Goal: Task Accomplishment & Management: Manage account settings

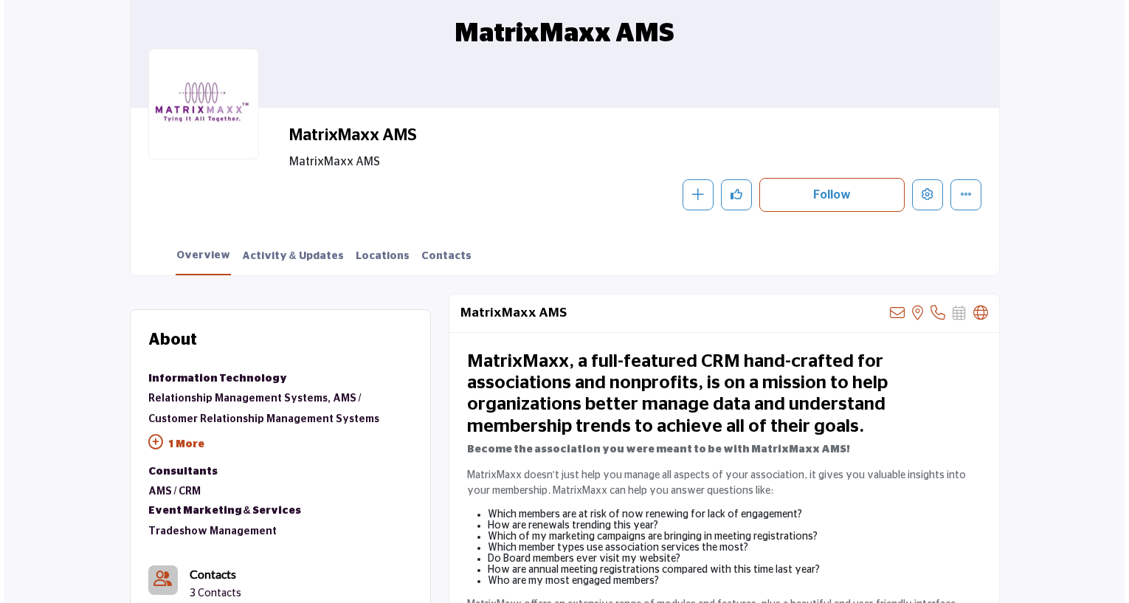
scroll to position [221, 0]
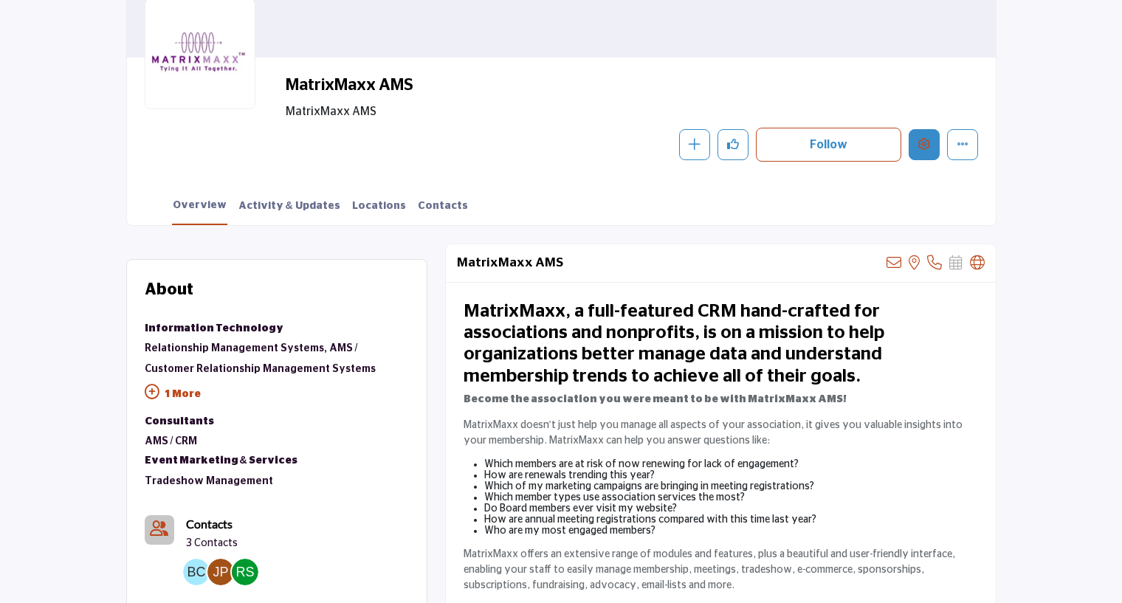
click at [919, 148] on icon "Edit company" at bounding box center [924, 144] width 12 height 12
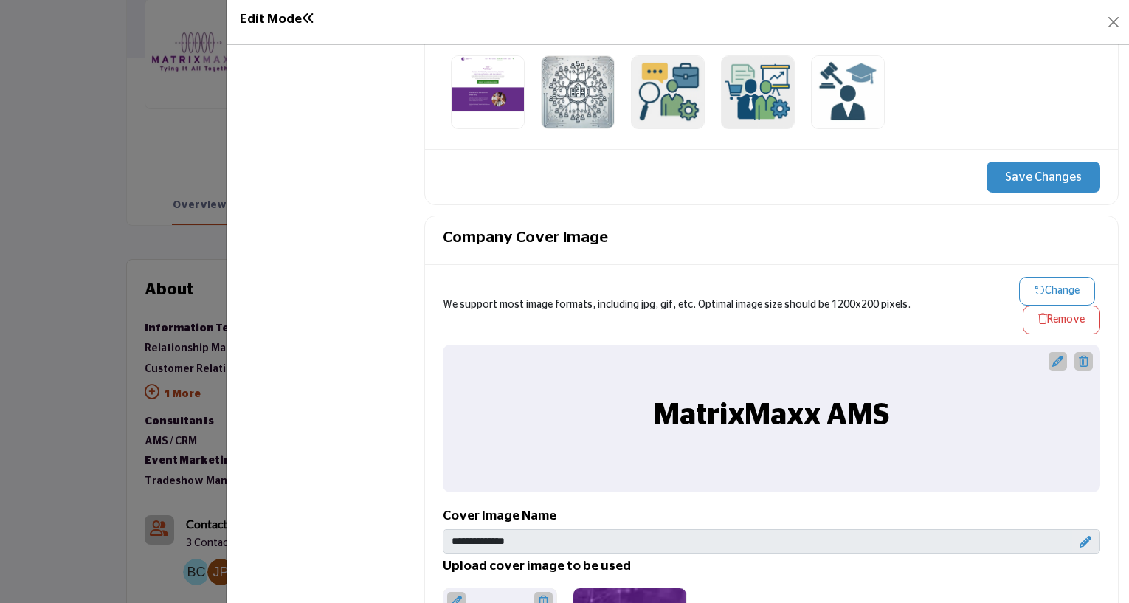
scroll to position [757, 0]
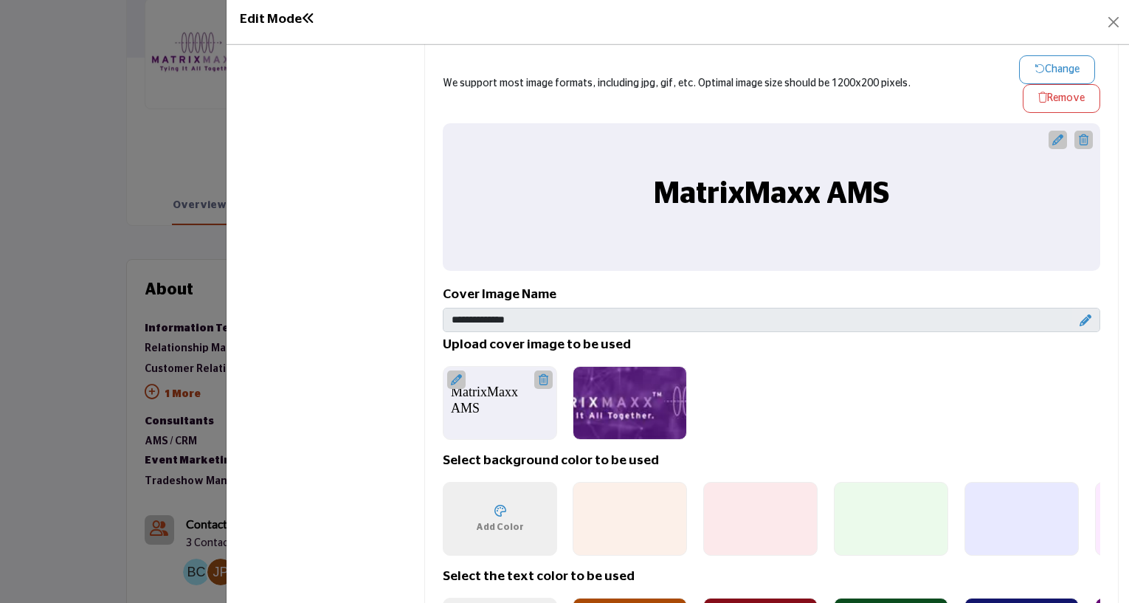
click at [1053, 135] on icon at bounding box center [1058, 139] width 11 height 11
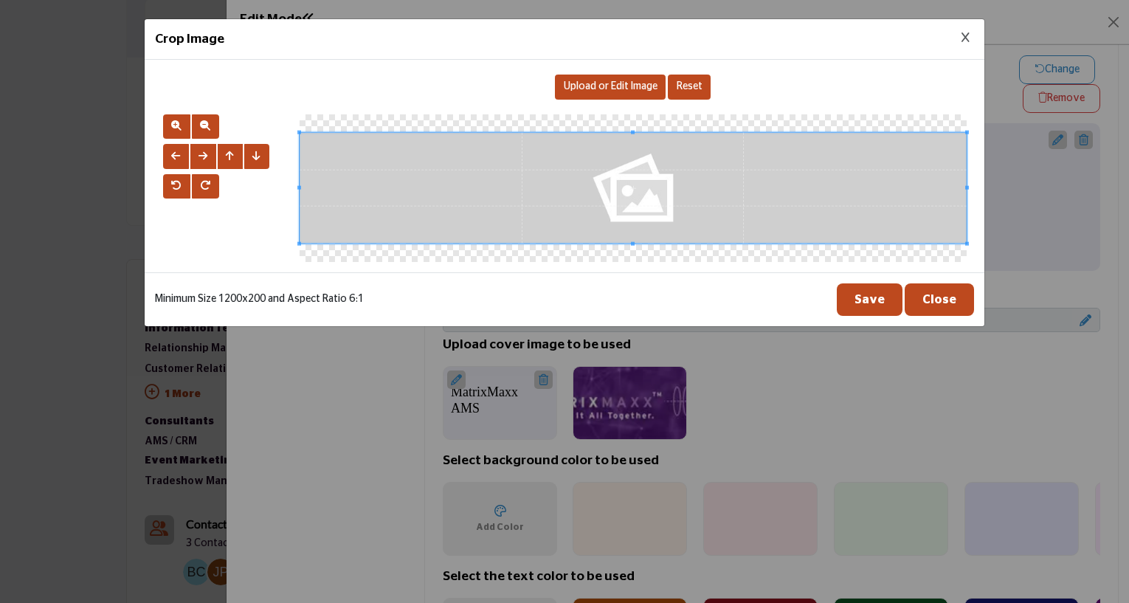
click at [589, 83] on span "Upload or Edit Image" at bounding box center [611, 86] width 94 height 10
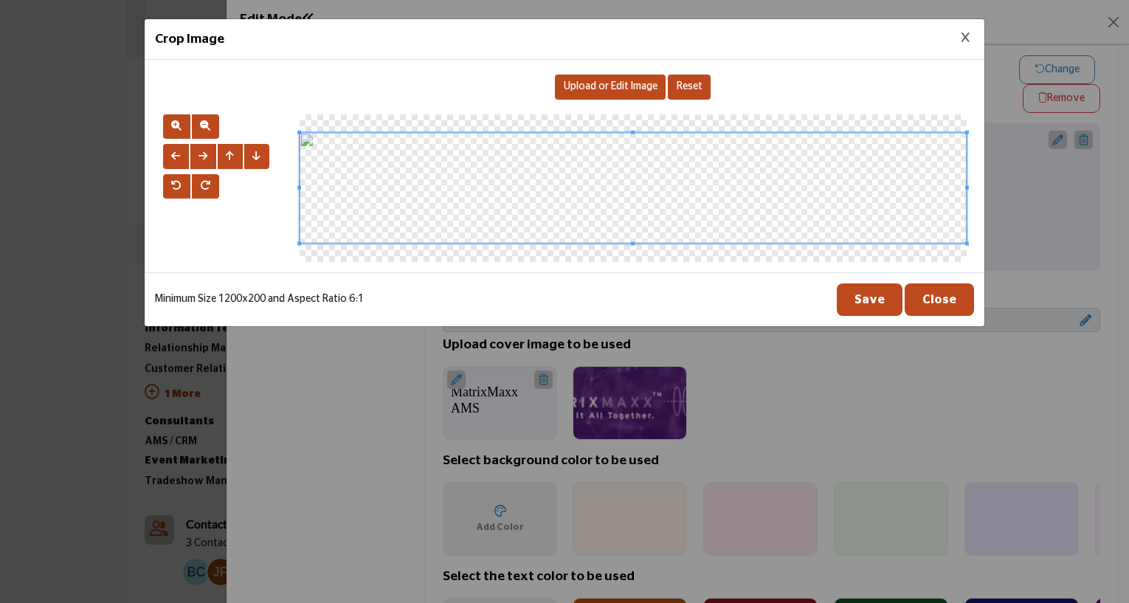
click at [859, 296] on button "Save" at bounding box center [870, 299] width 66 height 32
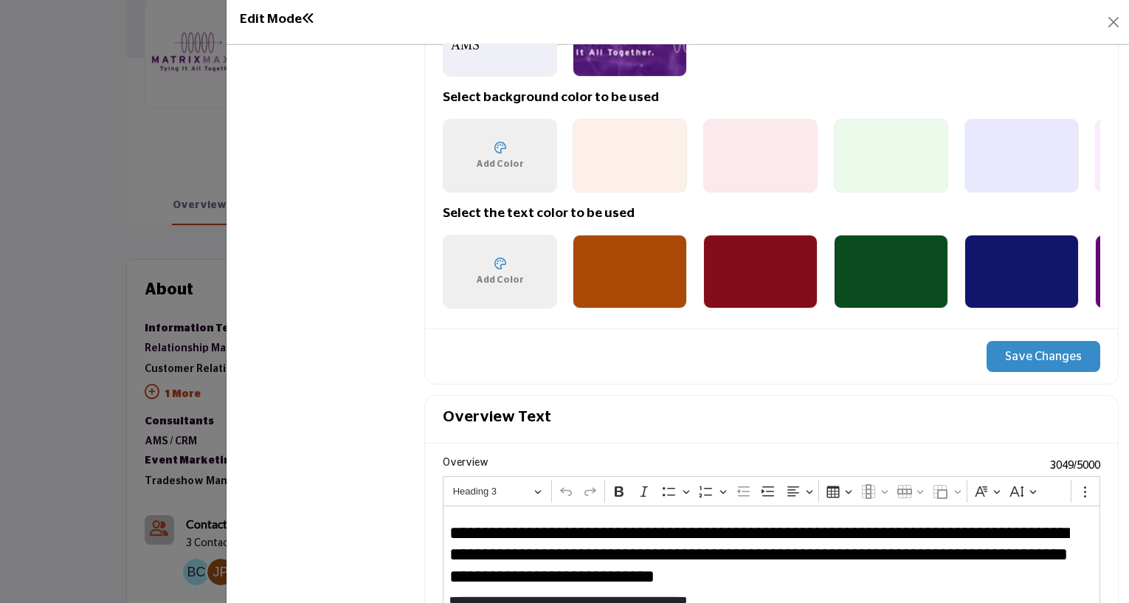
scroll to position [1126, 0]
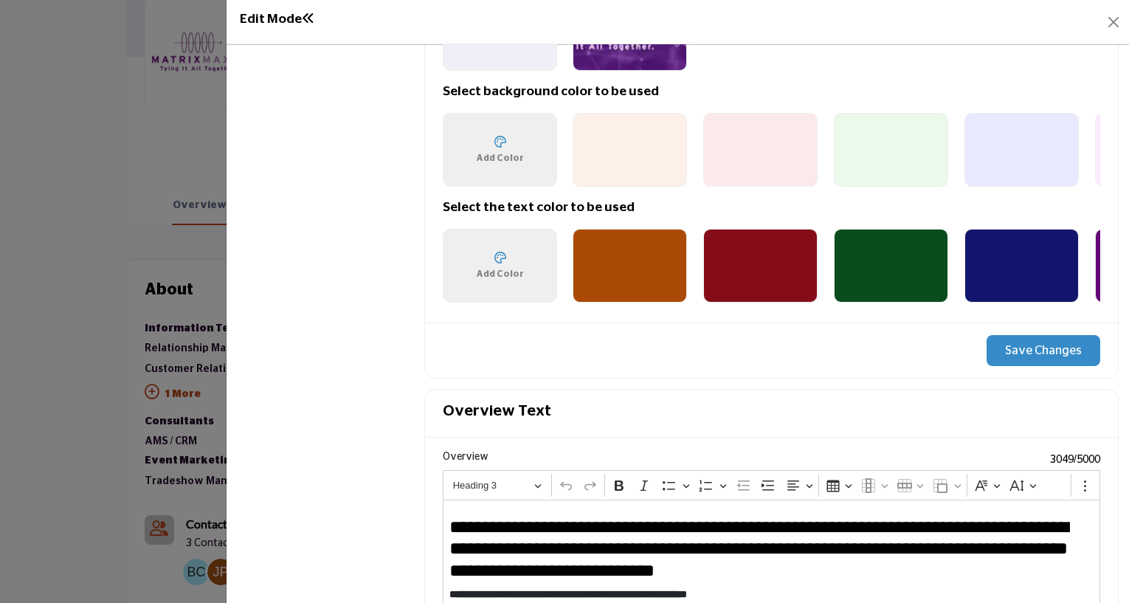
click at [1019, 350] on button "Save Changes" at bounding box center [1044, 350] width 114 height 31
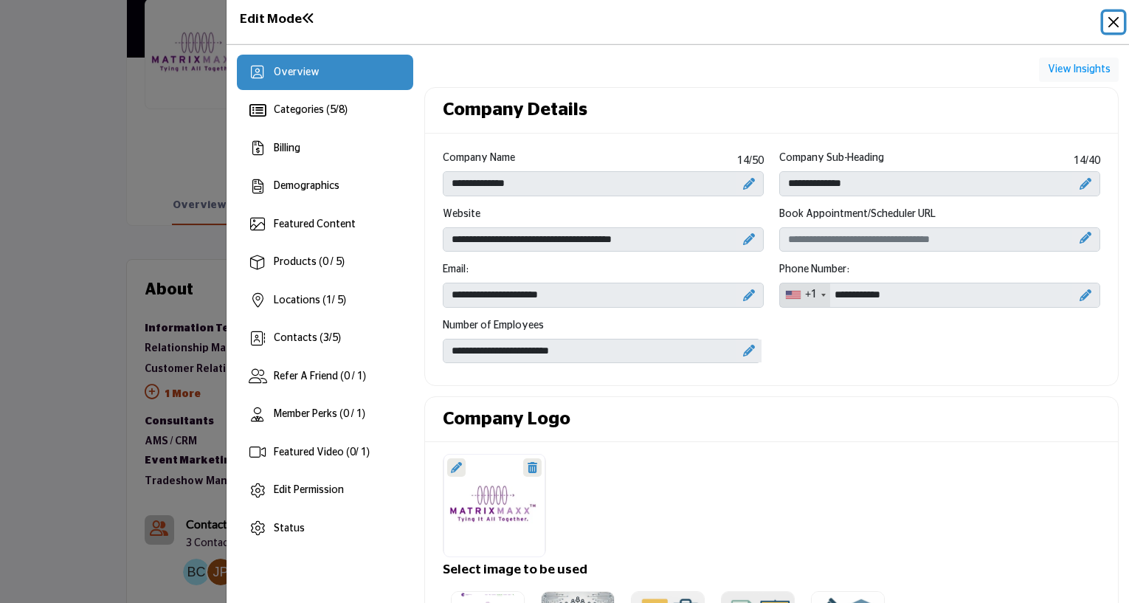
click at [1110, 22] on button "Close" at bounding box center [1114, 22] width 21 height 21
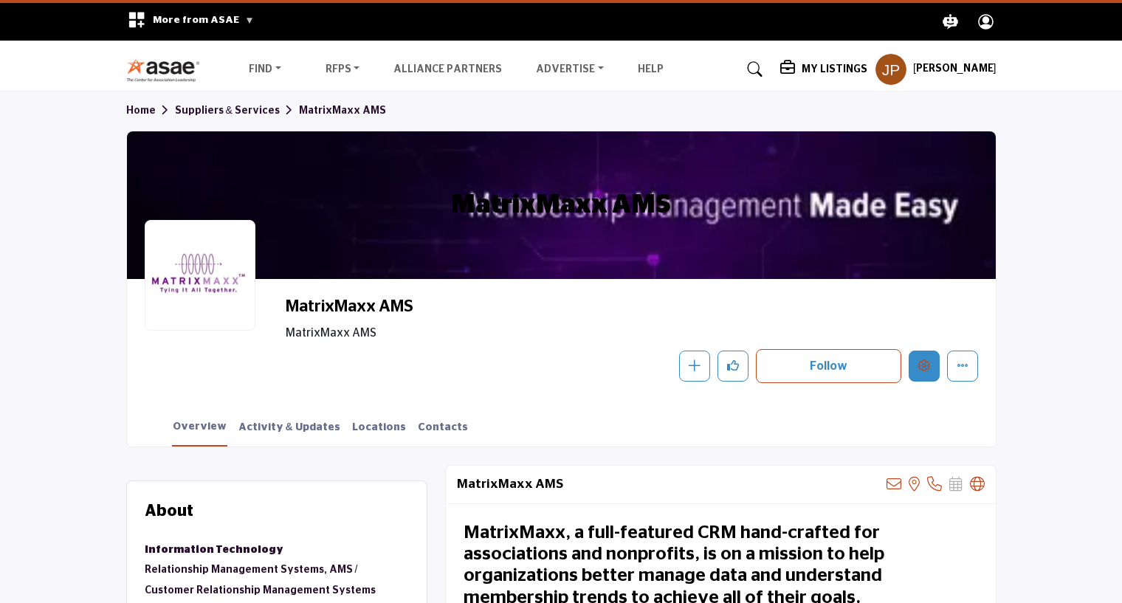
click at [927, 368] on icon "Edit company" at bounding box center [924, 365] width 12 height 12
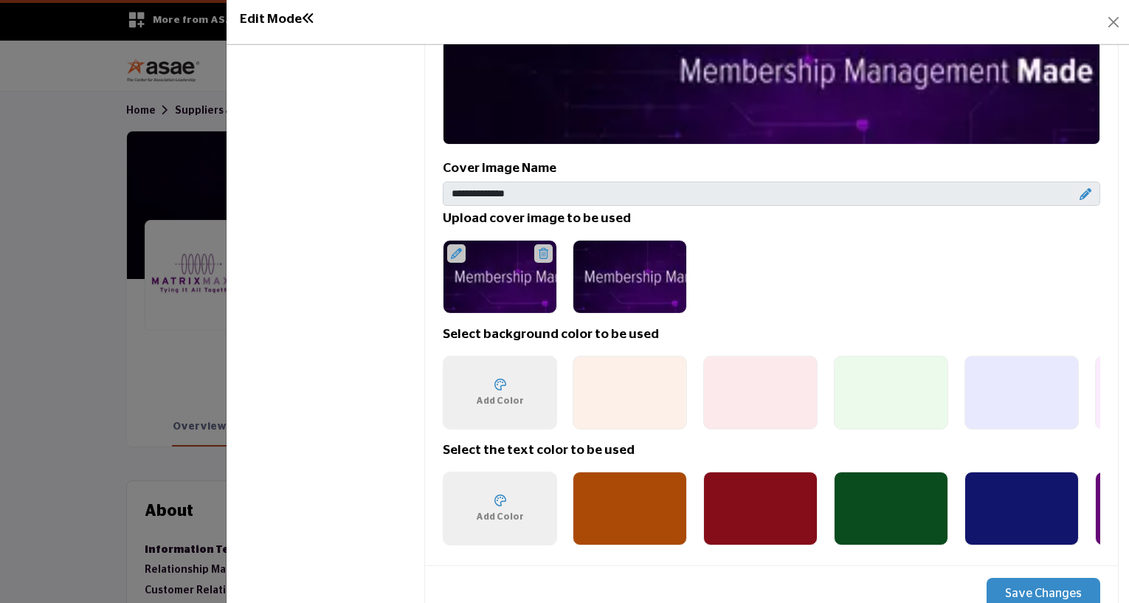
scroll to position [886, 0]
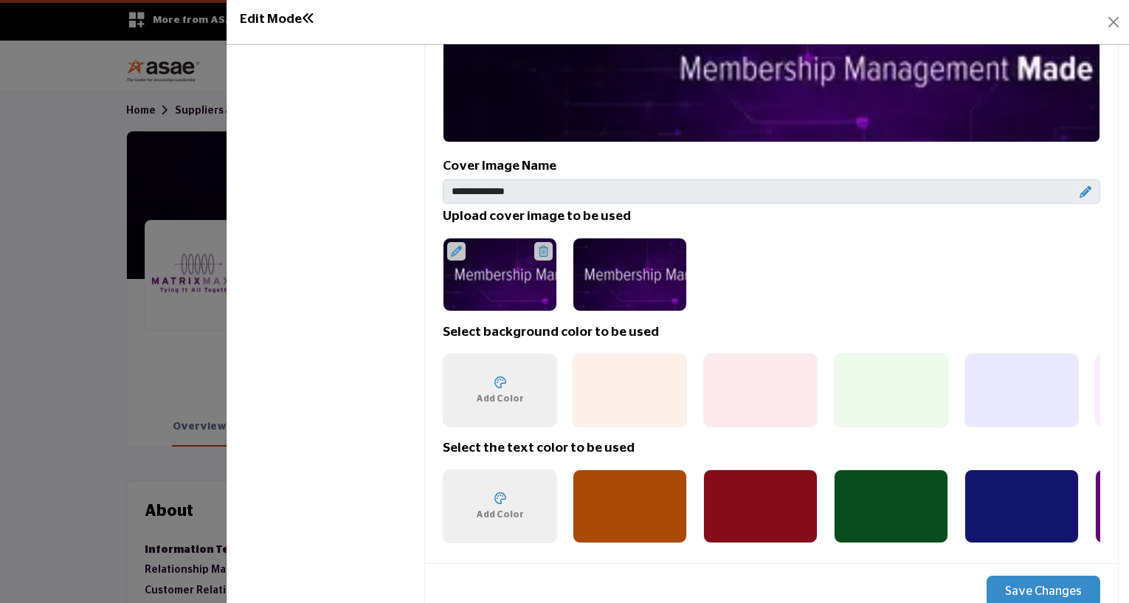
click at [1080, 186] on icon at bounding box center [1086, 192] width 12 height 12
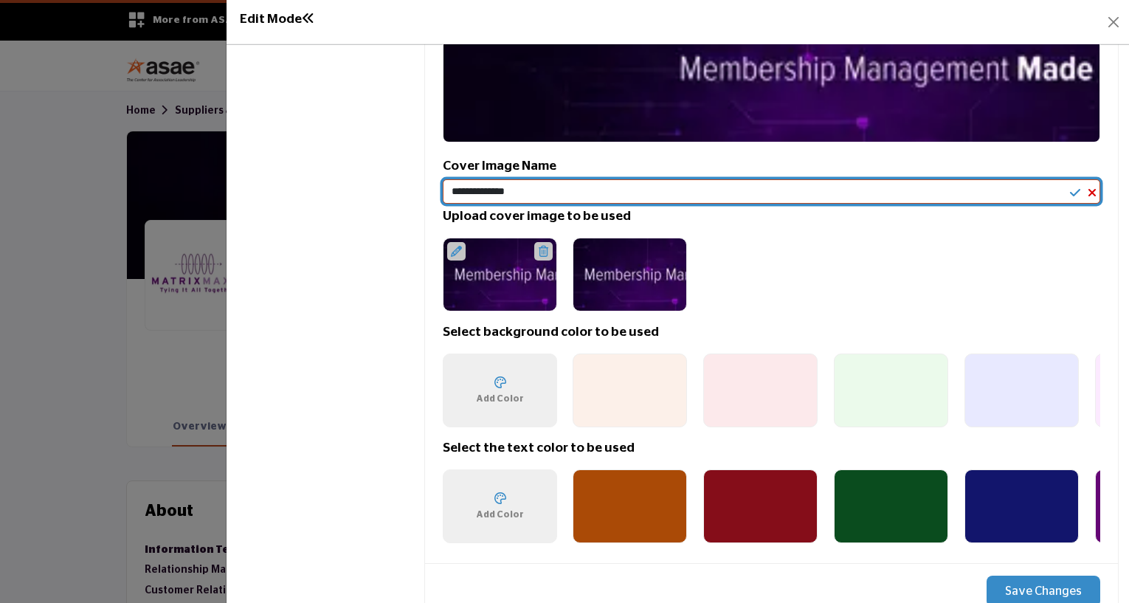
drag, startPoint x: 579, startPoint y: 194, endPoint x: 394, endPoint y: 206, distance: 185.6
click at [394, 206] on div "Overview Categories ( 5 / 8 ) Billing Demographics Featured Content 1" at bounding box center [678, 226] width 882 height 2115
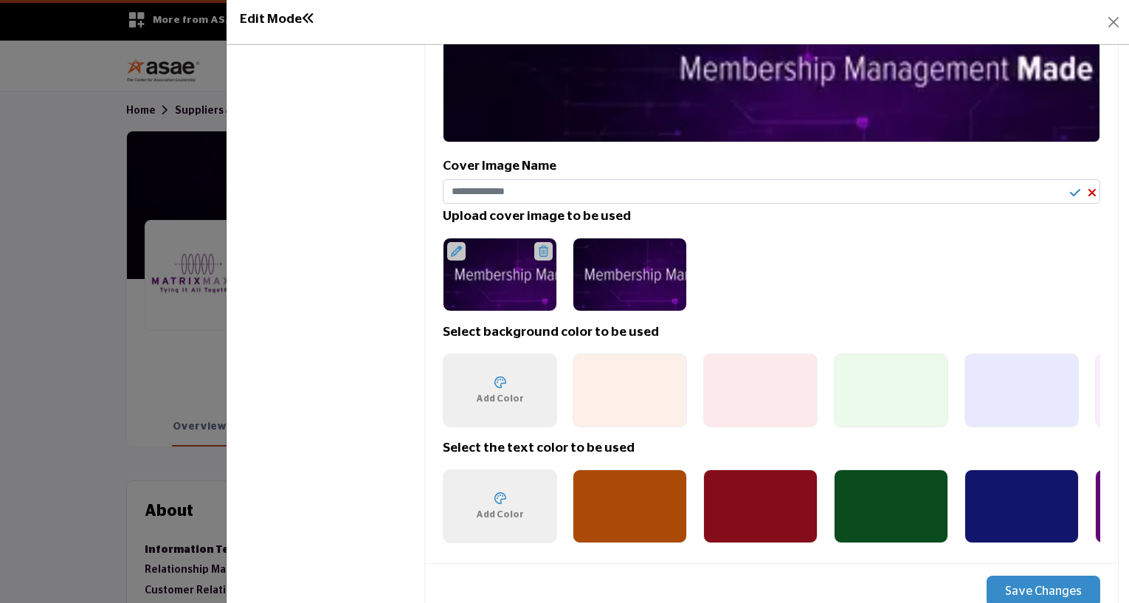
click at [1025, 585] on button "Save Changes" at bounding box center [1044, 591] width 114 height 31
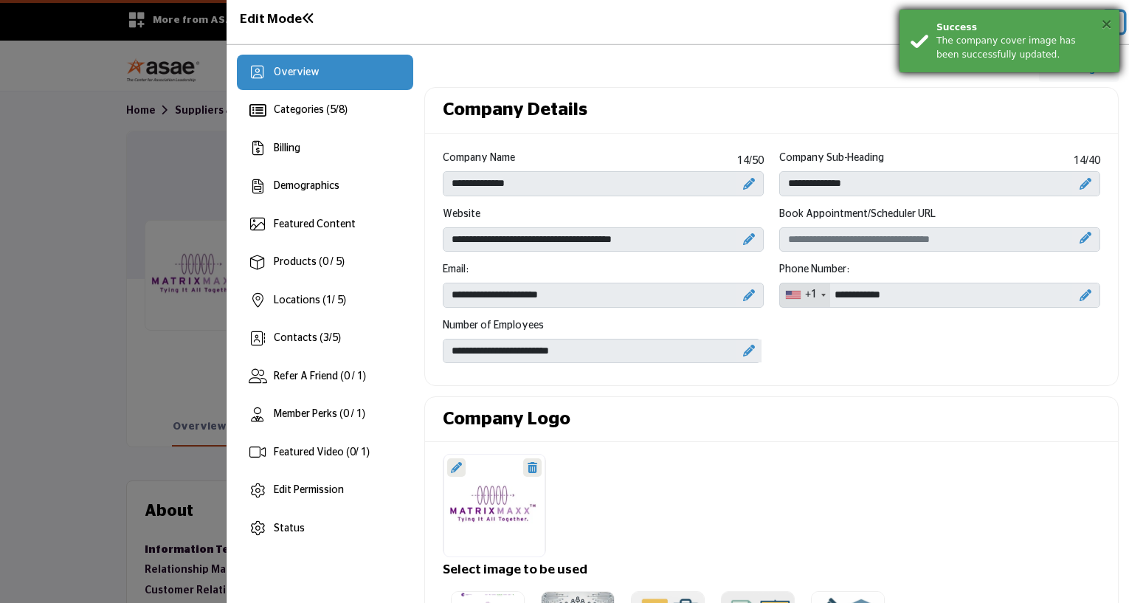
click at [1106, 27] on button "×" at bounding box center [1107, 23] width 13 height 15
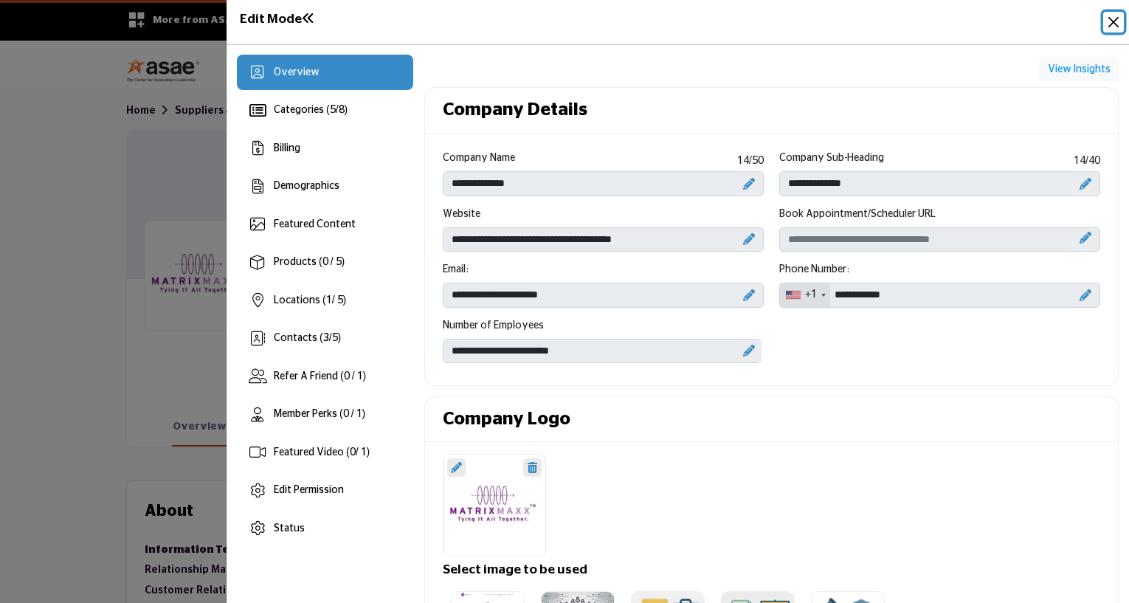
click at [1115, 23] on button "Close" at bounding box center [1114, 22] width 21 height 21
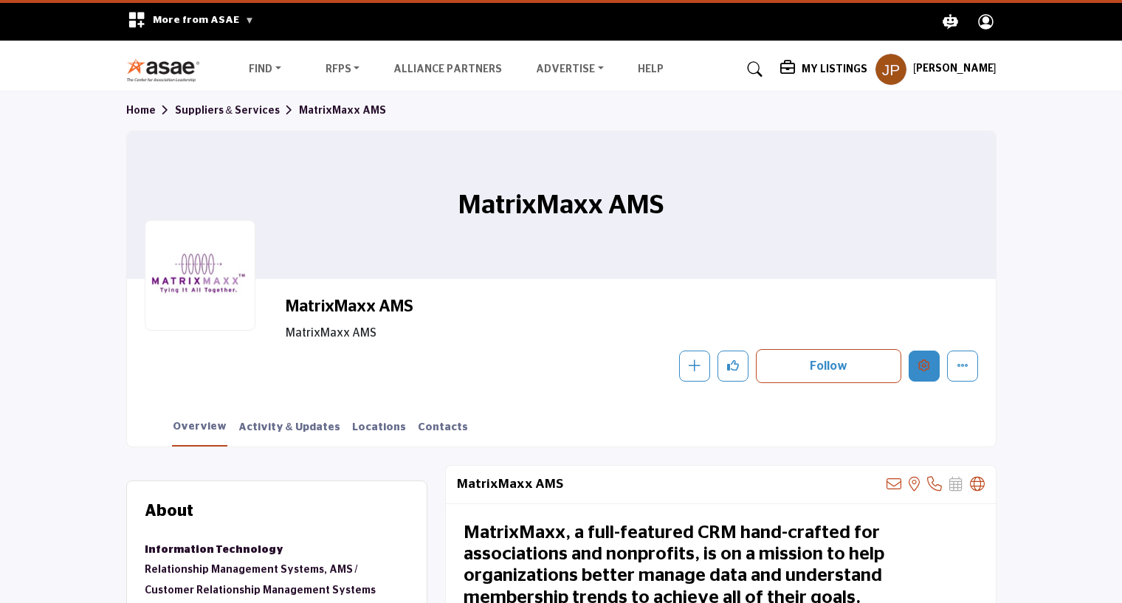
click at [927, 365] on icon "Edit company" at bounding box center [924, 365] width 12 height 12
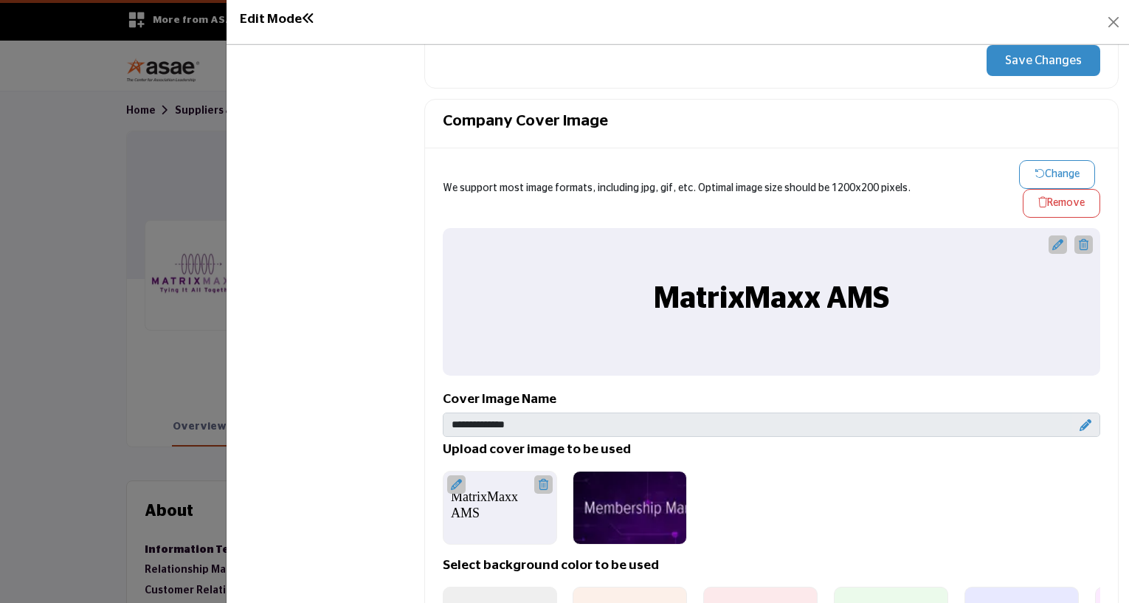
scroll to position [664, 0]
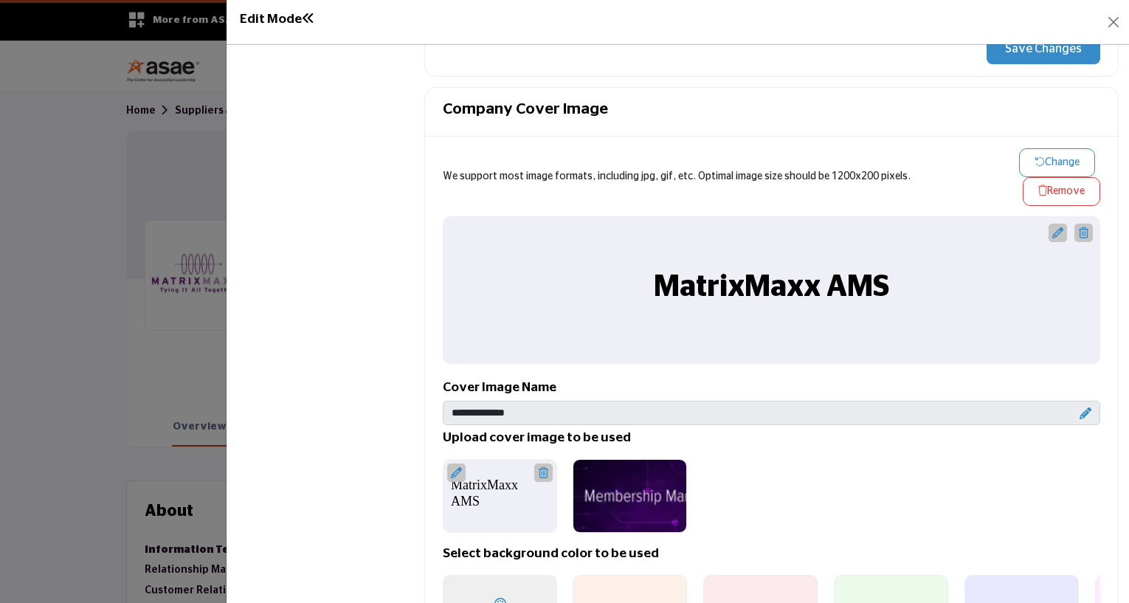
click at [1079, 230] on icon at bounding box center [1084, 232] width 10 height 11
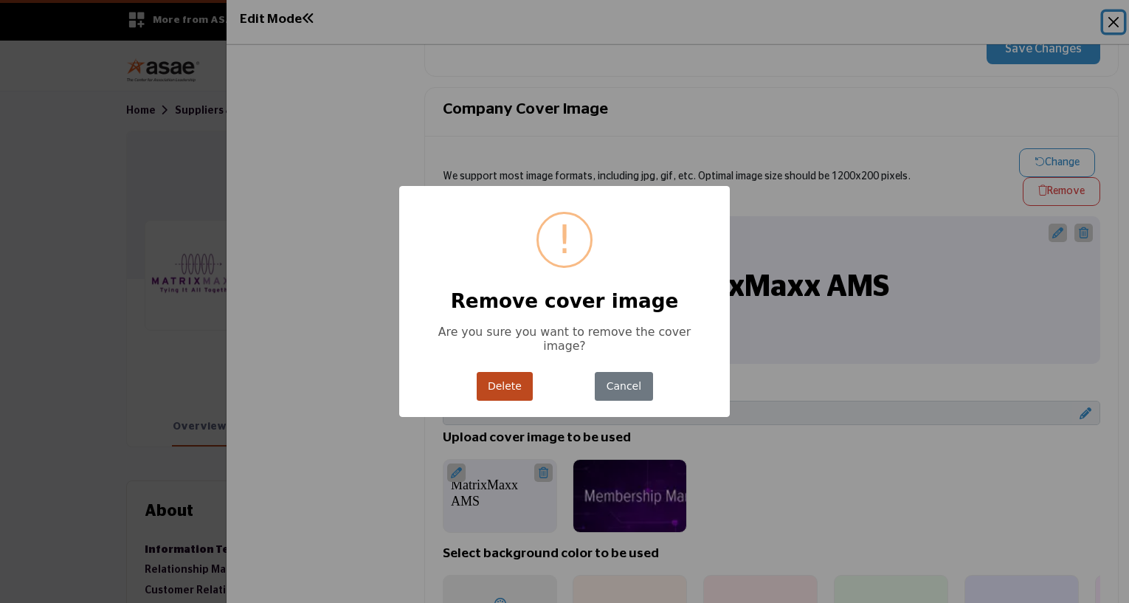
click at [512, 386] on button "Delete" at bounding box center [505, 386] width 57 height 29
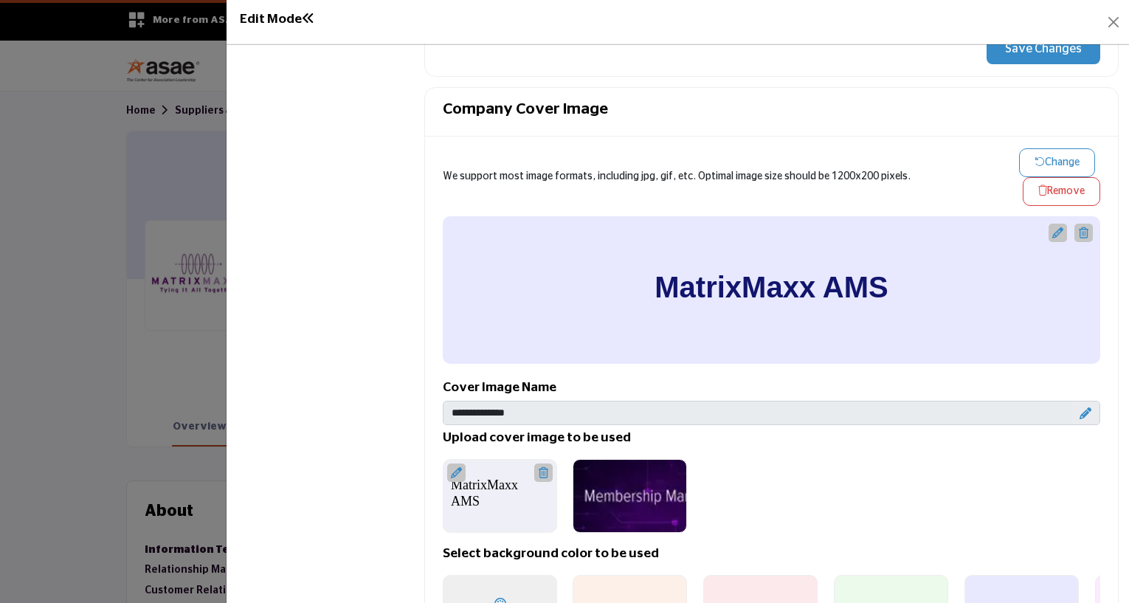
click at [1079, 229] on icon at bounding box center [1084, 232] width 10 height 11
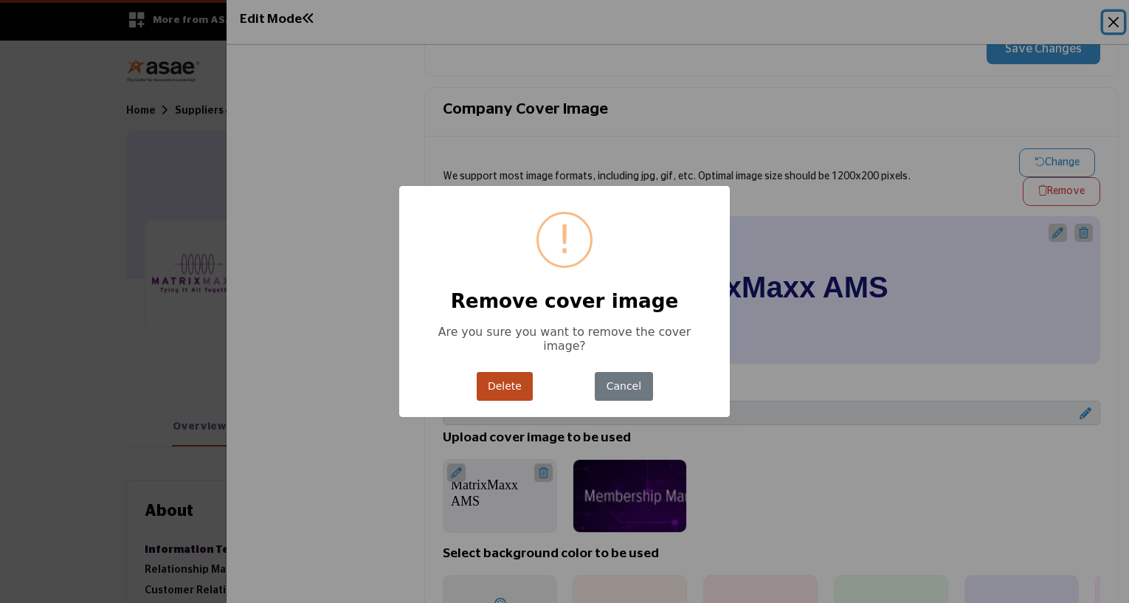
click at [498, 379] on button "Delete" at bounding box center [505, 386] width 57 height 29
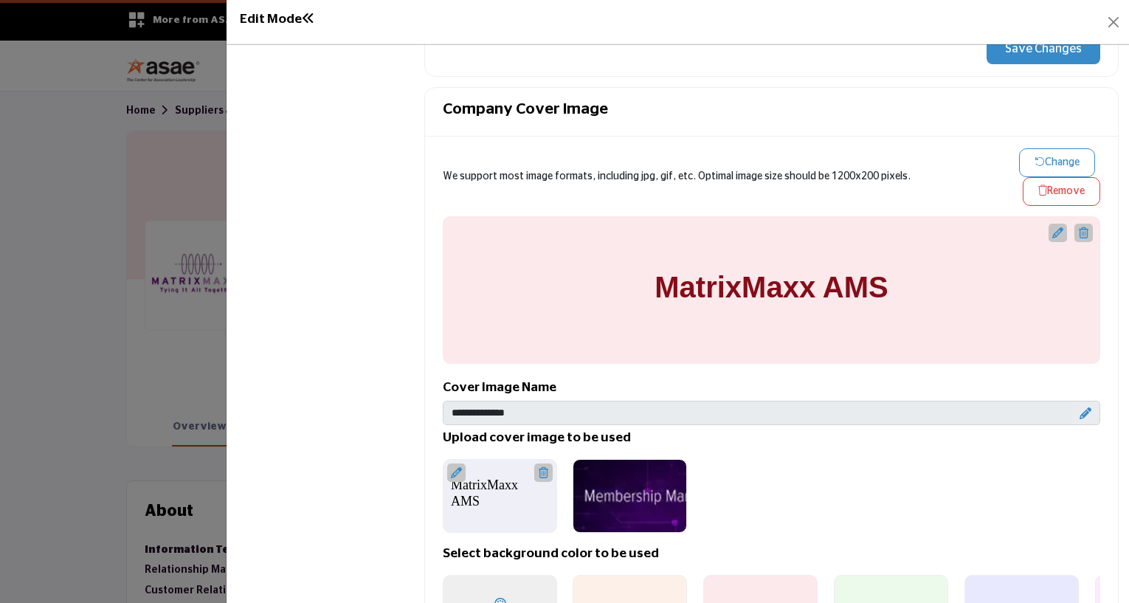
scroll to position [886, 0]
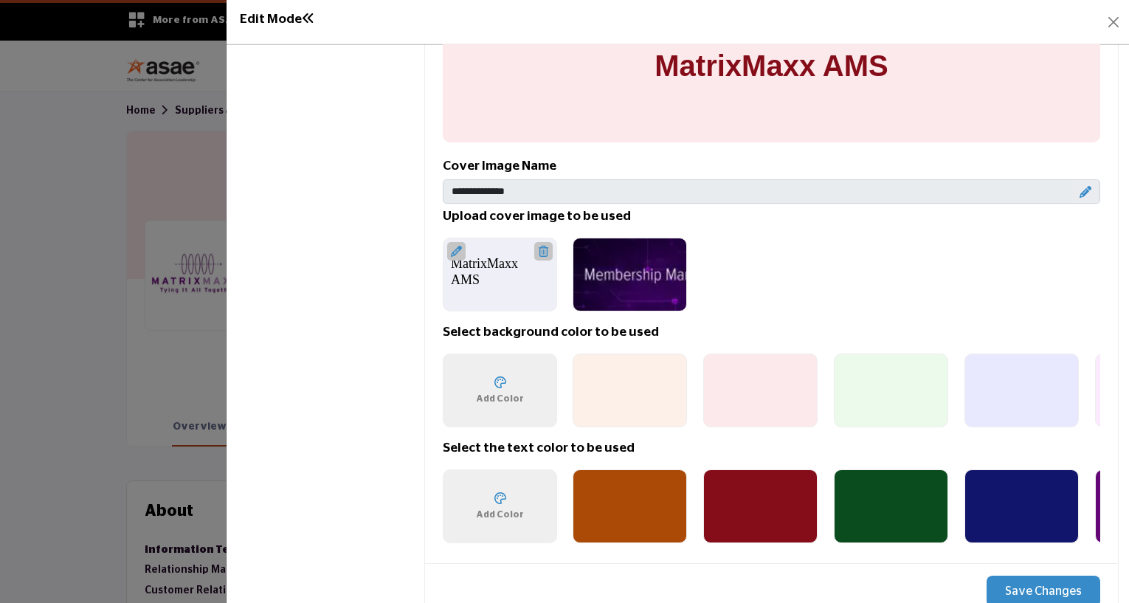
click at [539, 246] on icon at bounding box center [544, 251] width 10 height 11
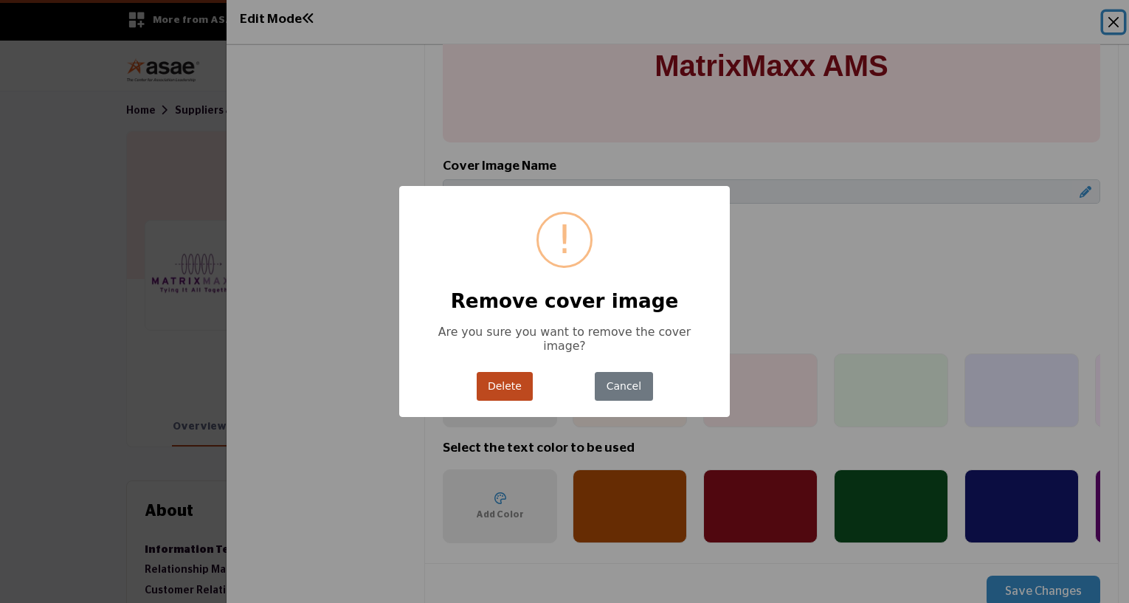
click at [501, 383] on button "Delete" at bounding box center [505, 386] width 57 height 29
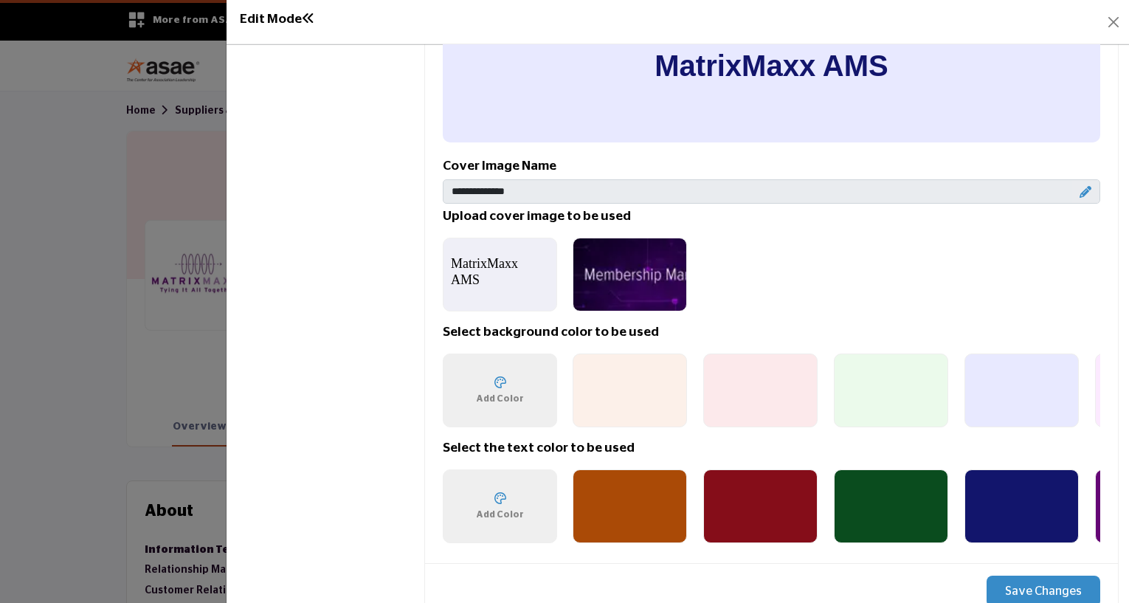
click at [1081, 191] on icon at bounding box center [1086, 192] width 12 height 12
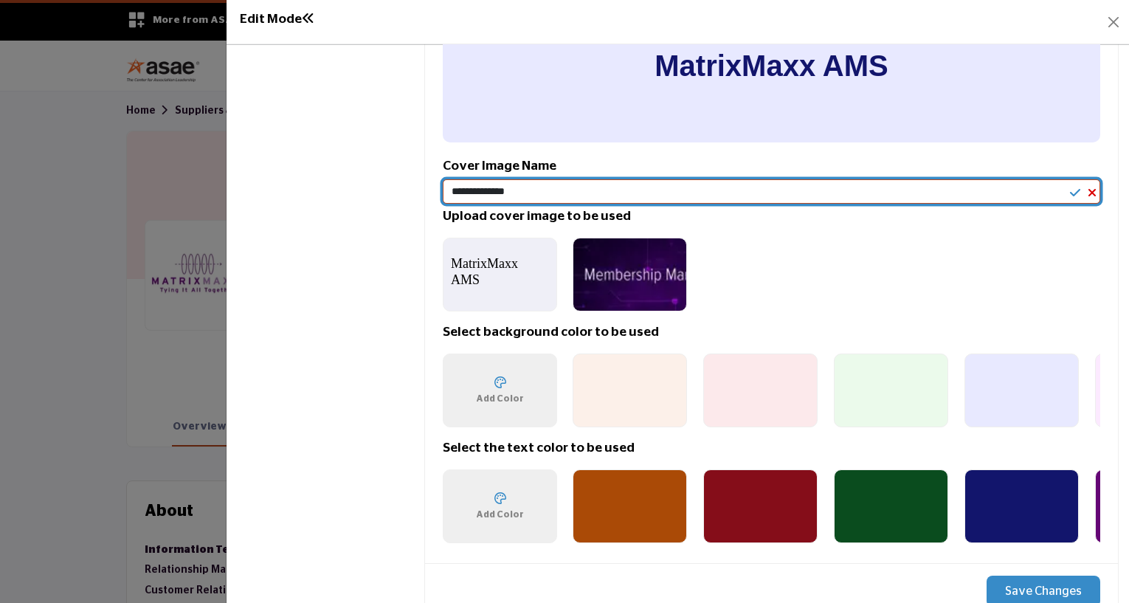
drag, startPoint x: 603, startPoint y: 187, endPoint x: 297, endPoint y: 194, distance: 306.4
click at [297, 194] on div "Overview Categories ( 5 / 8 ) Billing Demographics Featured Content 1" at bounding box center [678, 226] width 882 height 2115
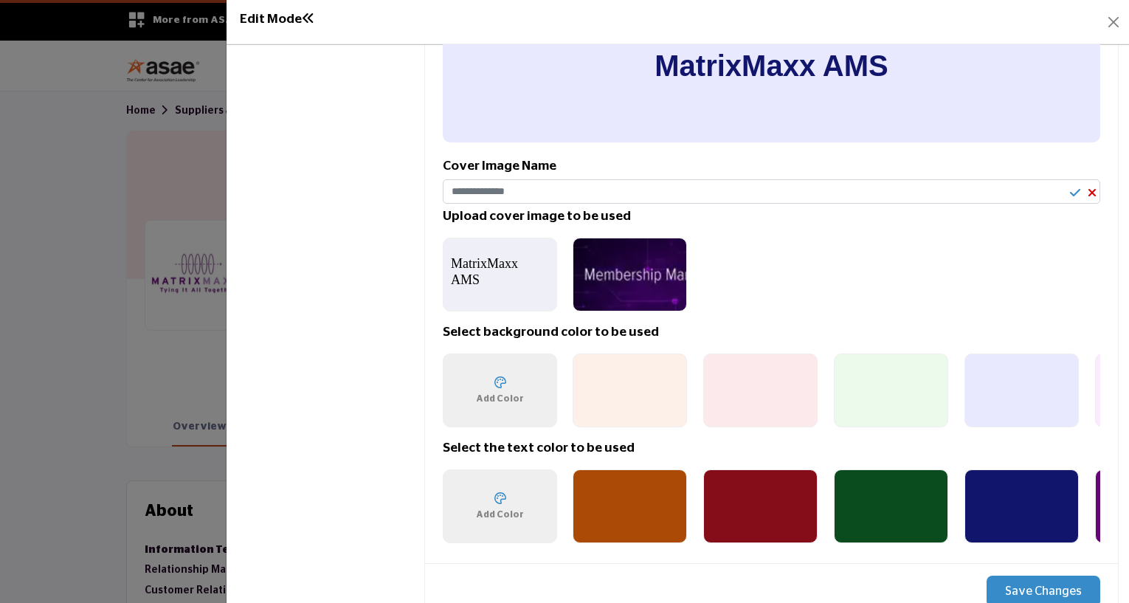
click at [779, 269] on ul at bounding box center [905, 275] width 681 height 90
click at [1070, 187] on icon at bounding box center [1075, 193] width 10 height 12
click at [639, 252] on div at bounding box center [630, 275] width 114 height 74
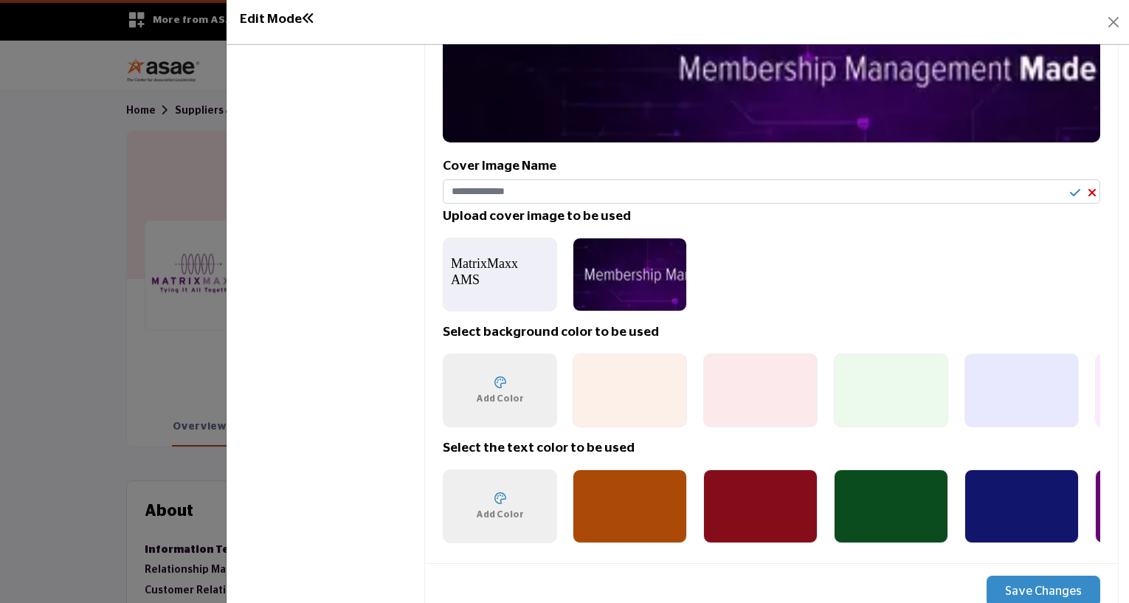
click at [1060, 576] on button "Save Changes" at bounding box center [1044, 591] width 114 height 31
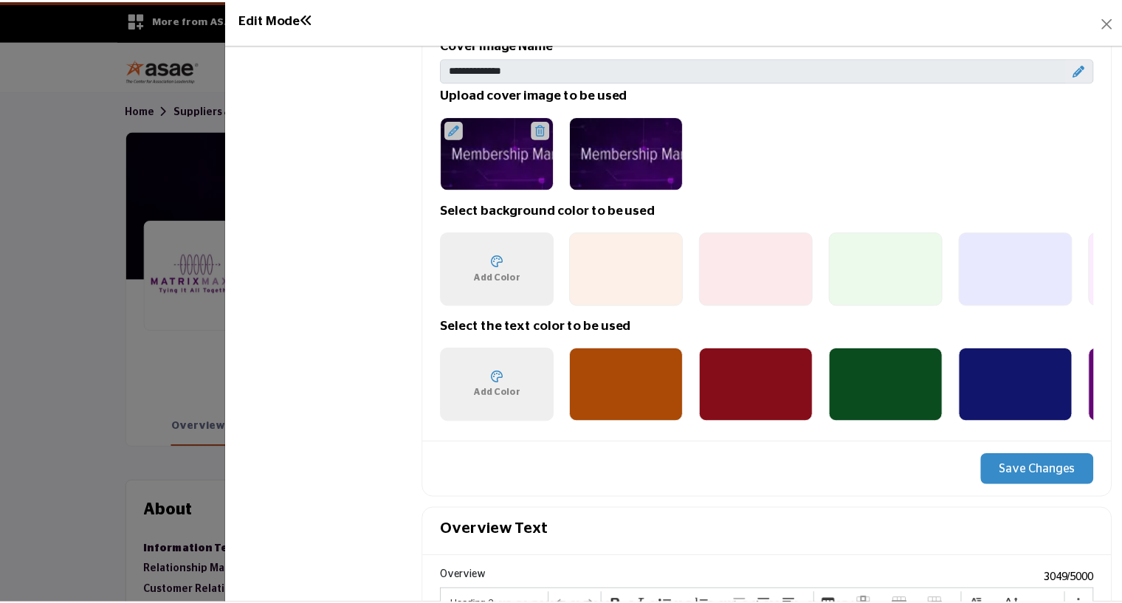
scroll to position [1181, 0]
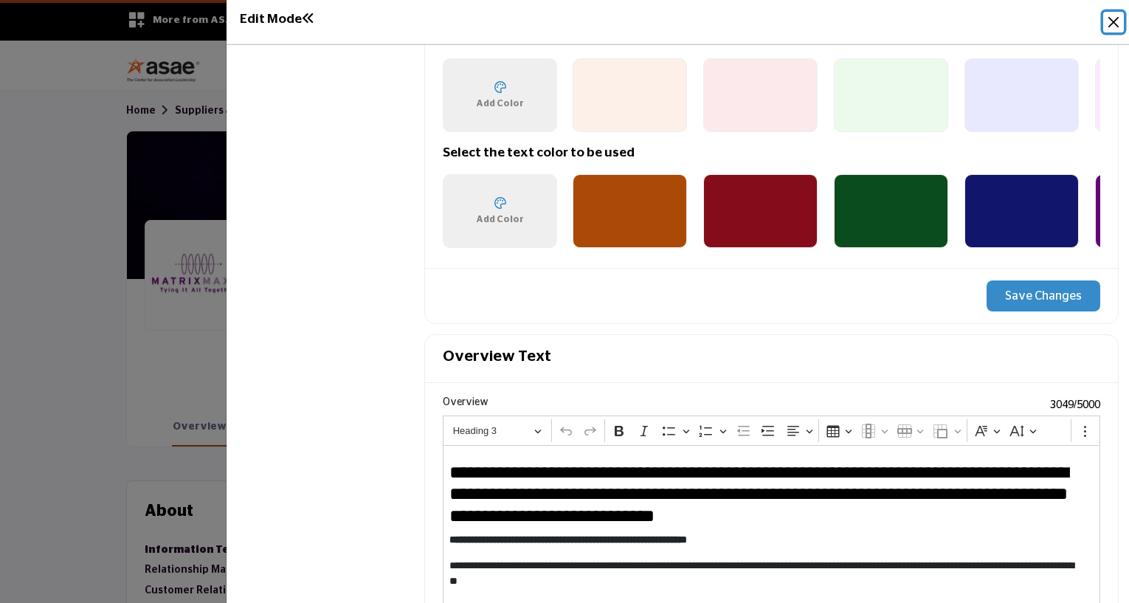
click at [1112, 21] on button "Close" at bounding box center [1114, 22] width 21 height 21
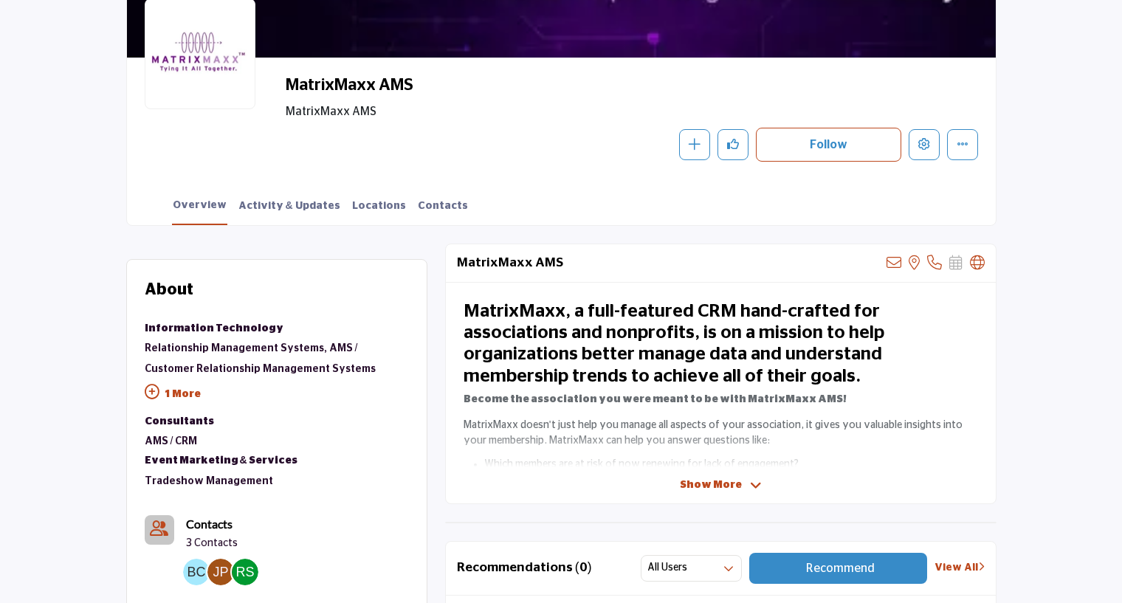
scroll to position [295, 0]
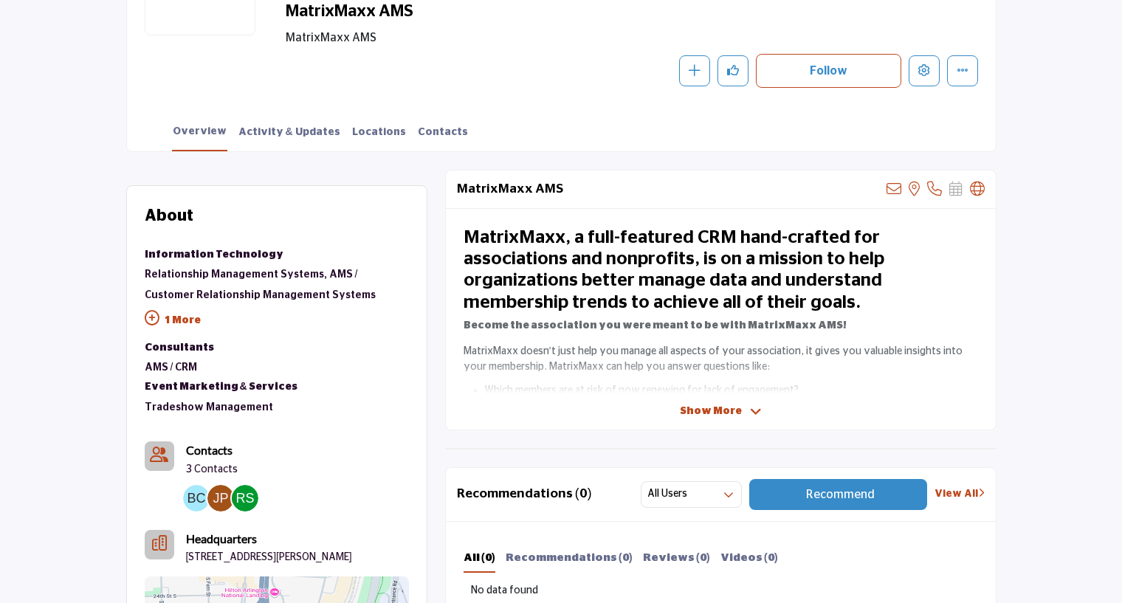
click at [715, 408] on span "Show More" at bounding box center [711, 412] width 62 height 16
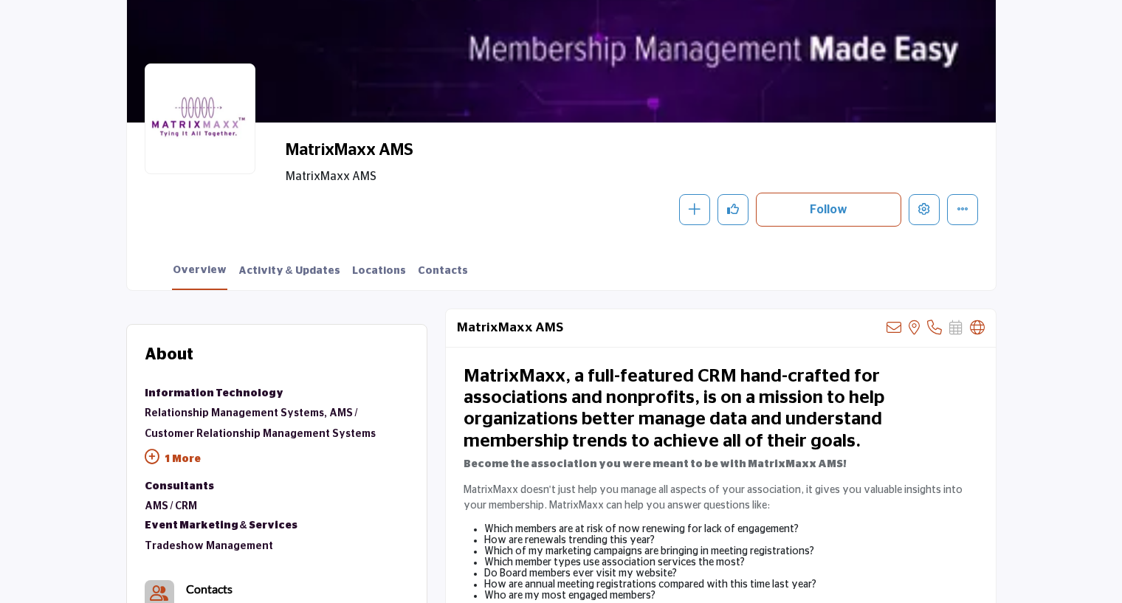
scroll to position [148, 0]
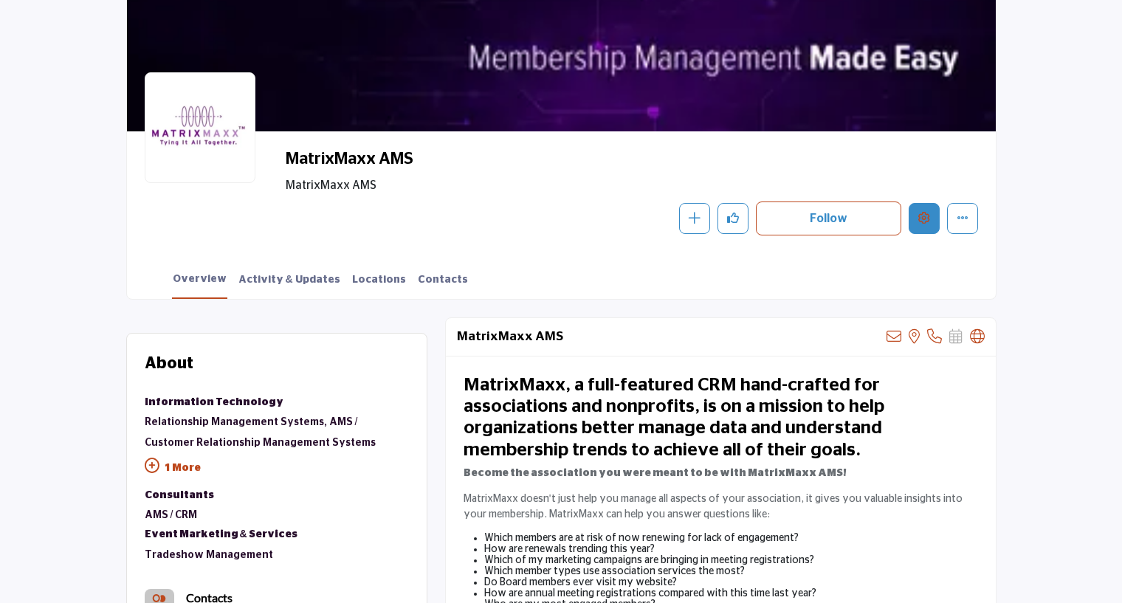
click at [933, 221] on button "Edit company" at bounding box center [924, 218] width 31 height 31
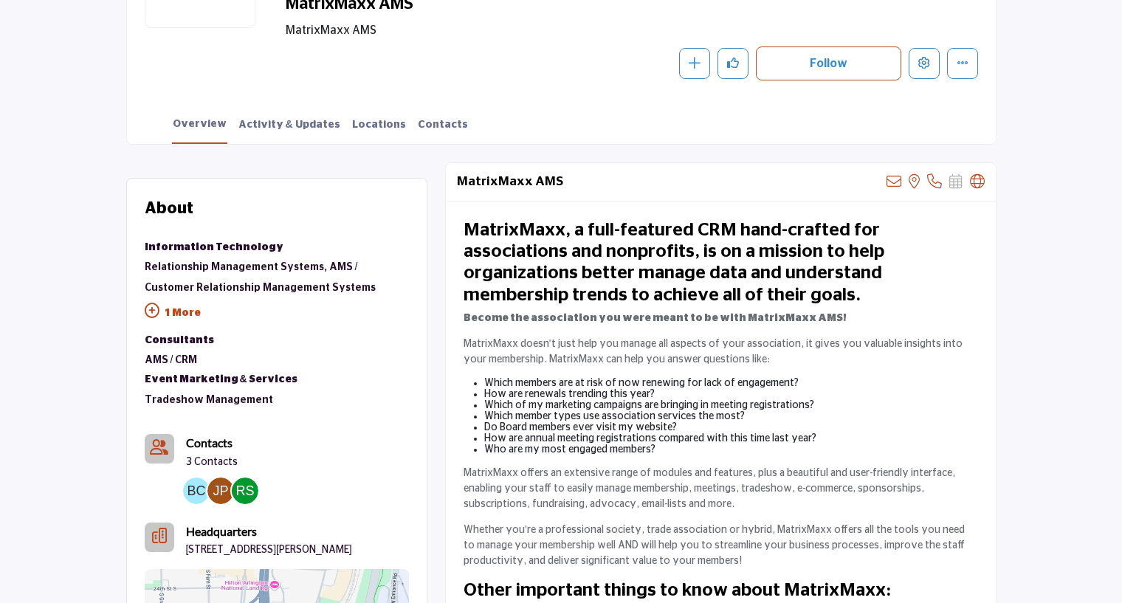
scroll to position [295, 0]
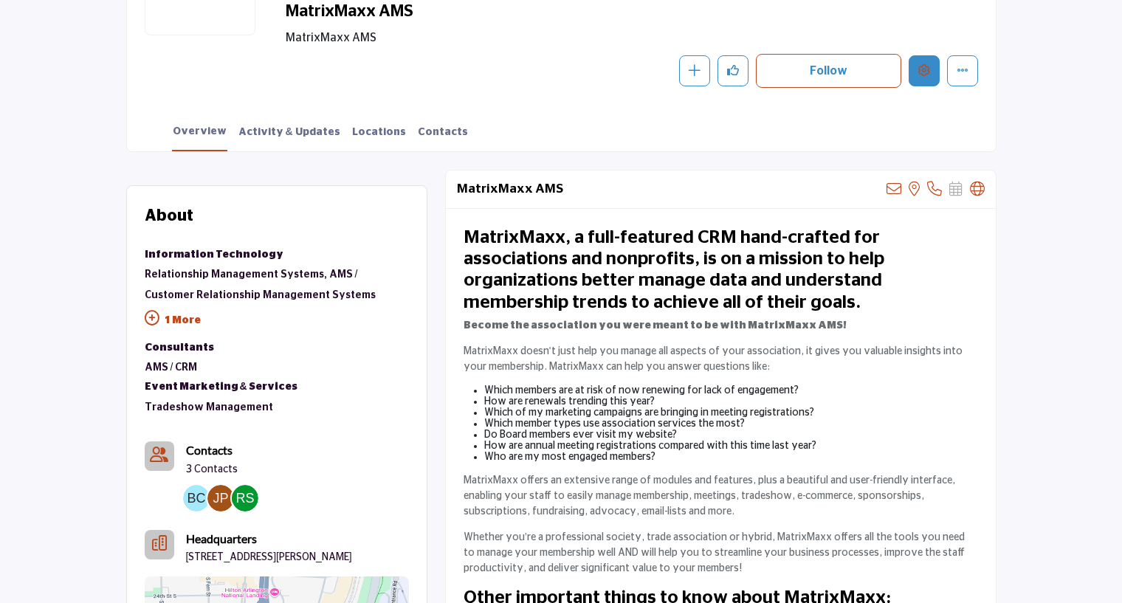
click at [920, 75] on icon "Edit company" at bounding box center [924, 70] width 12 height 12
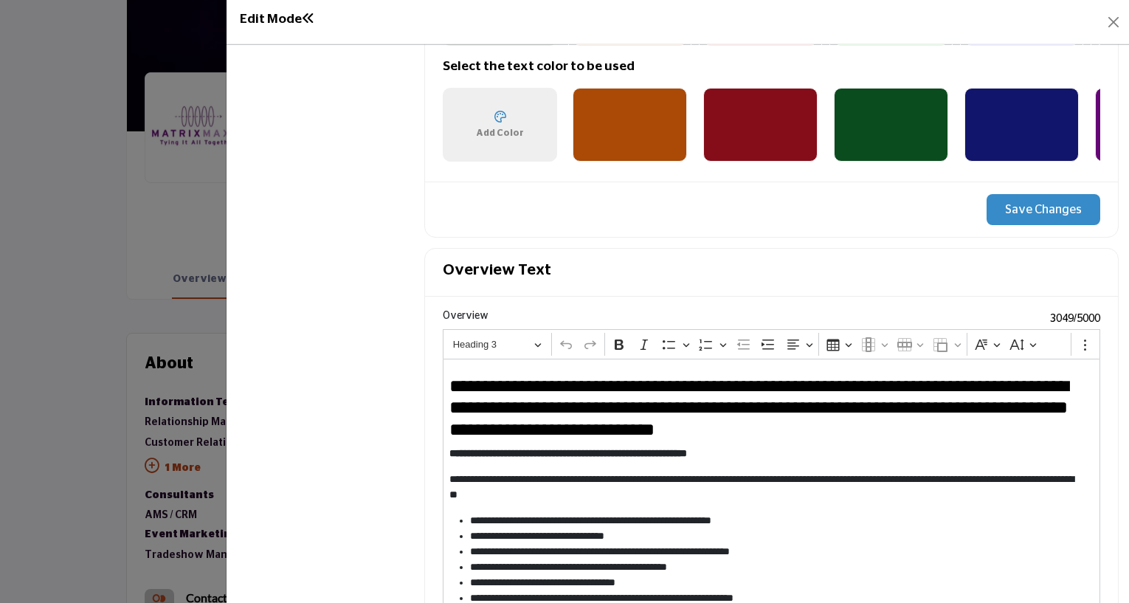
scroll to position [1329, 0]
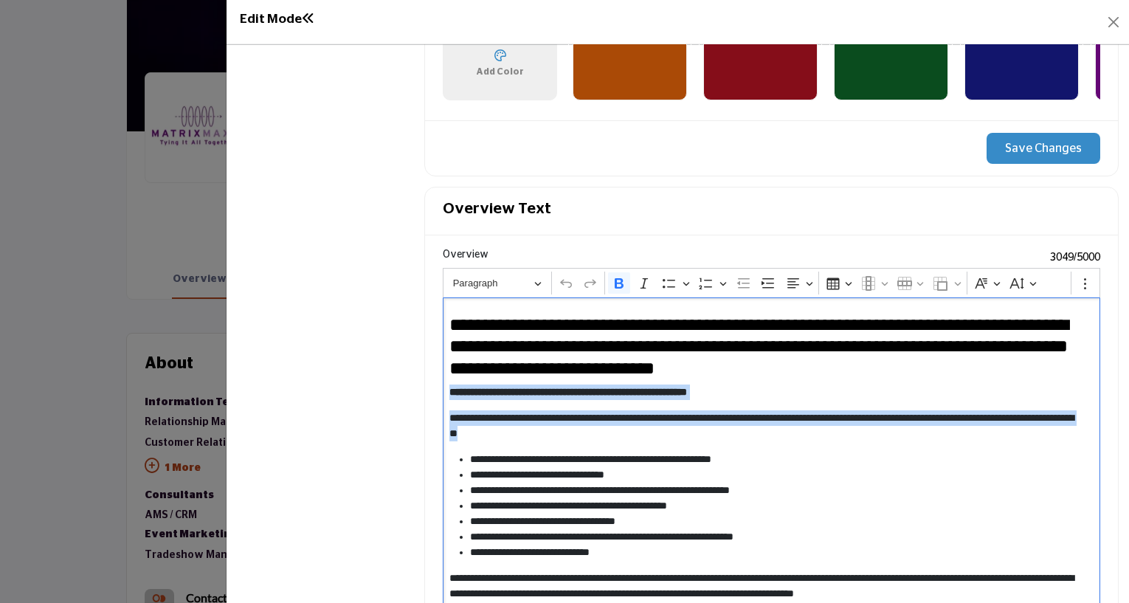
drag, startPoint x: 447, startPoint y: 383, endPoint x: 660, endPoint y: 426, distance: 217.6
click at [660, 426] on div "**********" at bounding box center [772, 500] width 658 height 406
click at [988, 278] on button "Font Family" at bounding box center [987, 283] width 33 height 22
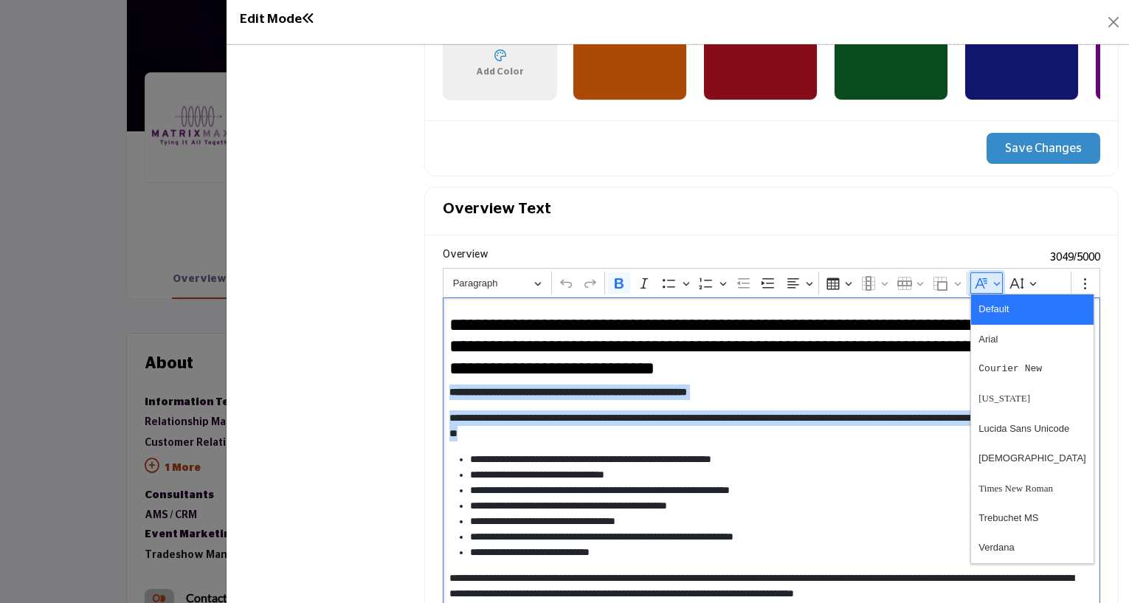
click at [988, 278] on button "Font Family" at bounding box center [987, 283] width 33 height 22
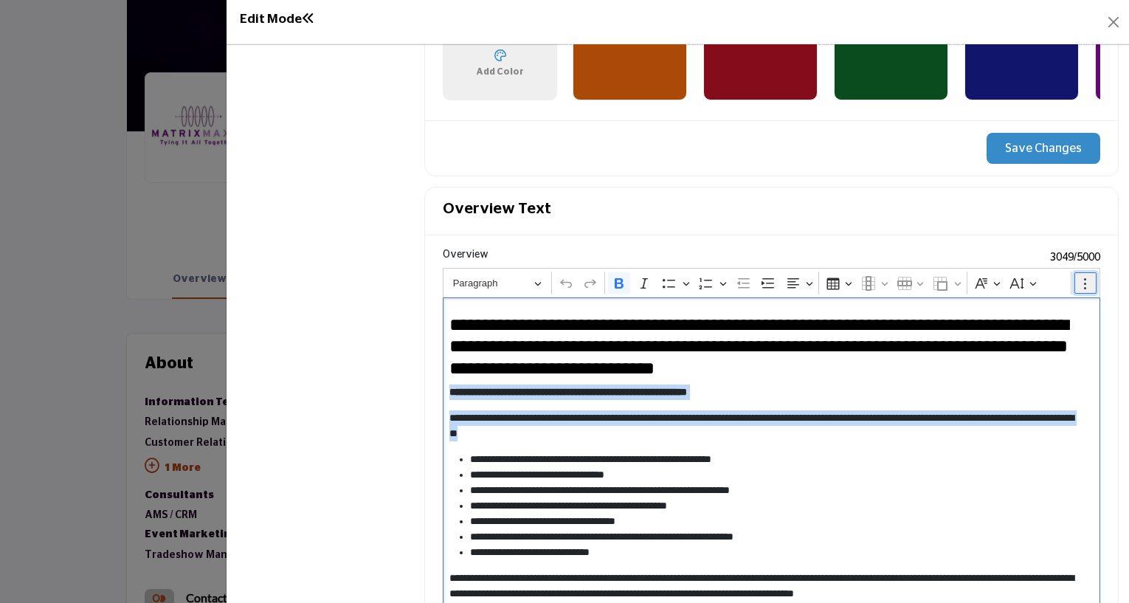
click at [1080, 278] on icon "Editor toolbar" at bounding box center [1085, 283] width 15 height 15
click at [802, 306] on button "Font Color" at bounding box center [800, 308] width 33 height 22
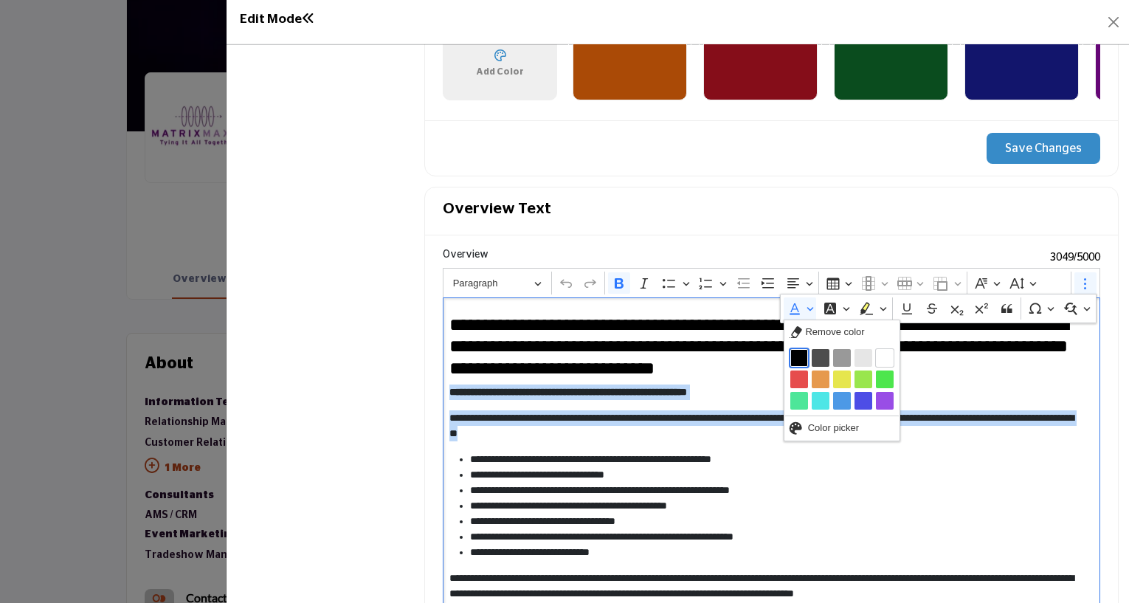
click at [792, 349] on button "Black" at bounding box center [800, 358] width 18 height 18
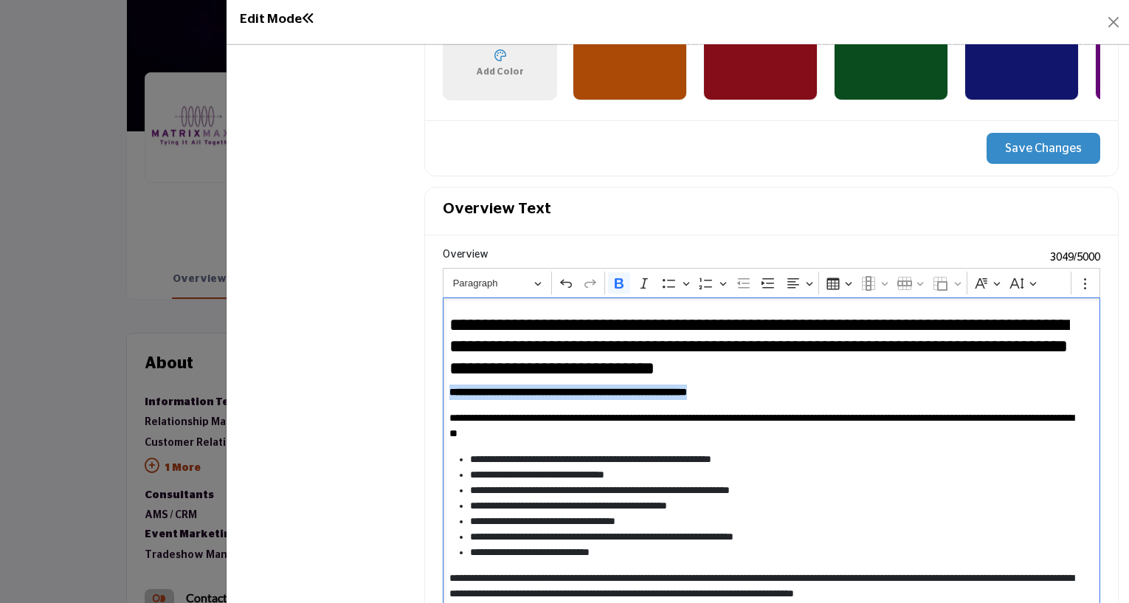
click at [813, 431] on p "**********" at bounding box center [765, 425] width 631 height 31
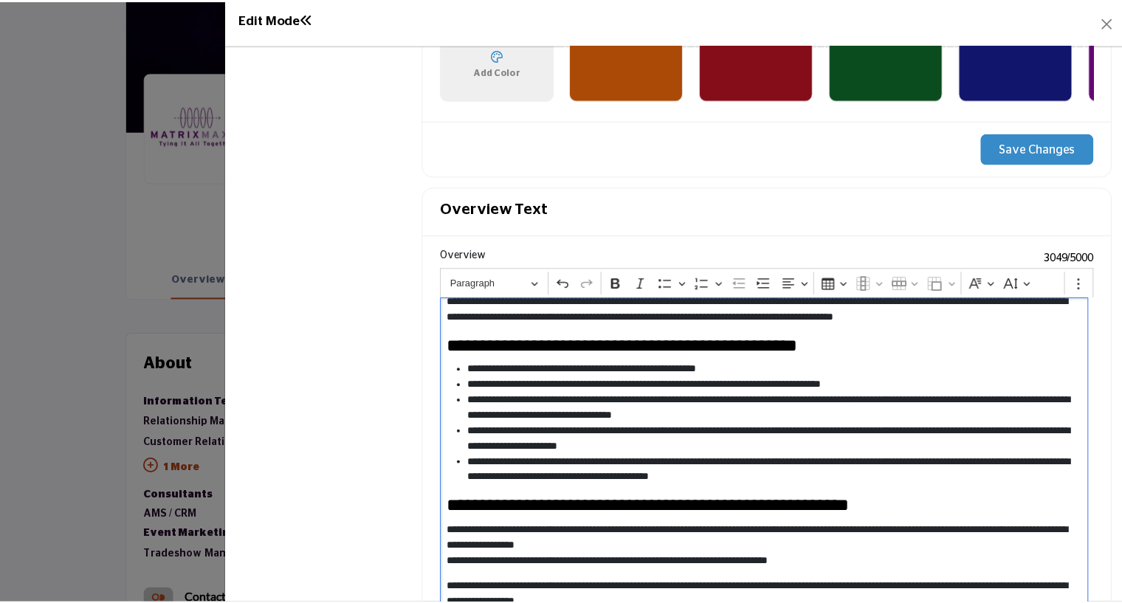
scroll to position [1569, 0]
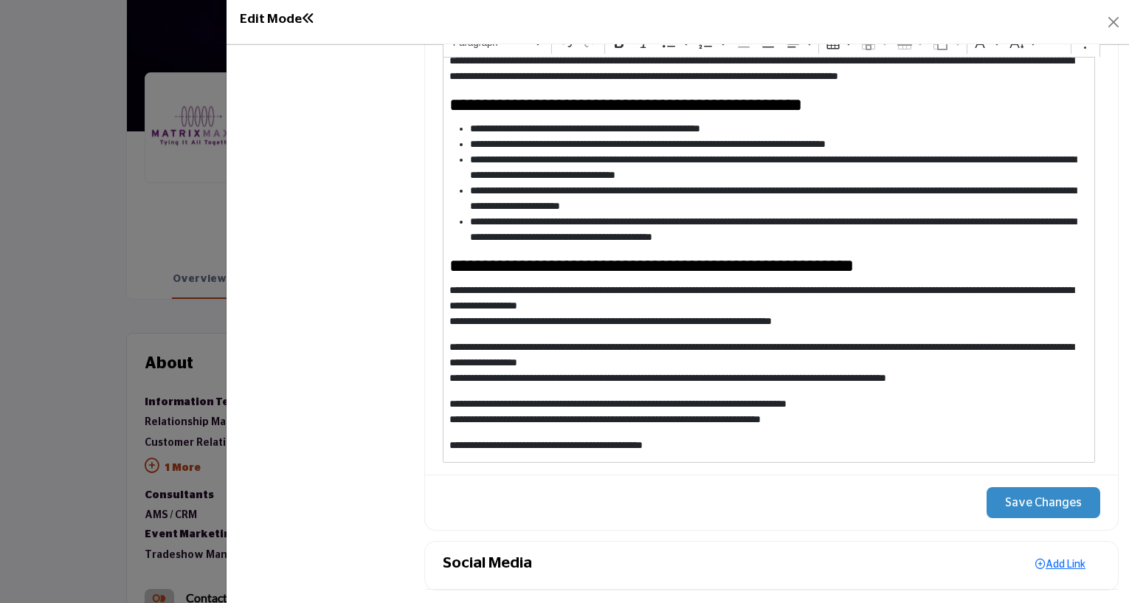
click at [1016, 497] on button "Save Changes" at bounding box center [1044, 502] width 114 height 31
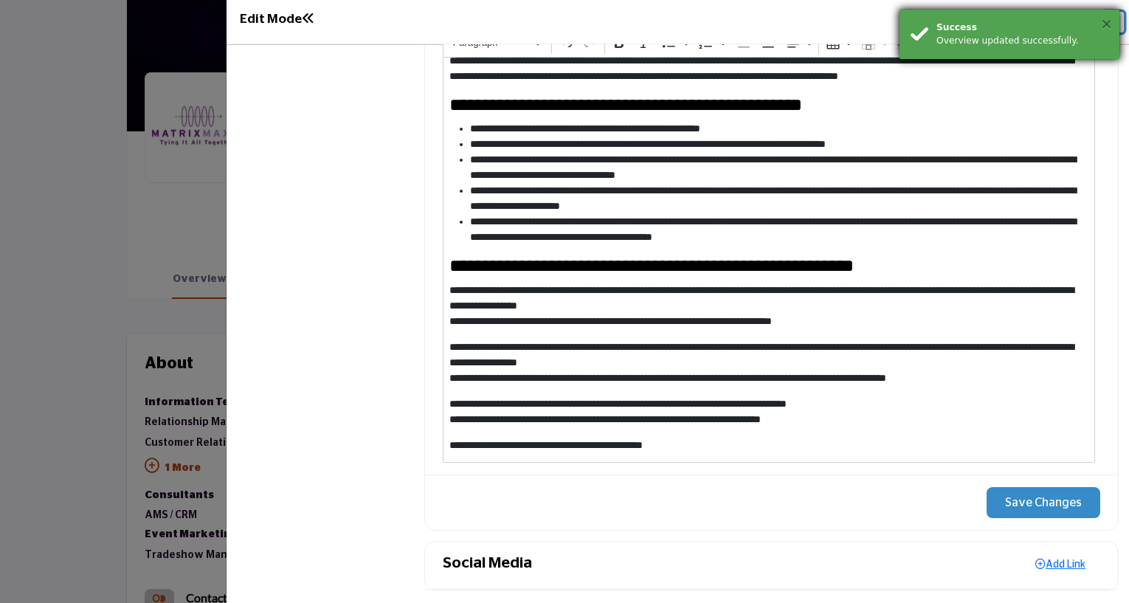
click at [1112, 30] on button "×" at bounding box center [1107, 23] width 13 height 15
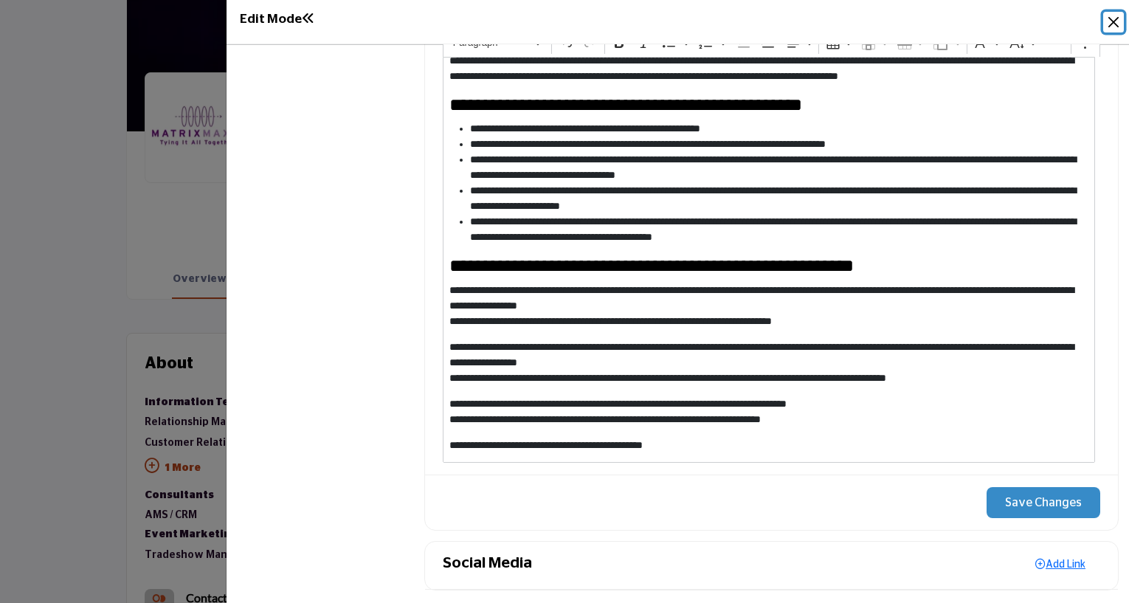
click at [1116, 16] on button "Close" at bounding box center [1114, 22] width 21 height 21
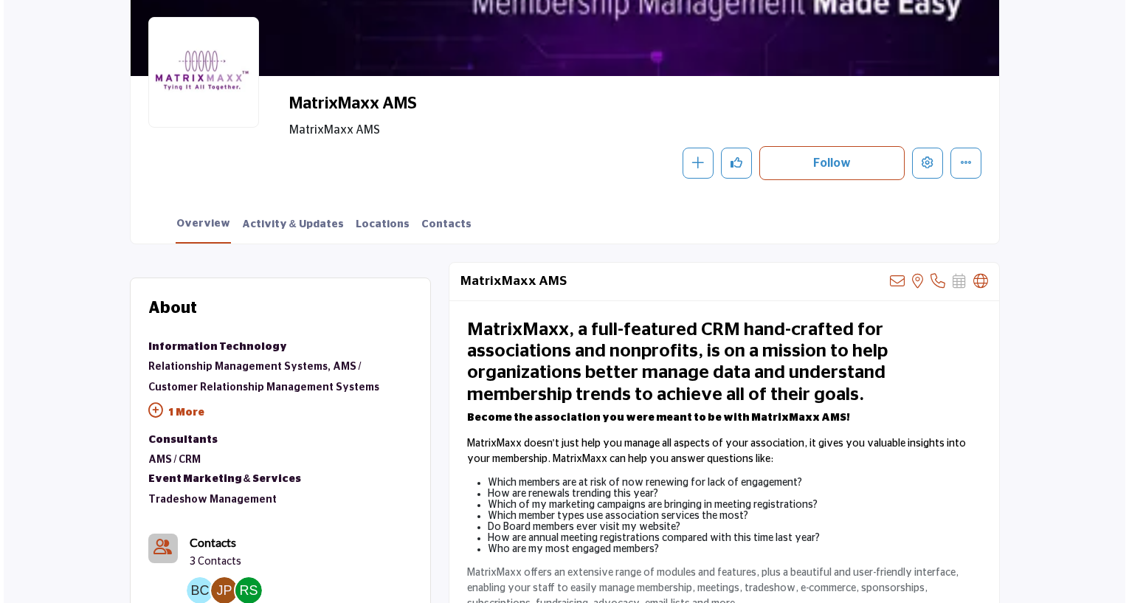
scroll to position [148, 0]
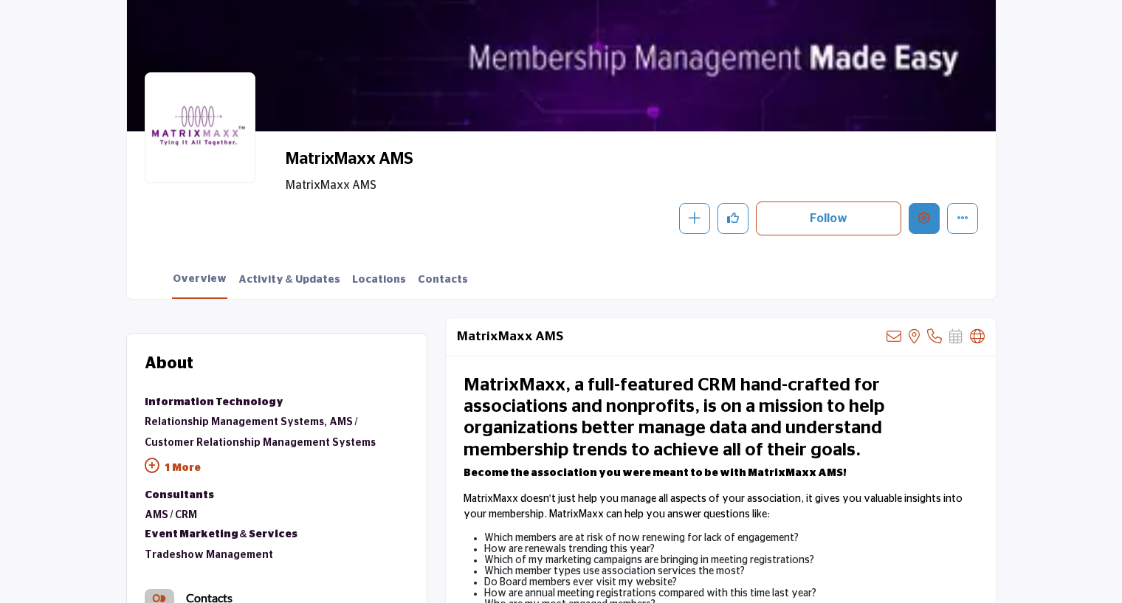
click at [924, 215] on icon "Edit company" at bounding box center [924, 218] width 12 height 12
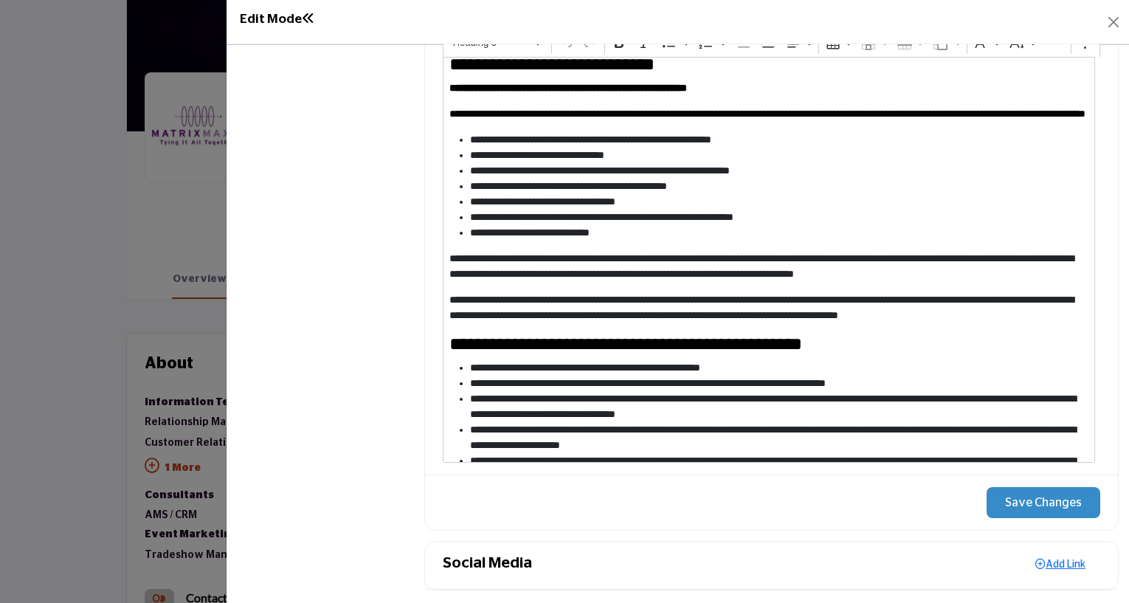
scroll to position [74, 0]
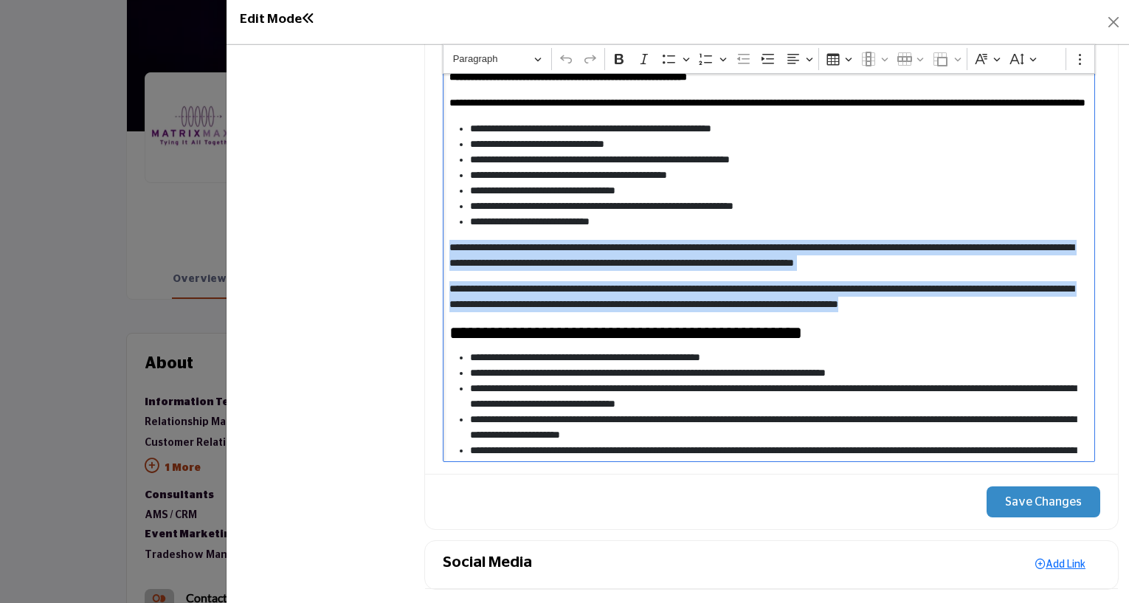
drag, startPoint x: 449, startPoint y: 254, endPoint x: 1086, endPoint y: 315, distance: 639.9
click at [1086, 315] on div "**********" at bounding box center [769, 259] width 653 height 406
click at [1079, 51] on button "Show more items" at bounding box center [1081, 59] width 22 height 22
click at [809, 86] on button "Font Color" at bounding box center [794, 85] width 33 height 22
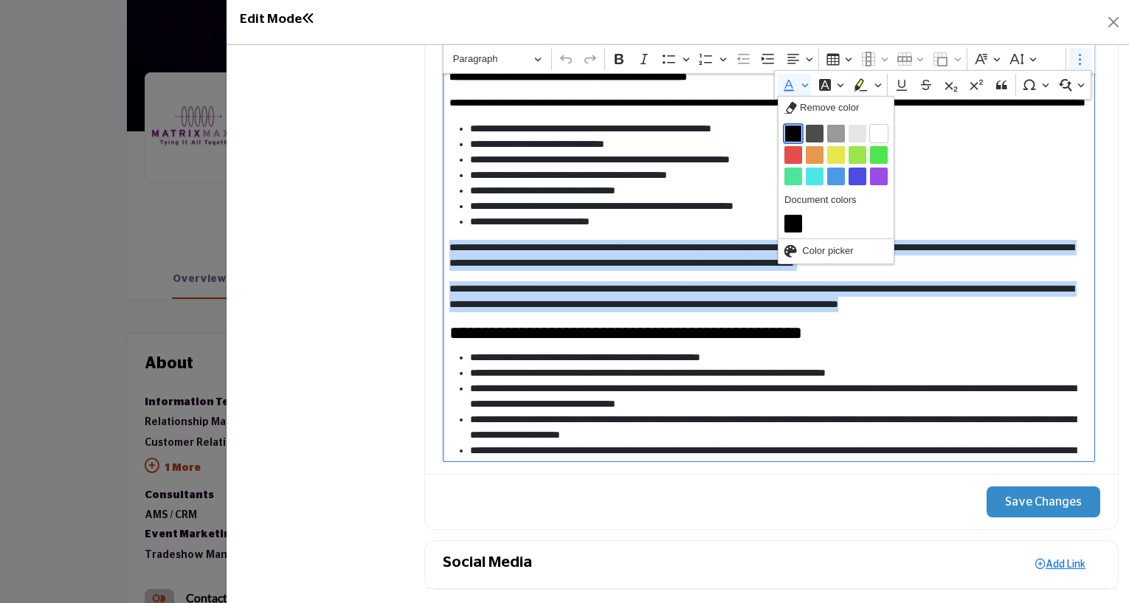
click at [790, 142] on div "Black Dim grey Grey Light grey White Red Orange Yellow Light green Green Aquama…" at bounding box center [836, 155] width 115 height 72
click at [791, 128] on button "Black" at bounding box center [794, 134] width 18 height 18
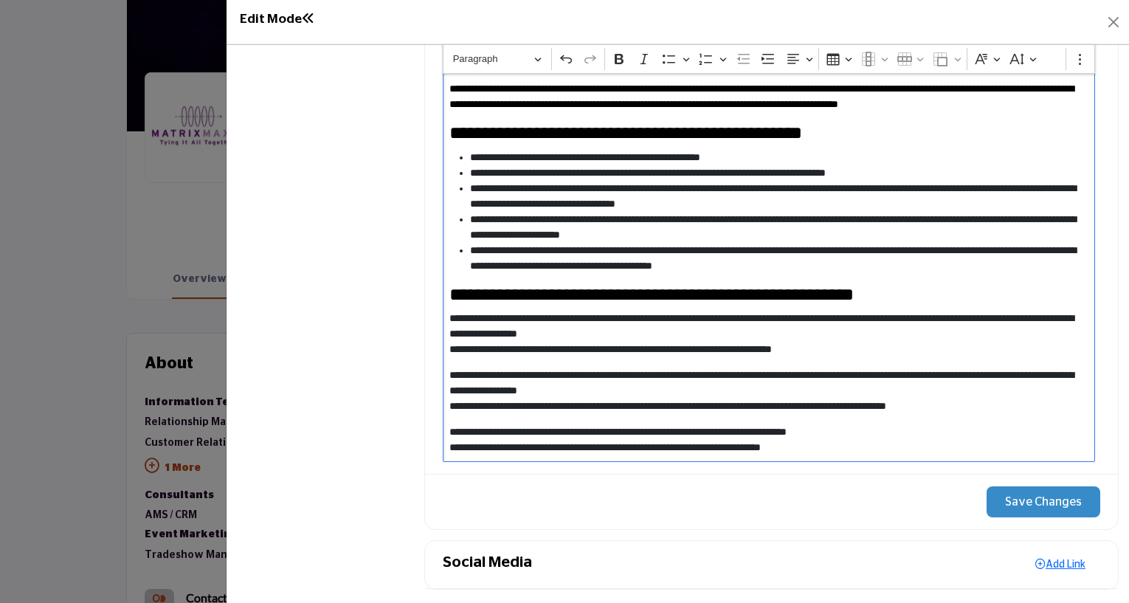
scroll to position [295, 0]
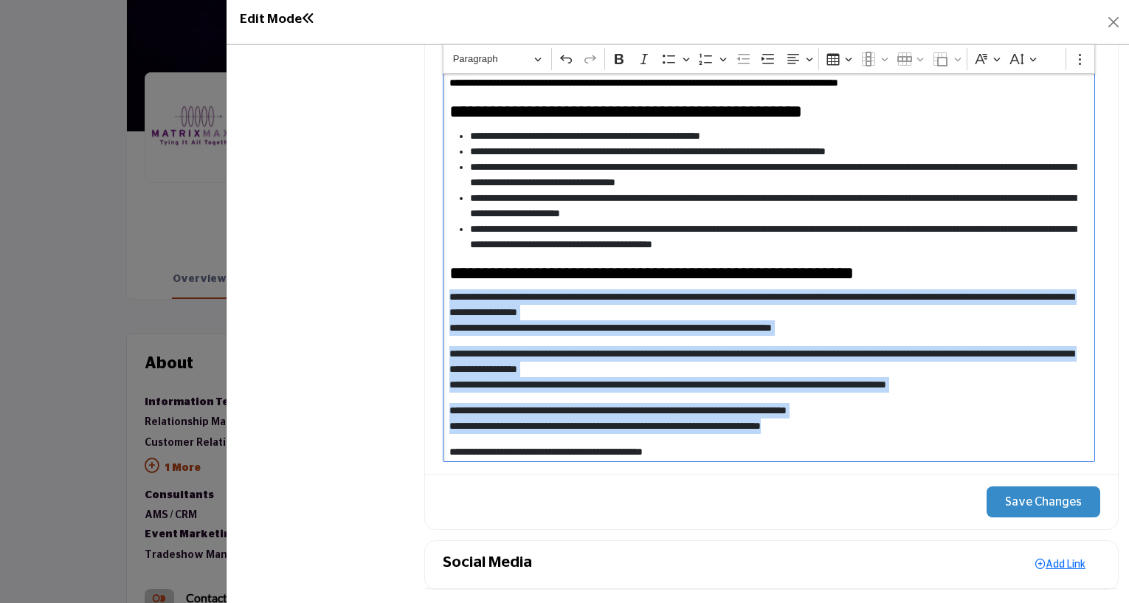
drag, startPoint x: 446, startPoint y: 303, endPoint x: 875, endPoint y: 430, distance: 447.8
click at [875, 430] on div "**********" at bounding box center [769, 259] width 653 height 406
click at [1078, 52] on icon "Editor toolbar" at bounding box center [1080, 59] width 15 height 15
click at [805, 89] on button "Font Color" at bounding box center [794, 85] width 33 height 22
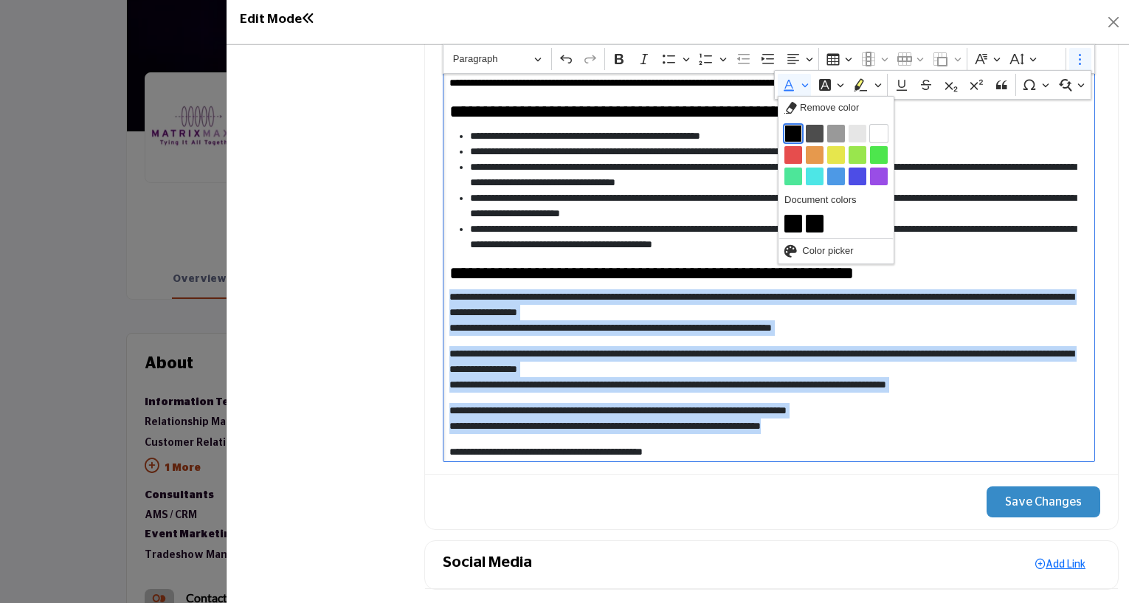
click at [793, 129] on button "Black" at bounding box center [794, 134] width 18 height 18
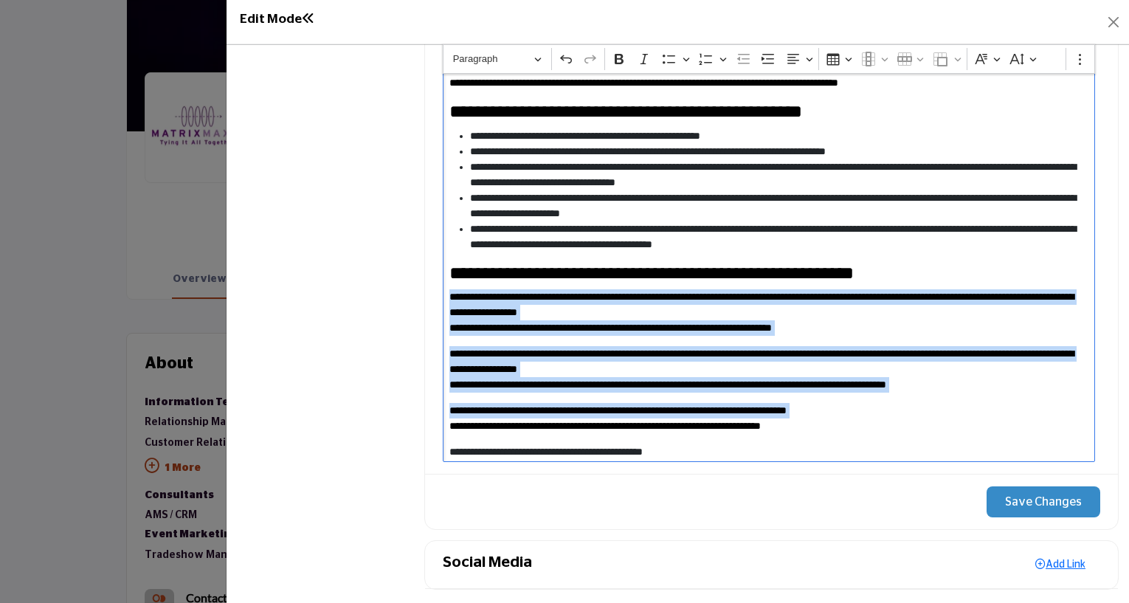
click at [1011, 502] on button "Save Changes" at bounding box center [1044, 501] width 114 height 31
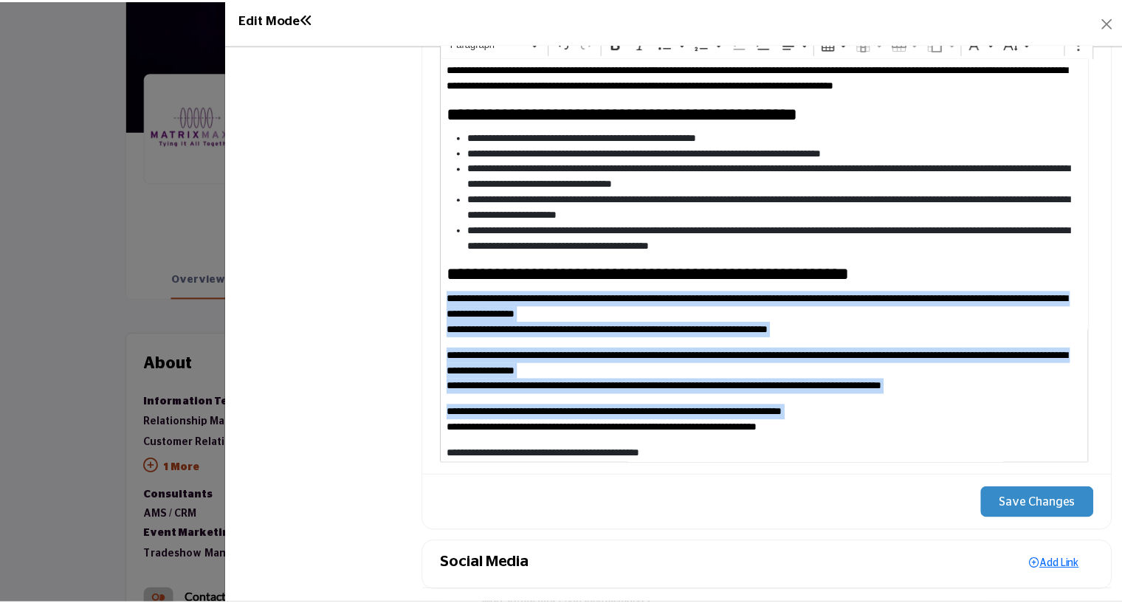
scroll to position [318, 0]
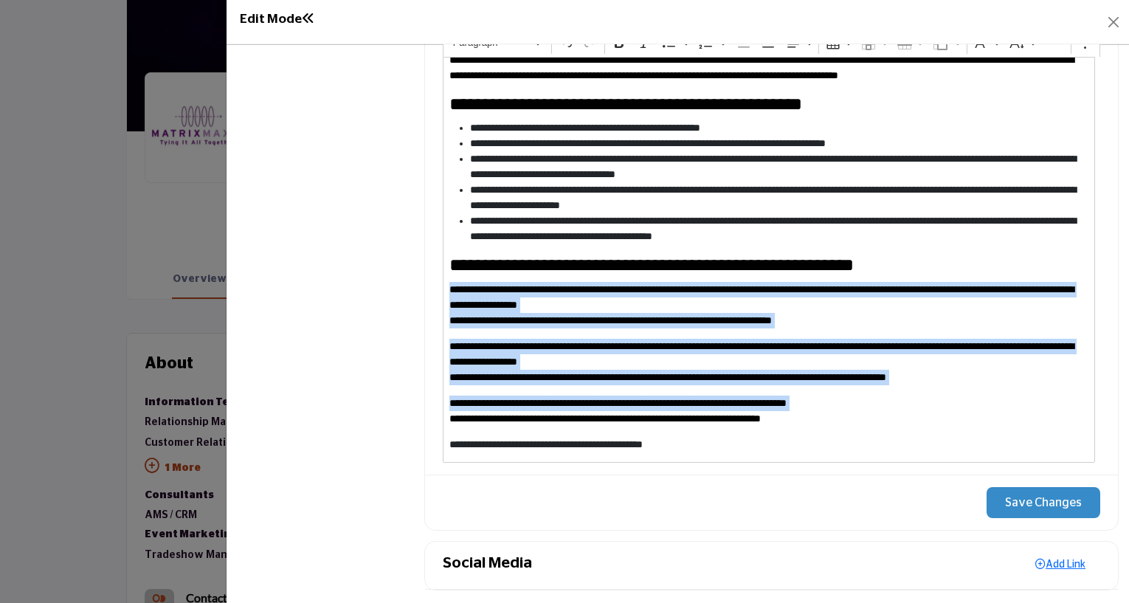
click at [1038, 497] on button "Save Changes" at bounding box center [1044, 502] width 114 height 31
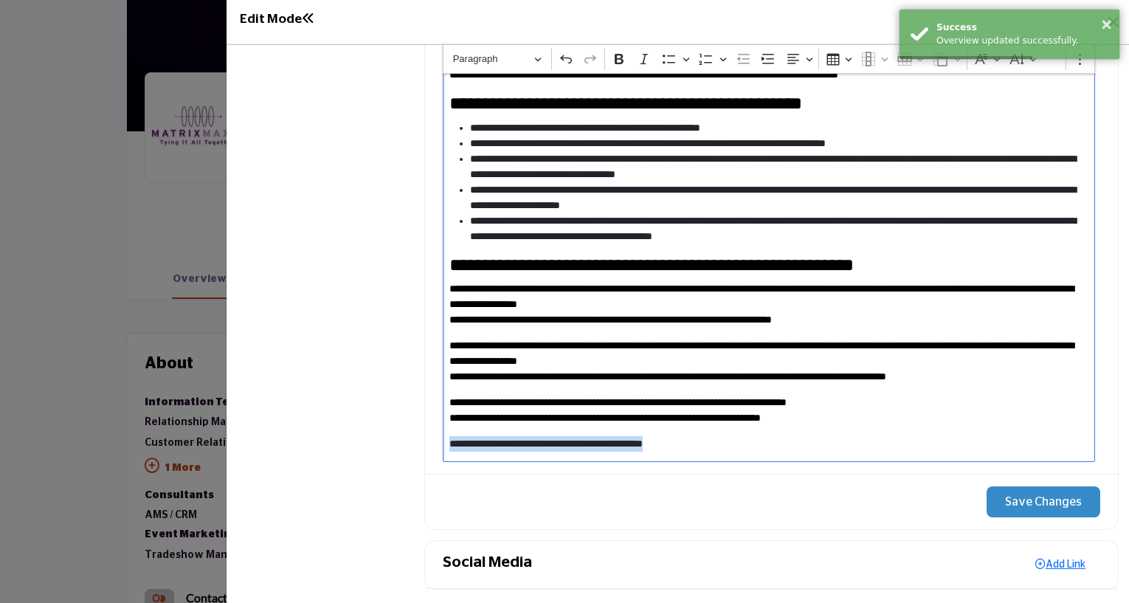
drag, startPoint x: 775, startPoint y: 442, endPoint x: 439, endPoint y: 448, distance: 335.9
click at [439, 448] on div "**********" at bounding box center [771, 234] width 693 height 479
click at [1074, 63] on icon "Editor toolbar" at bounding box center [1080, 59] width 15 height 15
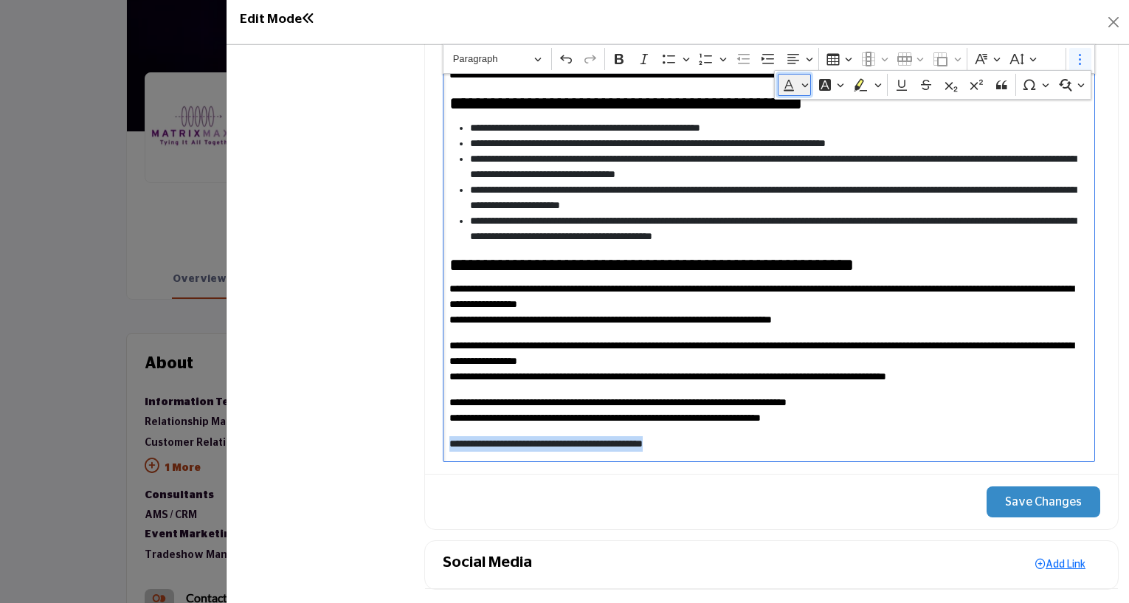
click at [792, 84] on icon "Dropdown toolbar" at bounding box center [789, 85] width 15 height 15
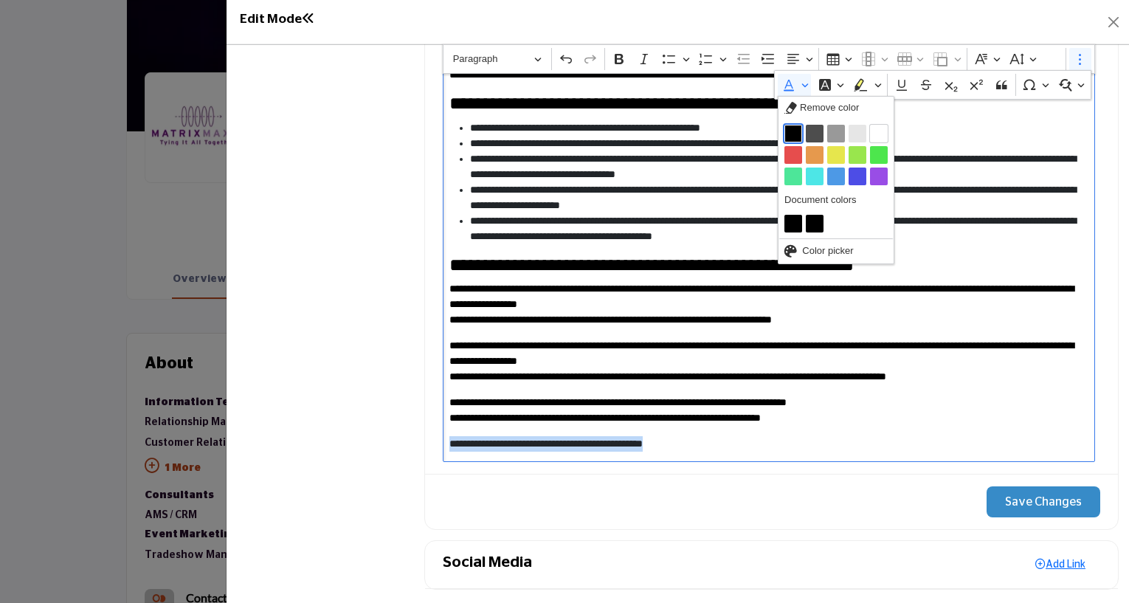
click at [790, 132] on button "Black" at bounding box center [794, 134] width 18 height 18
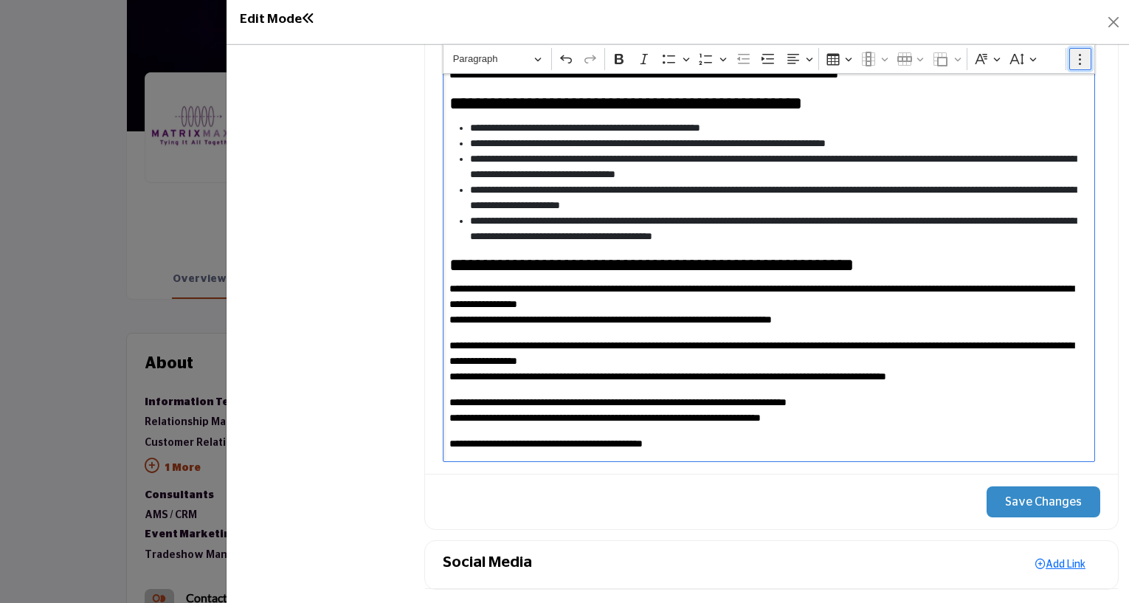
click at [1073, 61] on icon "Editor toolbar" at bounding box center [1080, 59] width 15 height 15
click at [707, 354] on span "**********" at bounding box center [762, 353] width 624 height 26
click at [1081, 58] on icon "Editor toolbar" at bounding box center [1080, 59] width 15 height 15
click at [876, 86] on icon "Dropdown toolbar" at bounding box center [878, 85] width 7 height 15
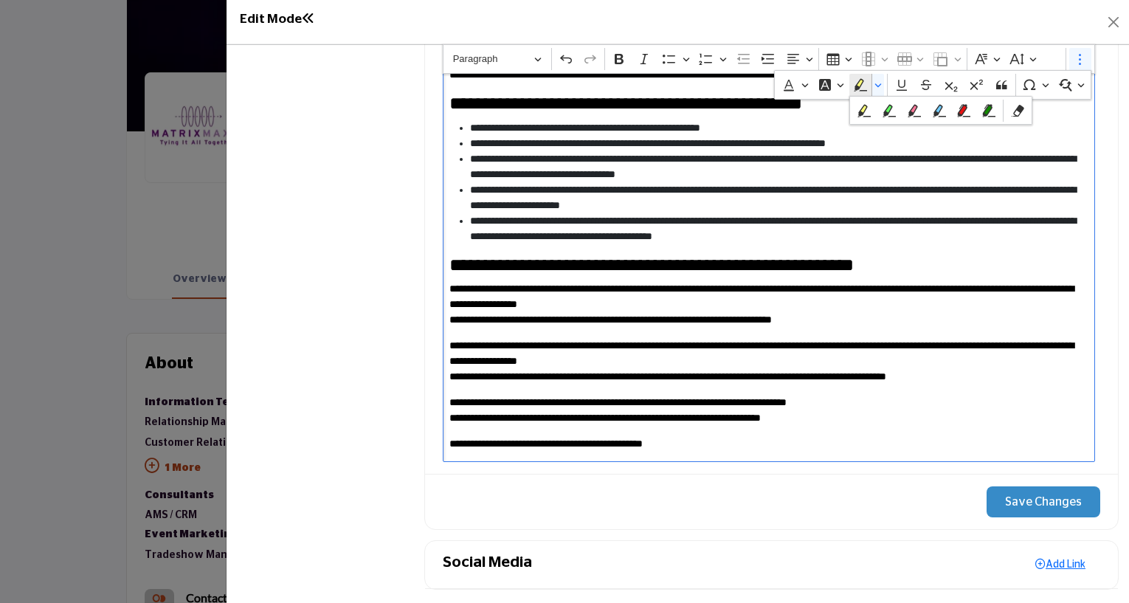
click at [1008, 240] on div "**********" at bounding box center [769, 259] width 653 height 406
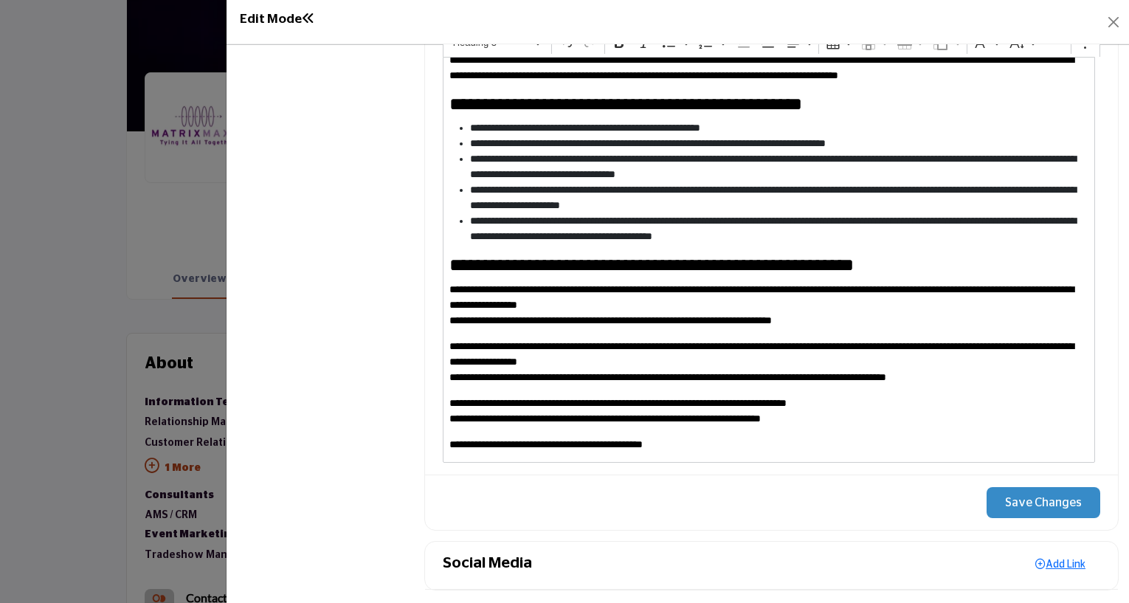
click at [1041, 504] on button "Save Changes" at bounding box center [1044, 502] width 114 height 31
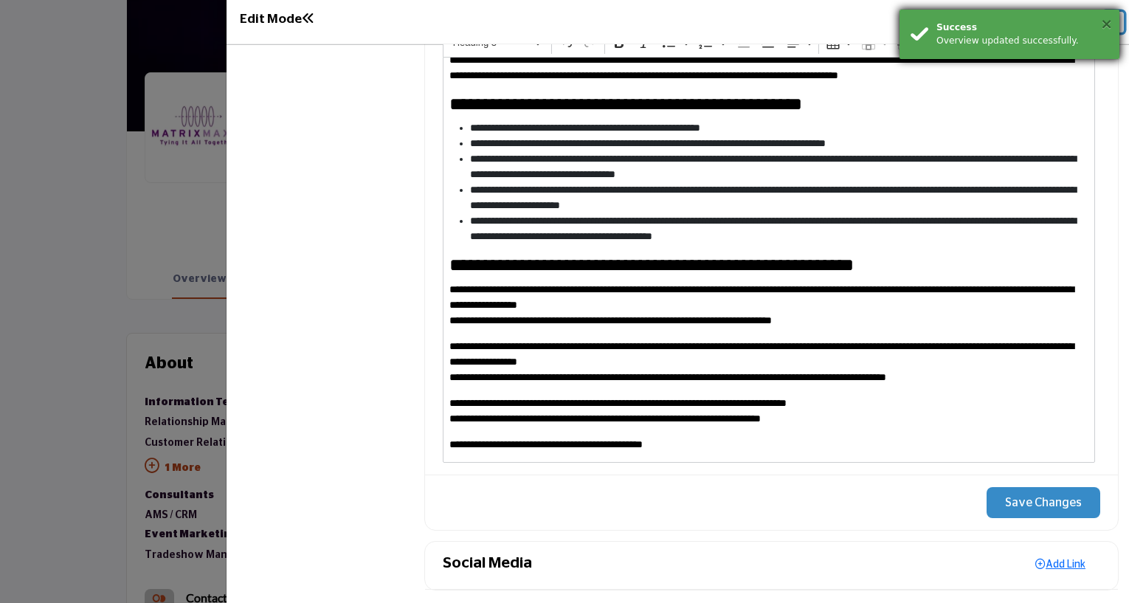
click at [1109, 23] on button "×" at bounding box center [1107, 23] width 13 height 15
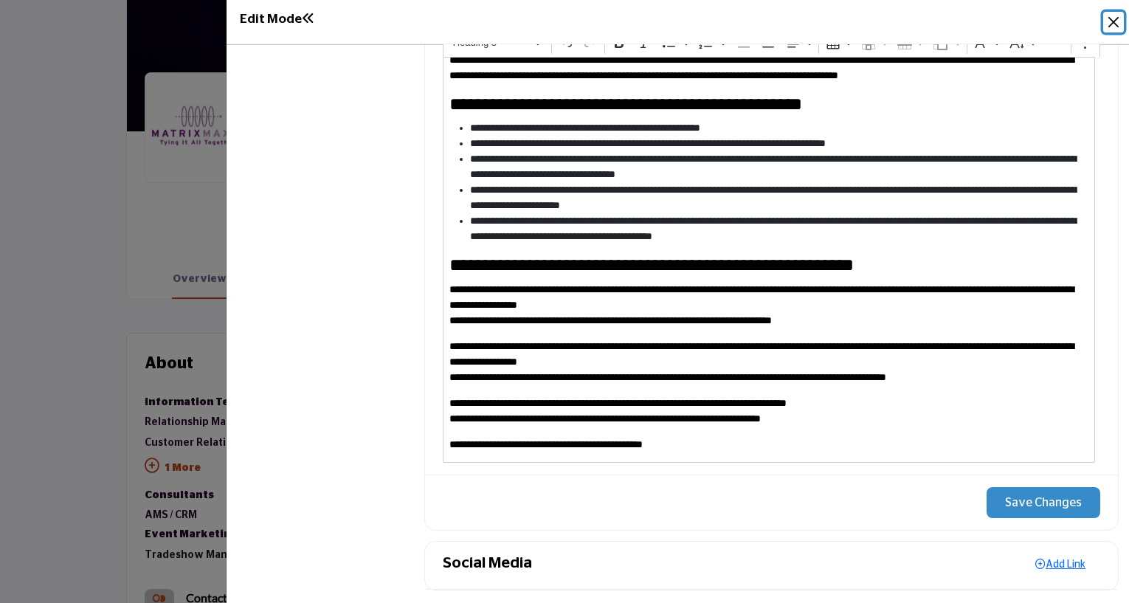
click at [1112, 24] on button "Close" at bounding box center [1114, 22] width 21 height 21
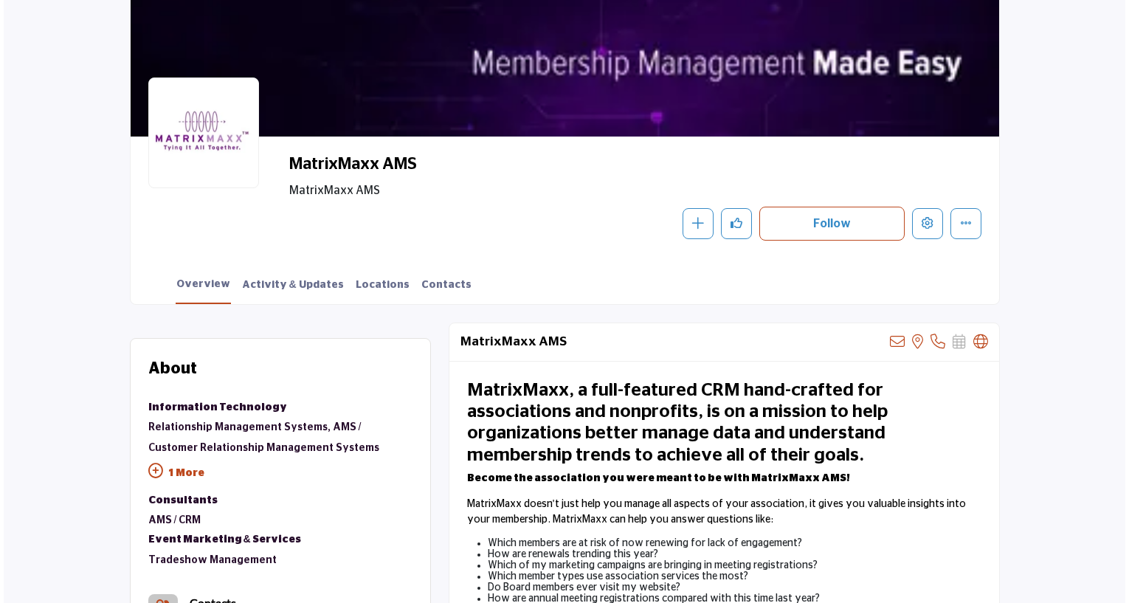
scroll to position [148, 0]
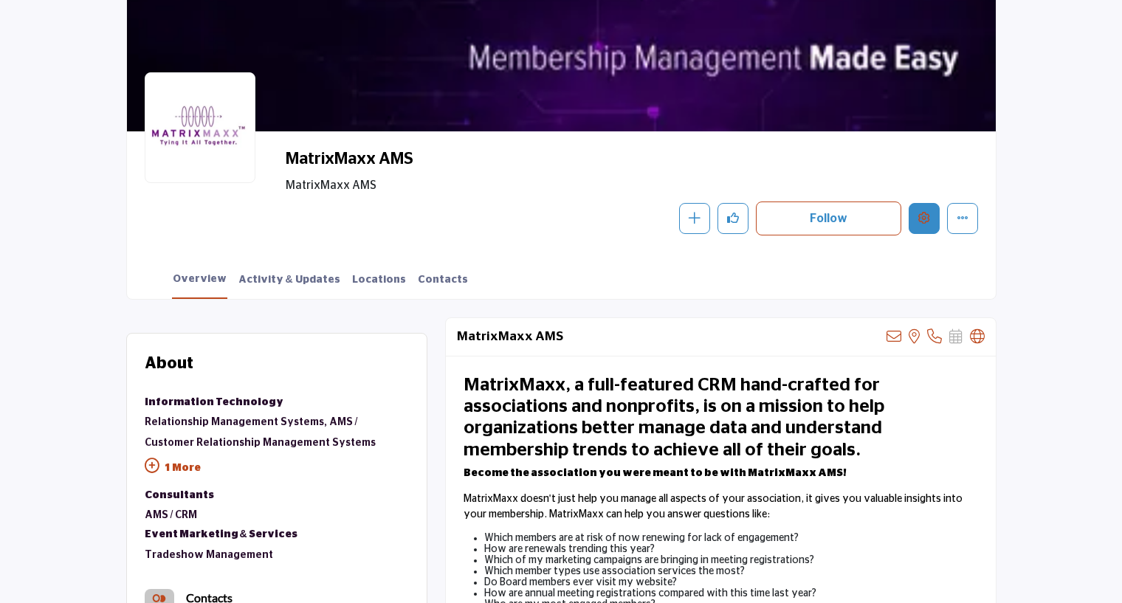
click at [923, 219] on icon "Edit company" at bounding box center [924, 218] width 12 height 12
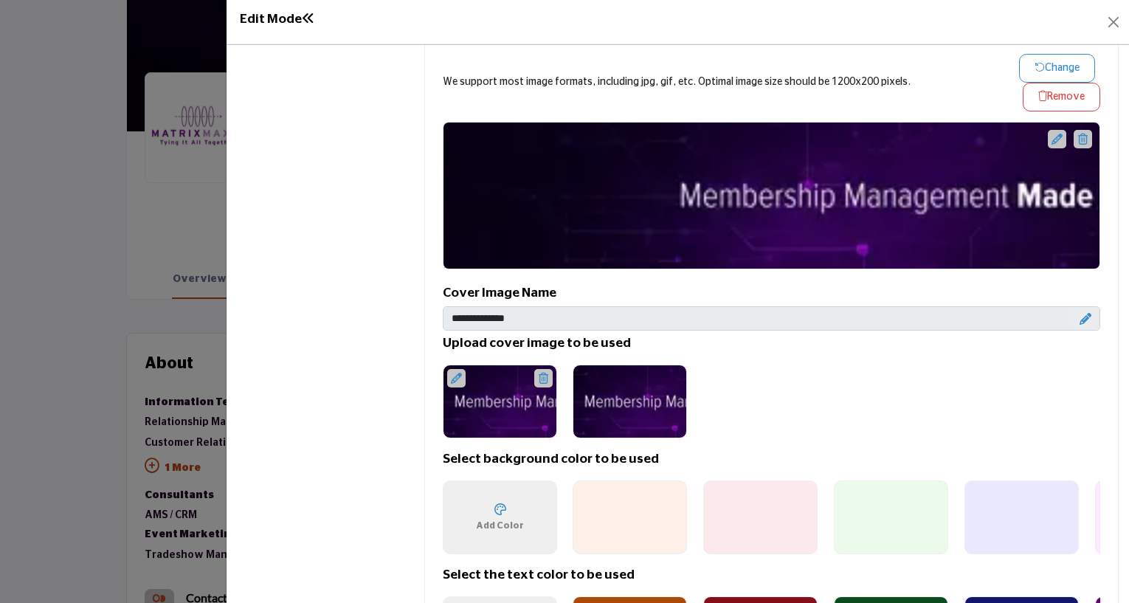
scroll to position [757, 0]
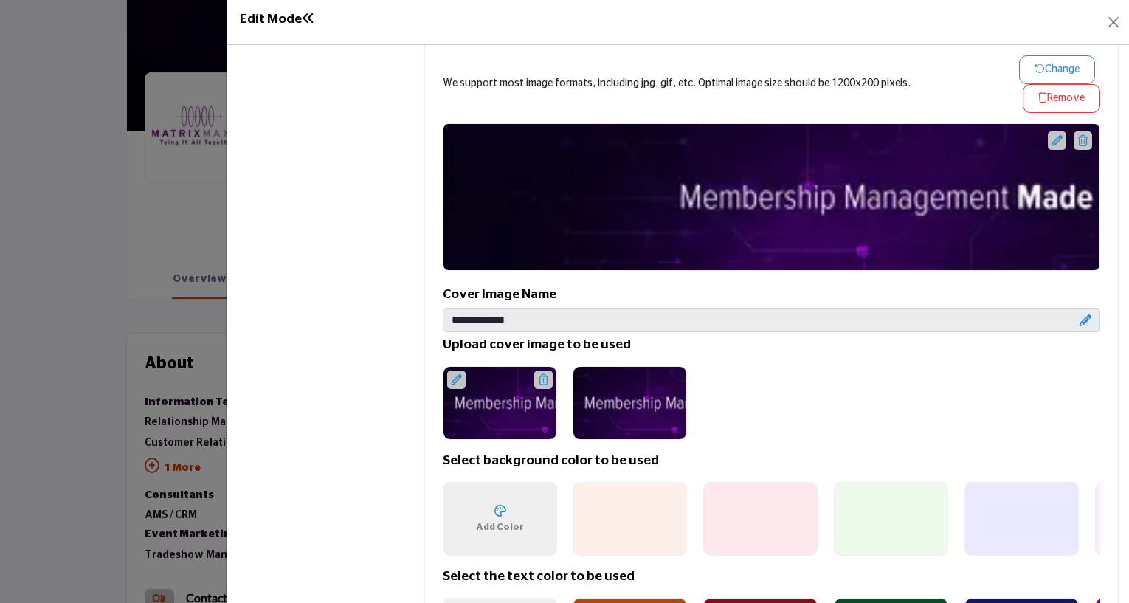
click at [543, 374] on icon at bounding box center [544, 379] width 10 height 11
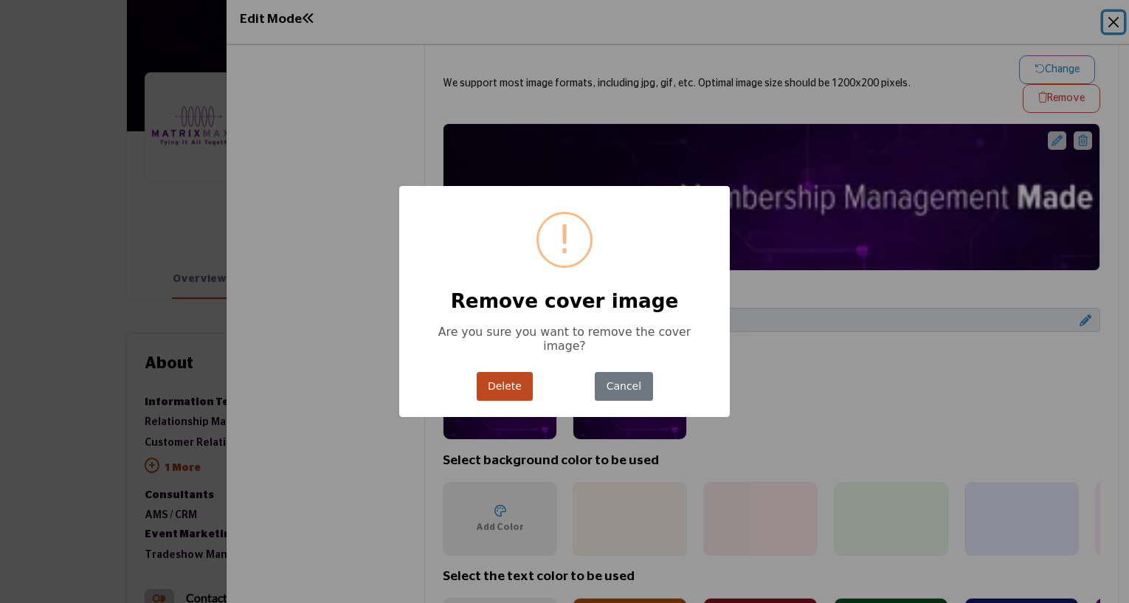
click at [506, 385] on button "Delete" at bounding box center [505, 386] width 57 height 29
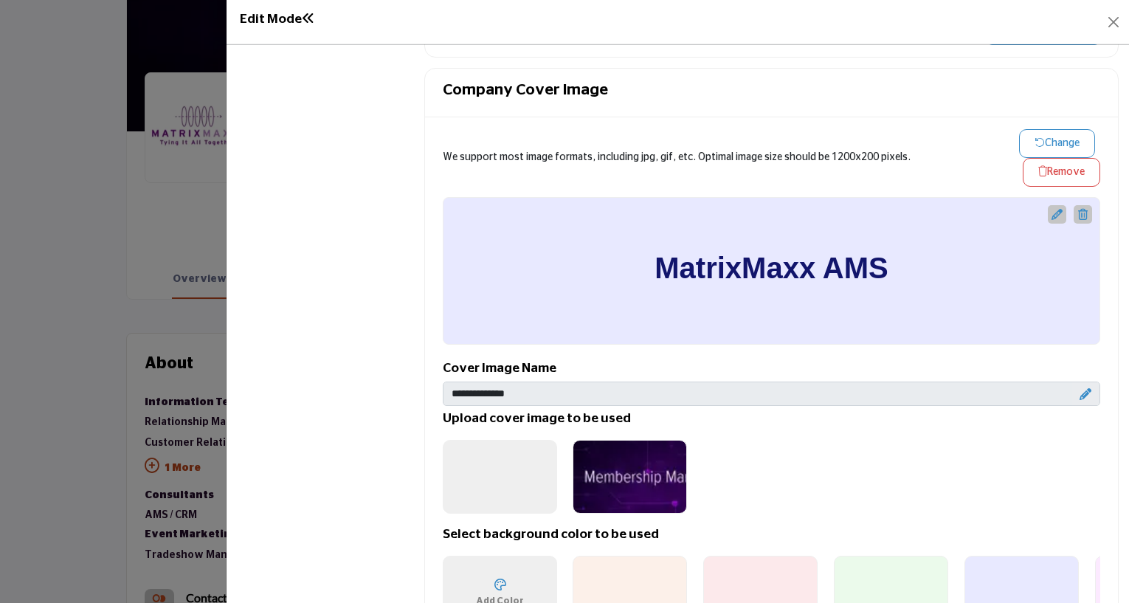
scroll to position [610, 0]
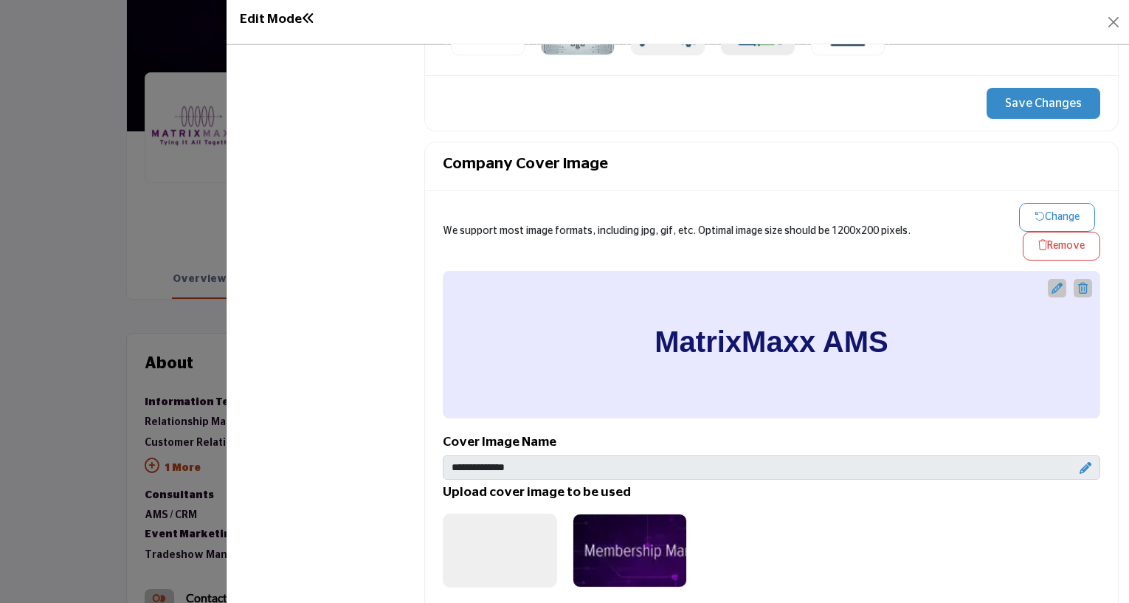
click at [1041, 242] on button "Remove" at bounding box center [1062, 246] width 78 height 29
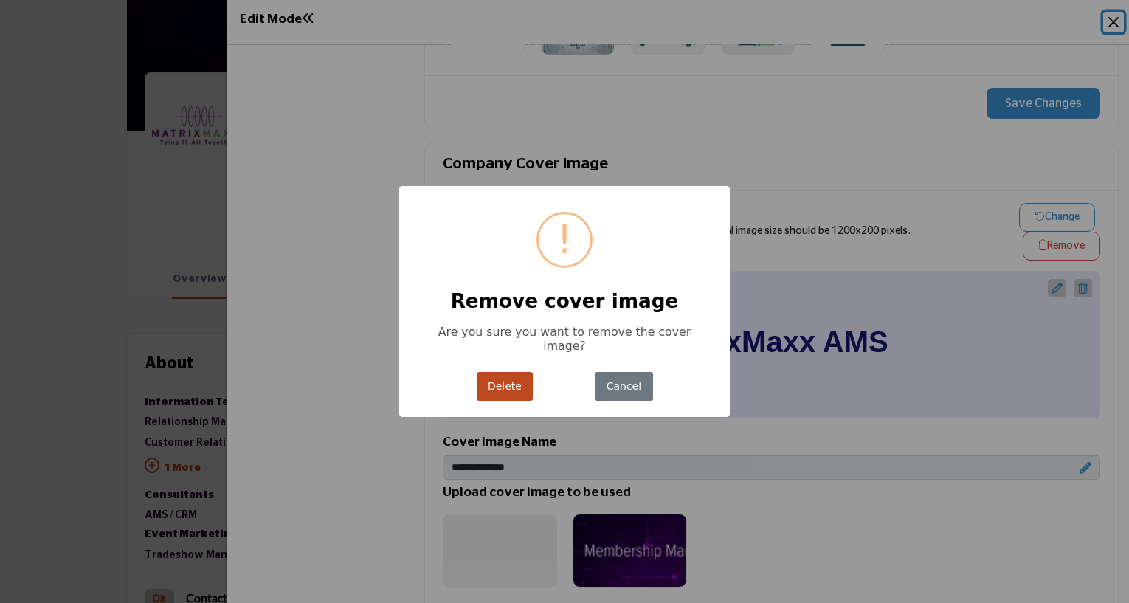
click at [470, 393] on div "× ! Remove cover image Are you sure you want to remove the cover image? Delete …" at bounding box center [564, 301] width 331 height 231
click at [482, 374] on button "Delete" at bounding box center [505, 386] width 57 height 29
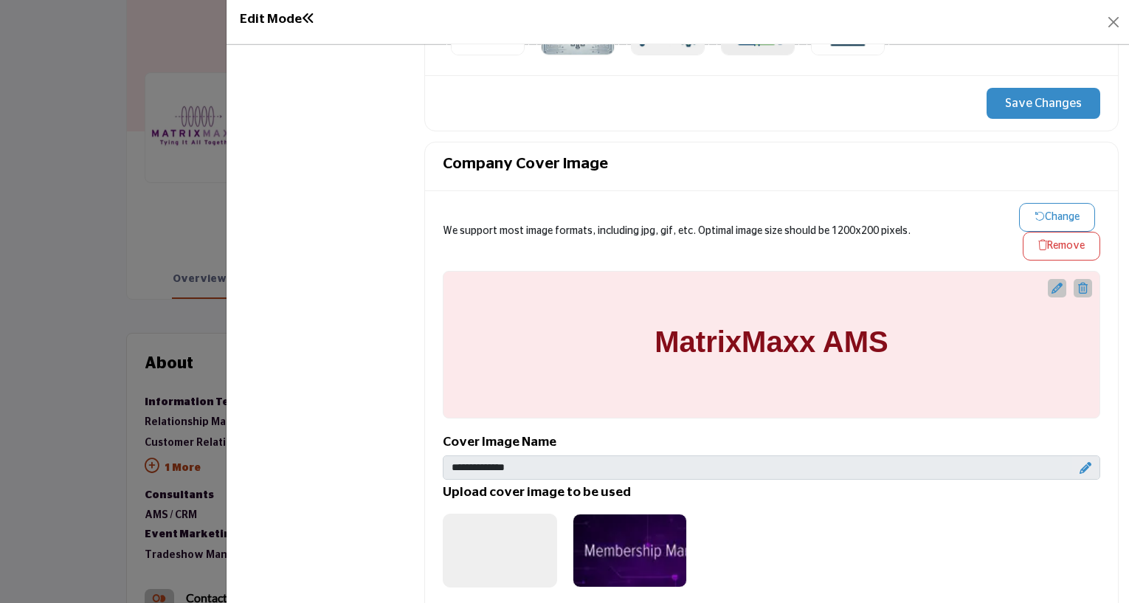
click at [1052, 286] on icon at bounding box center [1057, 288] width 11 height 11
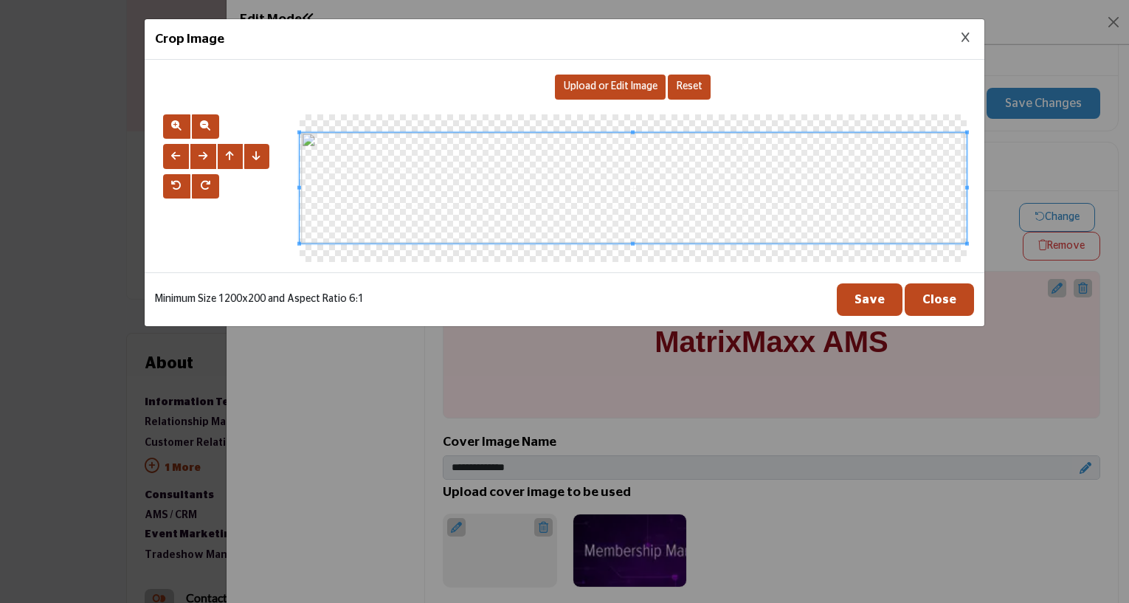
click at [599, 89] on span "Upload or Edit Image" at bounding box center [611, 86] width 94 height 10
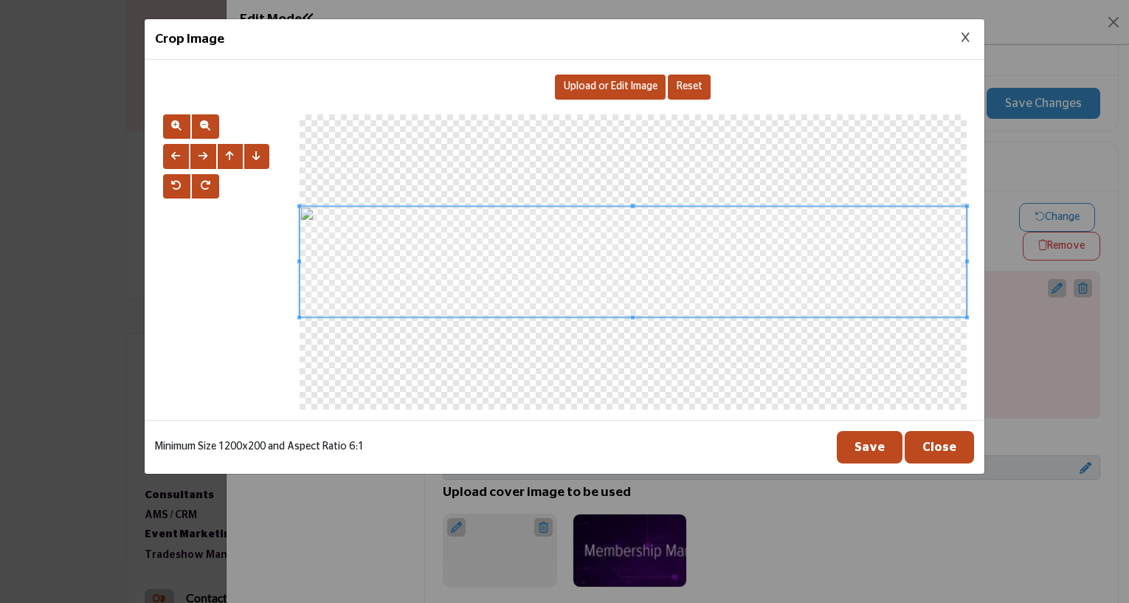
click at [885, 454] on button "Save" at bounding box center [870, 447] width 66 height 32
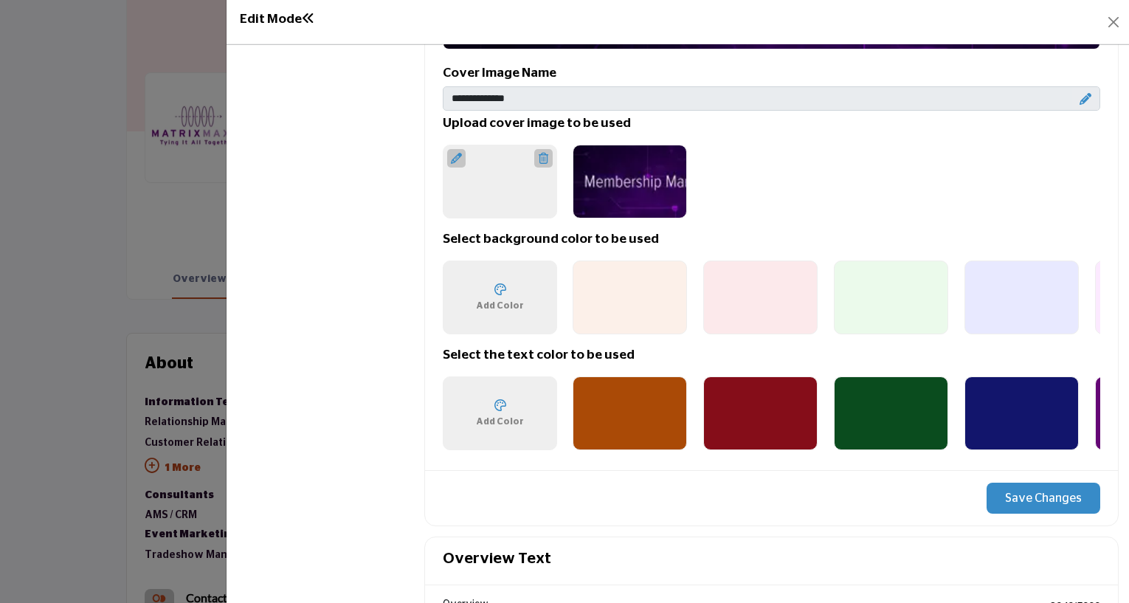
scroll to position [1126, 0]
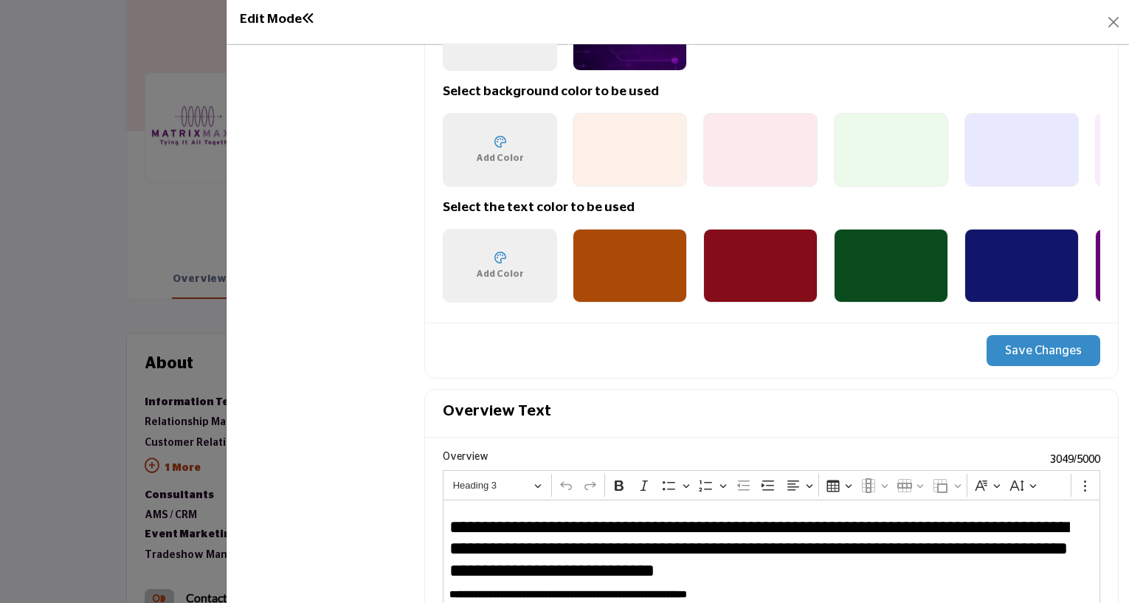
click at [1038, 339] on button "Save Changes" at bounding box center [1044, 350] width 114 height 31
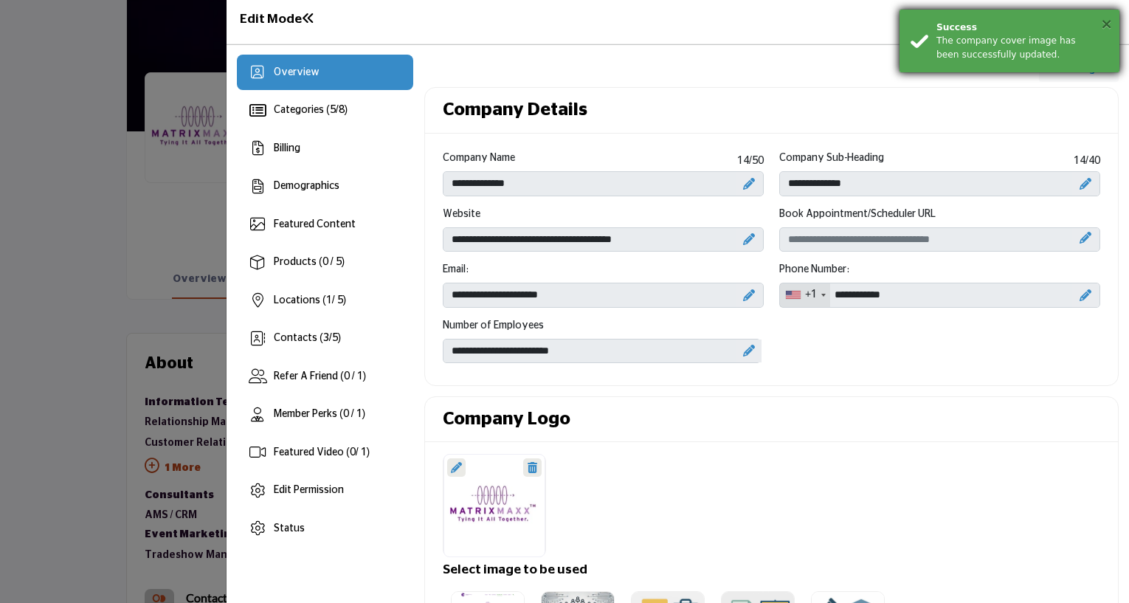
click at [1109, 26] on button "×" at bounding box center [1107, 23] width 13 height 15
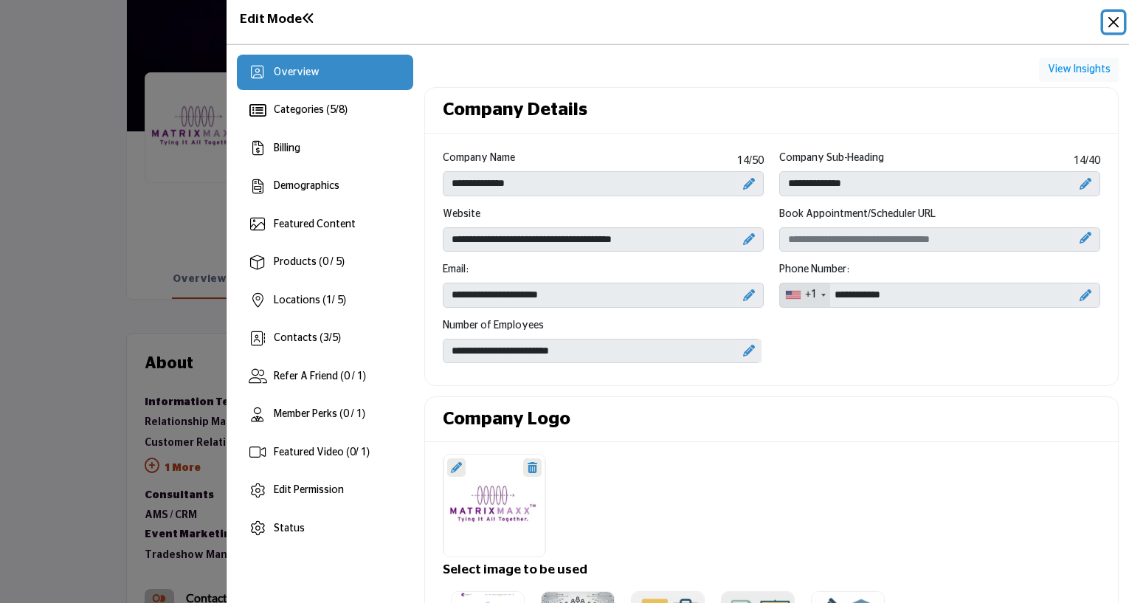
click at [1113, 17] on button "Close" at bounding box center [1114, 22] width 21 height 21
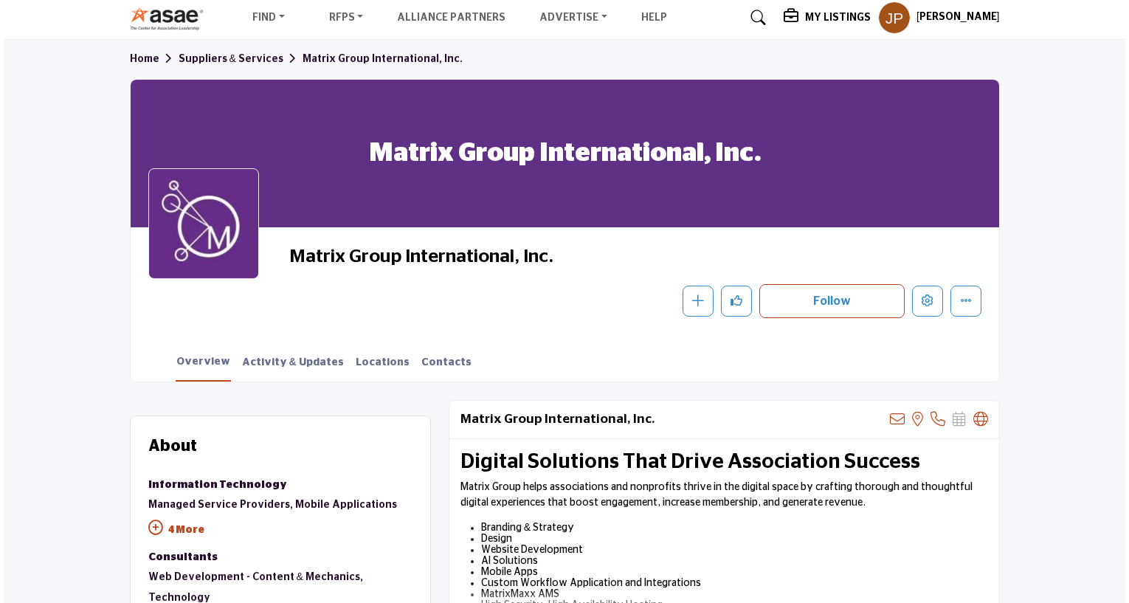
scroll to position [74, 0]
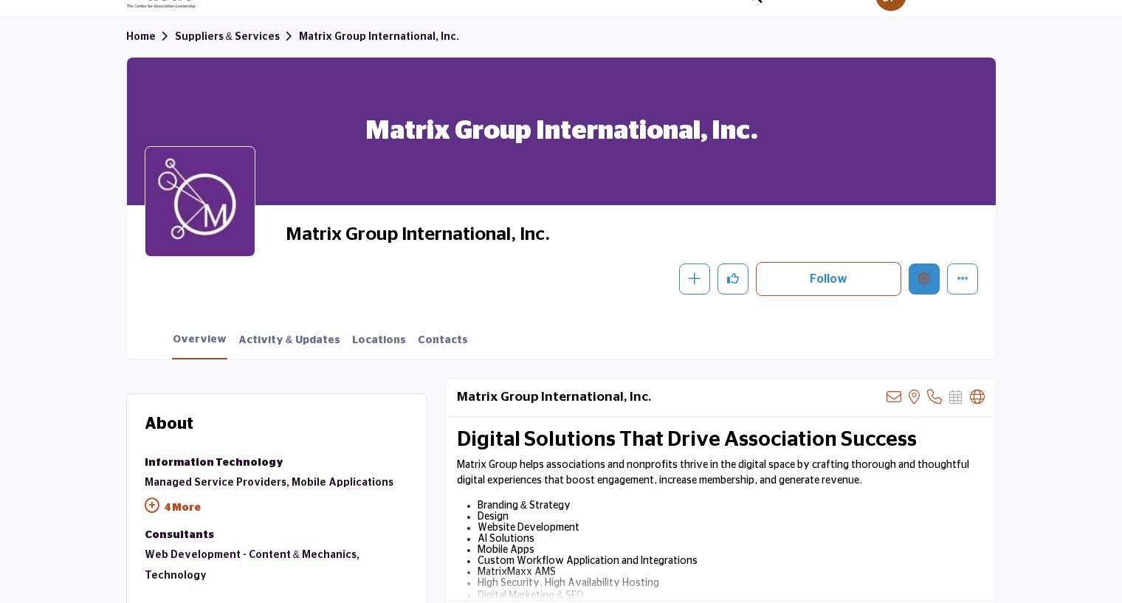
click at [929, 275] on icon "Edit company" at bounding box center [924, 278] width 12 height 12
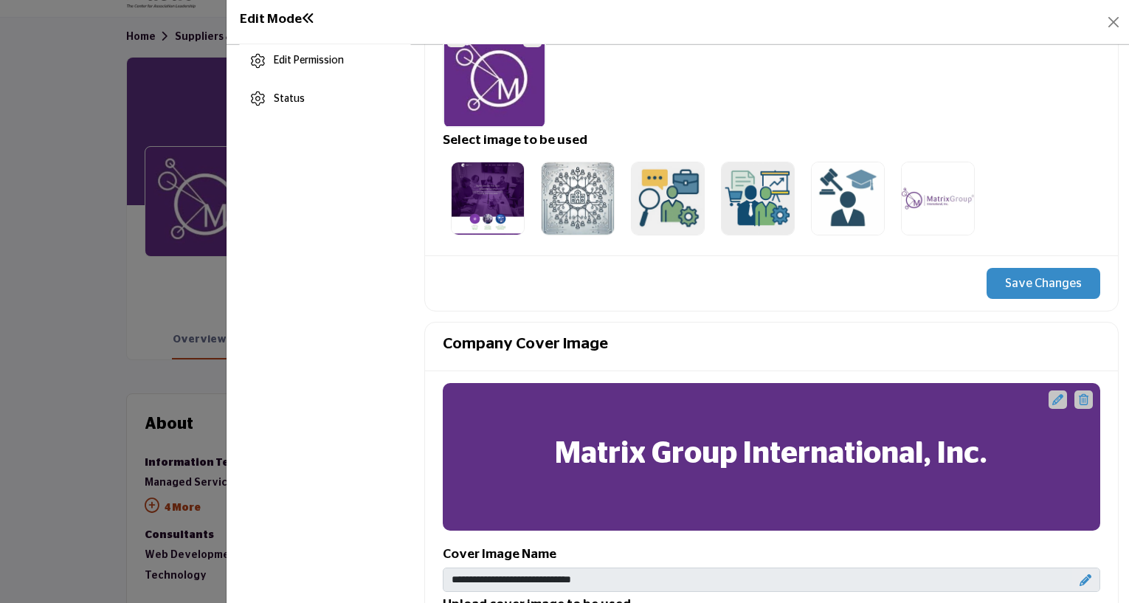
scroll to position [443, 0]
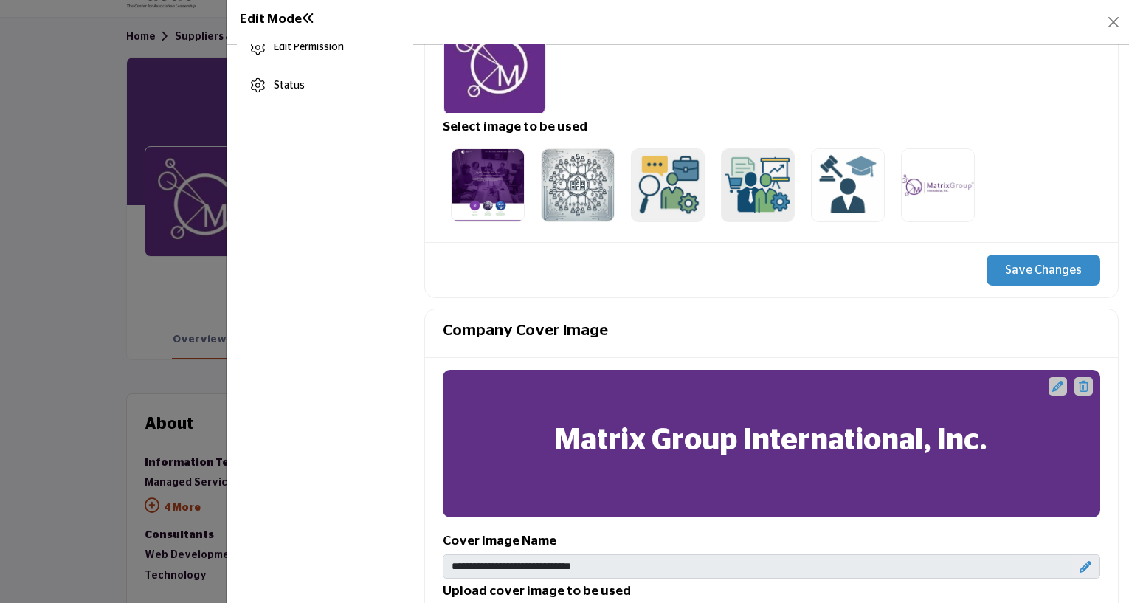
click at [1079, 384] on icon at bounding box center [1084, 386] width 10 height 11
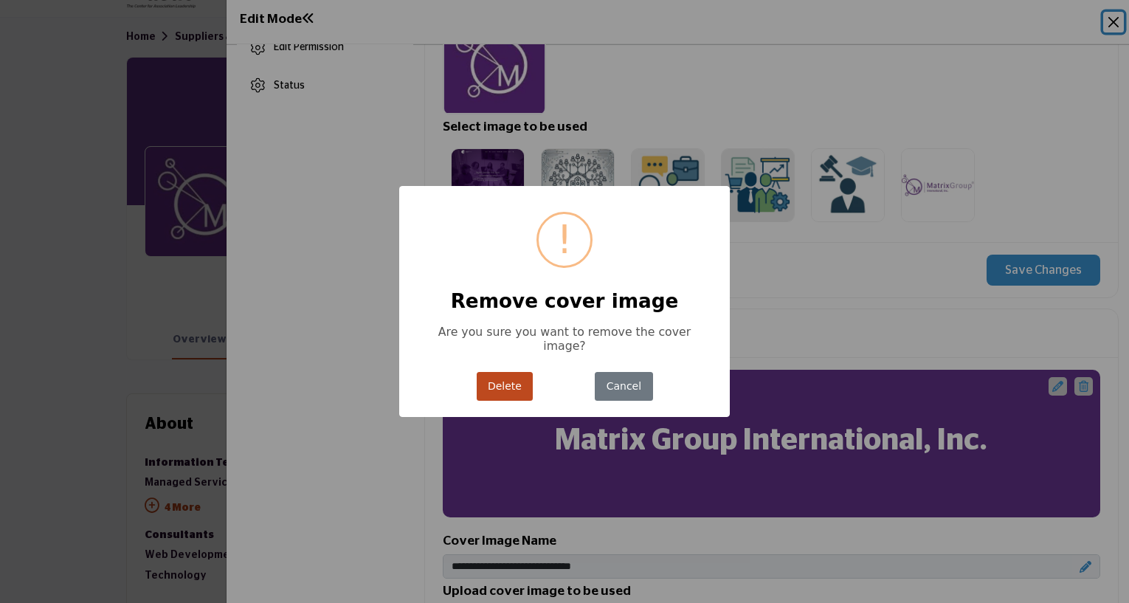
click at [506, 373] on button "Delete" at bounding box center [505, 386] width 57 height 29
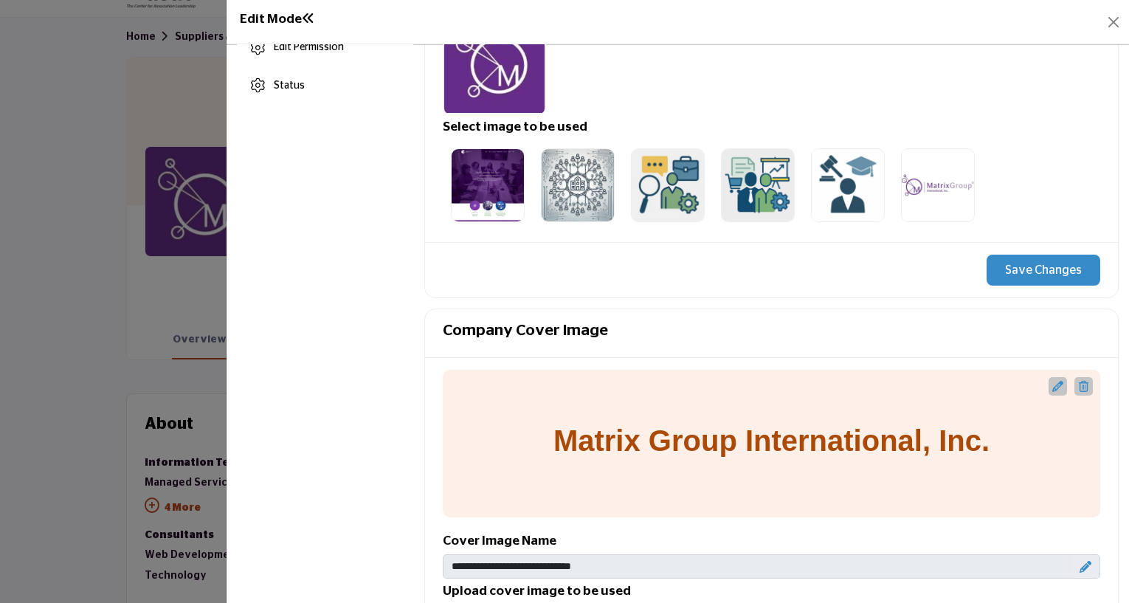
scroll to position [591, 0]
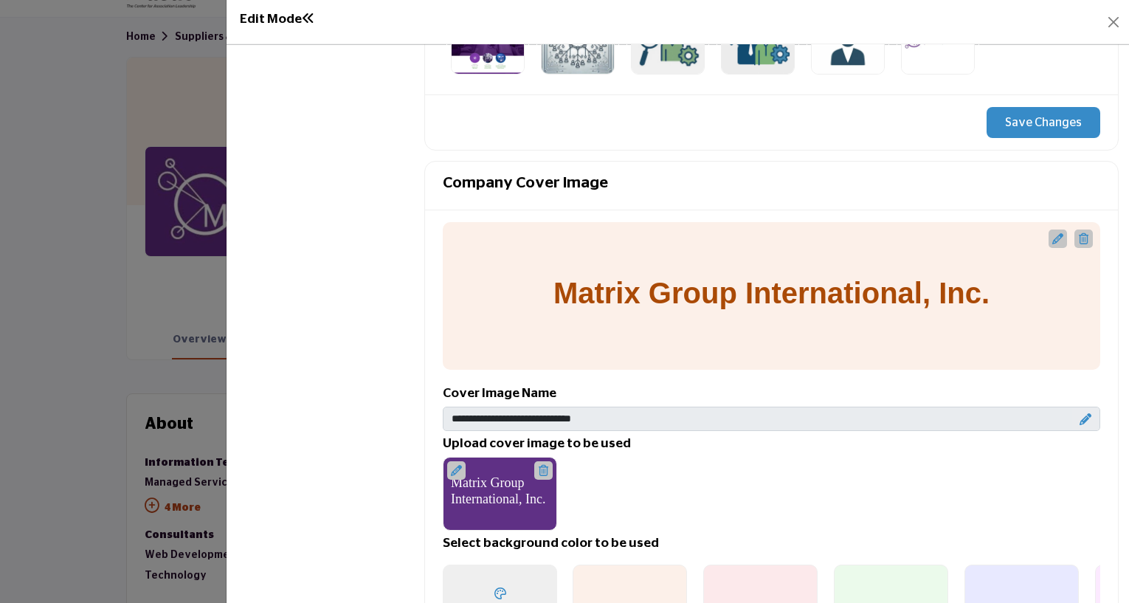
click at [1080, 413] on icon at bounding box center [1086, 419] width 12 height 12
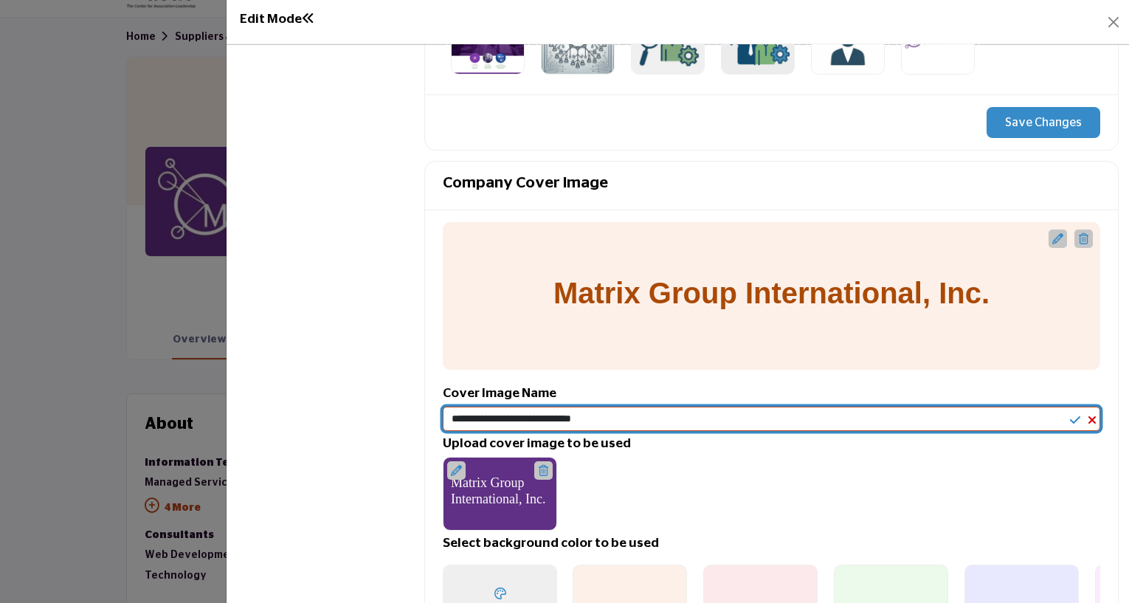
drag, startPoint x: 652, startPoint y: 419, endPoint x: 340, endPoint y: 420, distance: 312.2
click at [340, 420] on div "Overview Categories ( 8 / 8 ) Billing Demographics Featured Content 3" at bounding box center [678, 586] width 882 height 2245
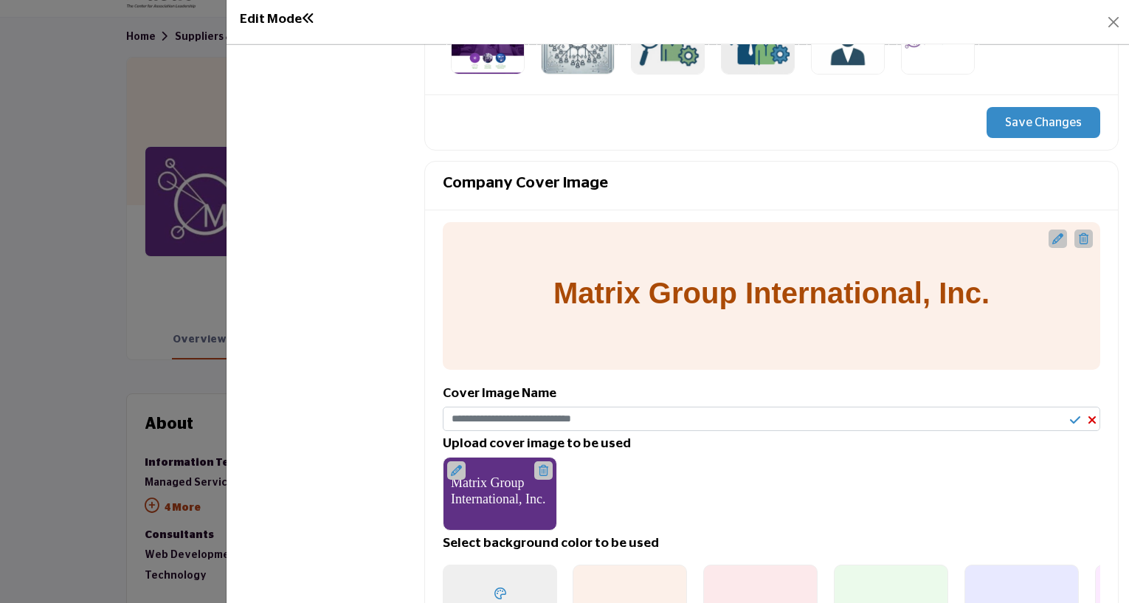
click at [1070, 414] on icon at bounding box center [1075, 420] width 10 height 12
click at [1079, 237] on icon at bounding box center [1084, 238] width 10 height 11
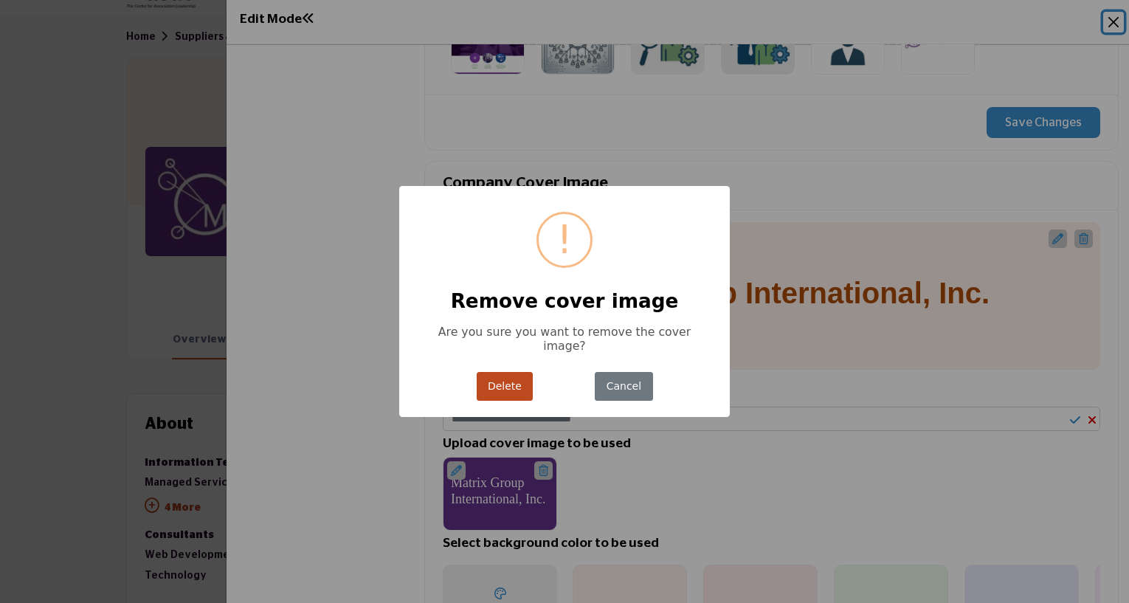
click at [499, 373] on button "Delete" at bounding box center [505, 386] width 57 height 29
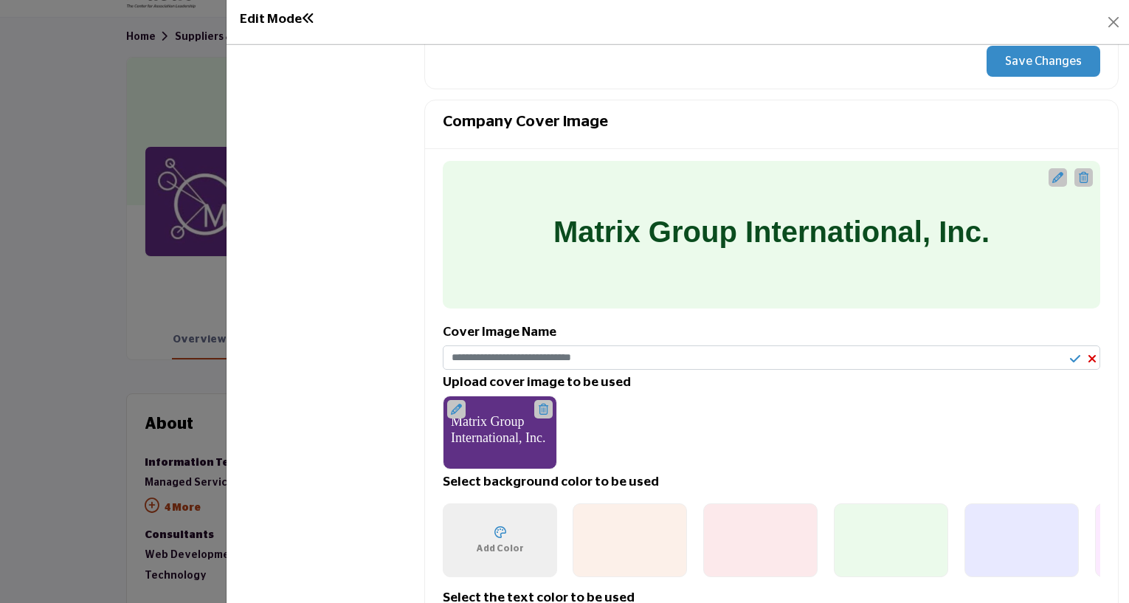
scroll to position [664, 0]
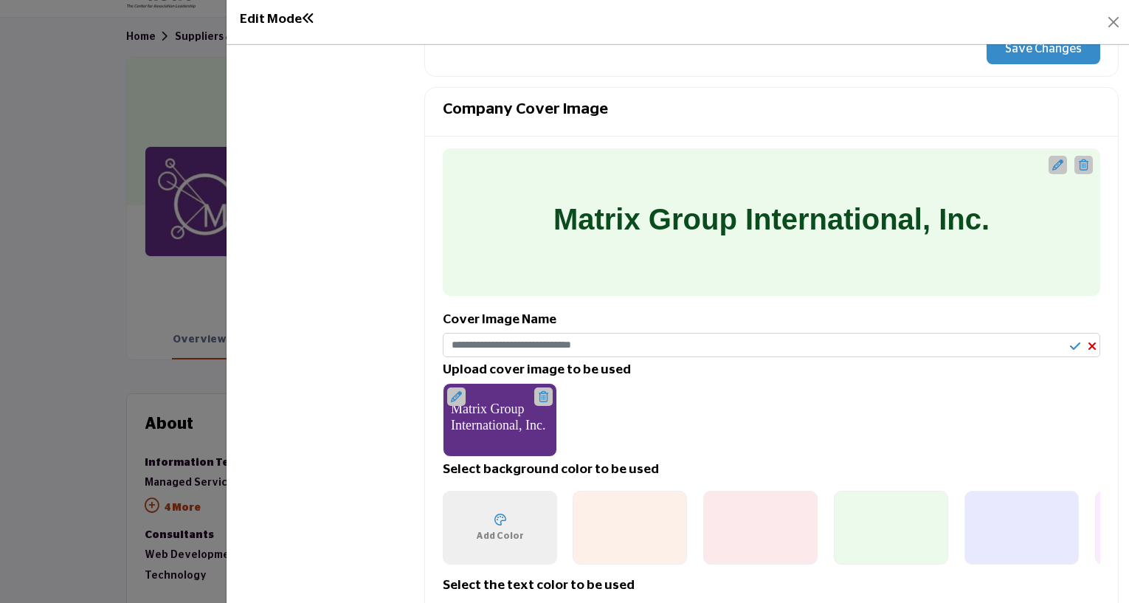
click at [1053, 159] on icon at bounding box center [1058, 164] width 11 height 11
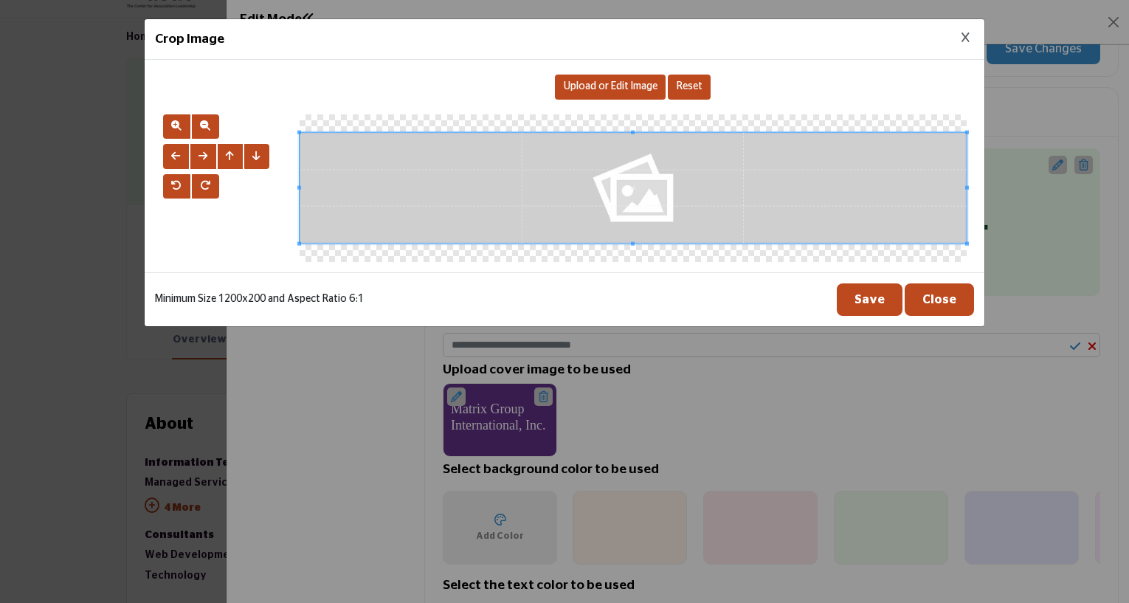
click at [600, 91] on span "Upload or Edit Image" at bounding box center [611, 86] width 94 height 10
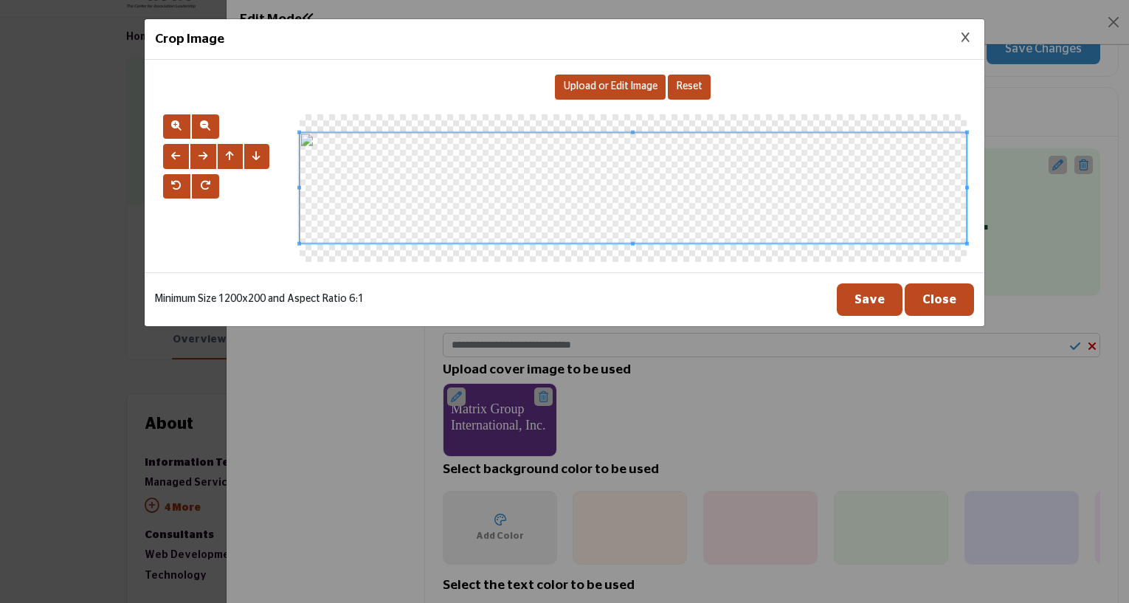
click at [876, 299] on button "Save" at bounding box center [870, 299] width 66 height 32
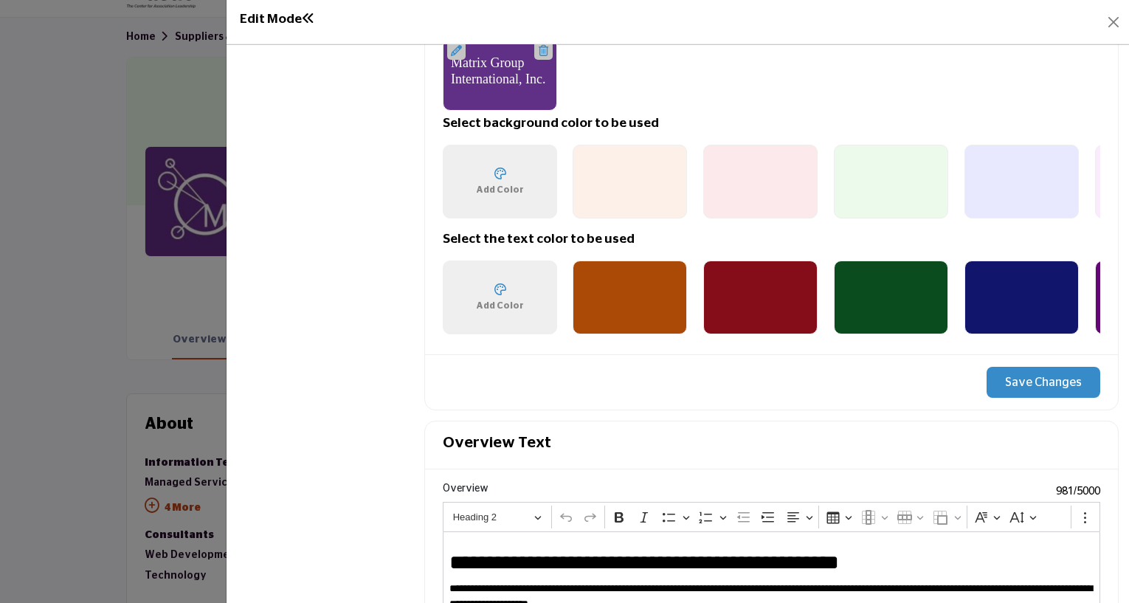
scroll to position [1033, 0]
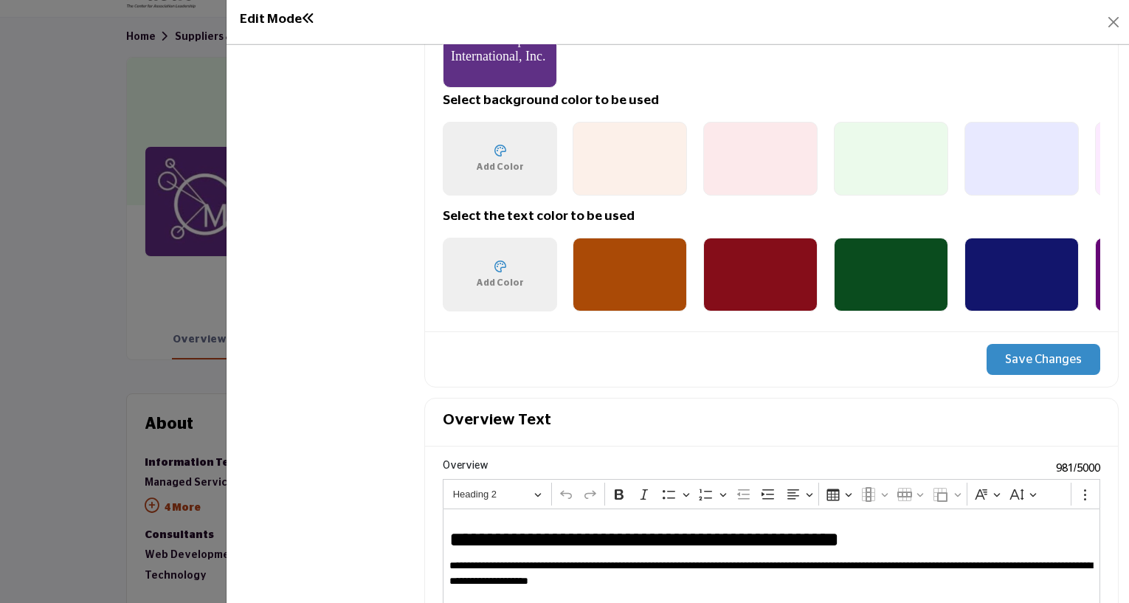
click at [1048, 354] on button "Save Changes" at bounding box center [1044, 359] width 114 height 31
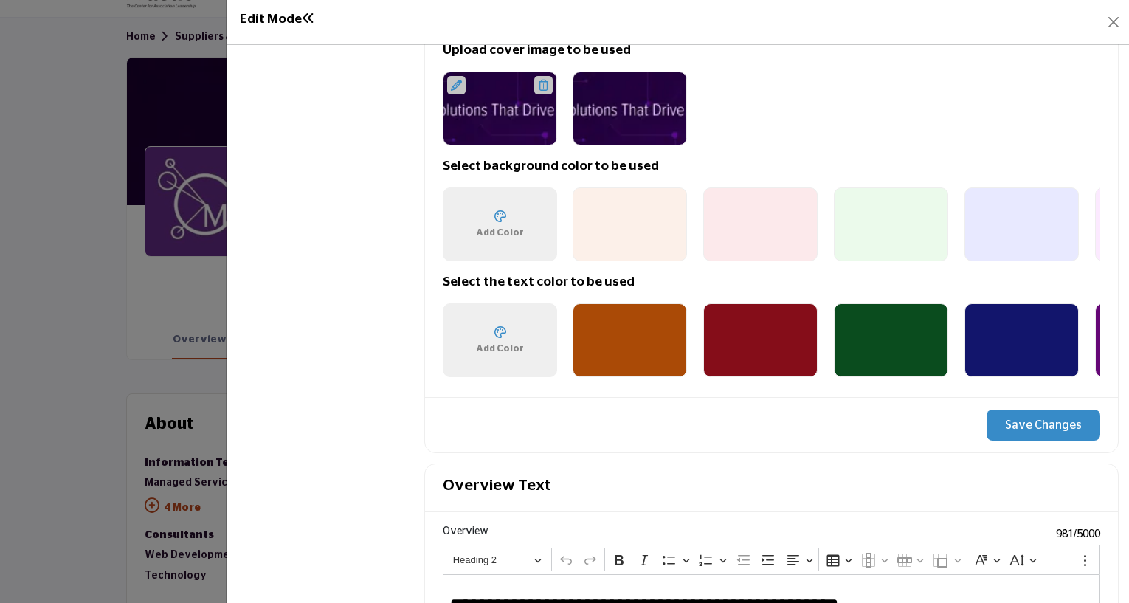
scroll to position [1107, 0]
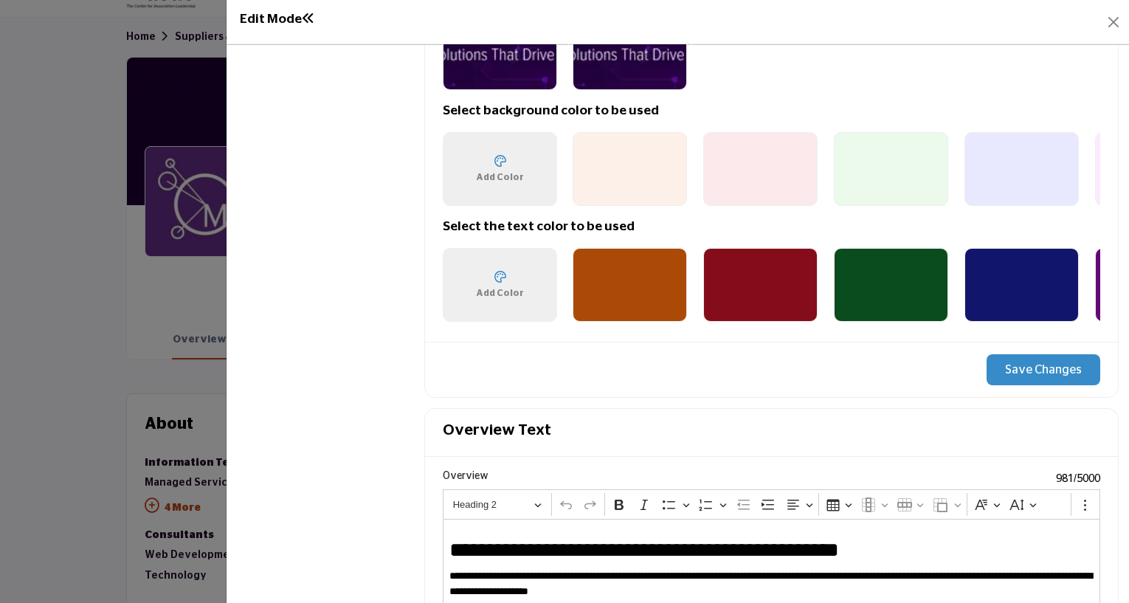
click at [1012, 365] on button "Save Changes" at bounding box center [1044, 369] width 114 height 31
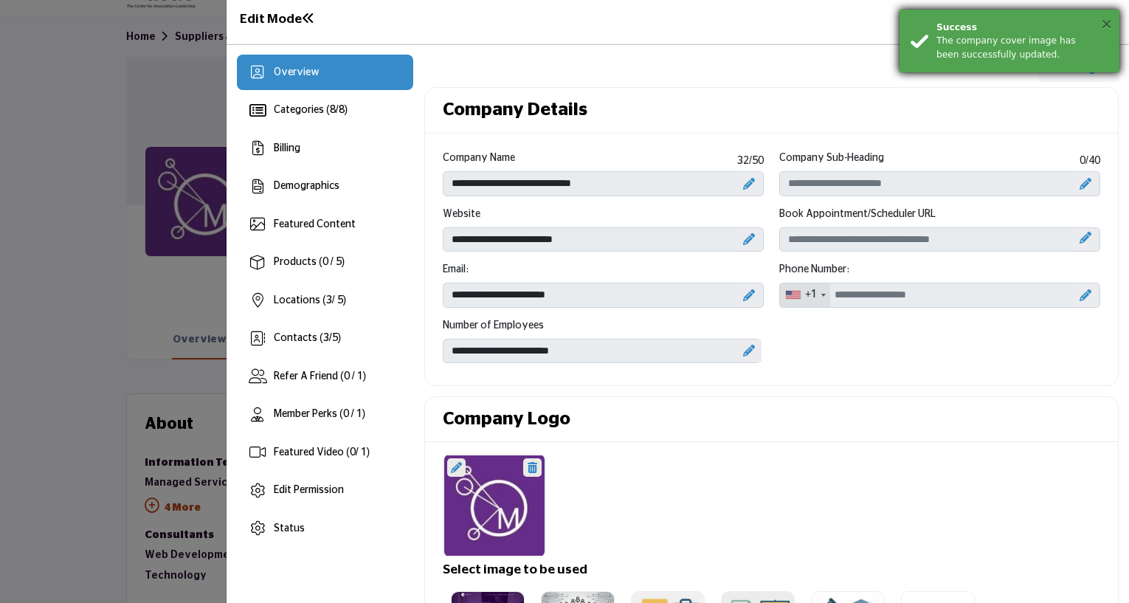
click at [1111, 21] on button "×" at bounding box center [1107, 23] width 13 height 15
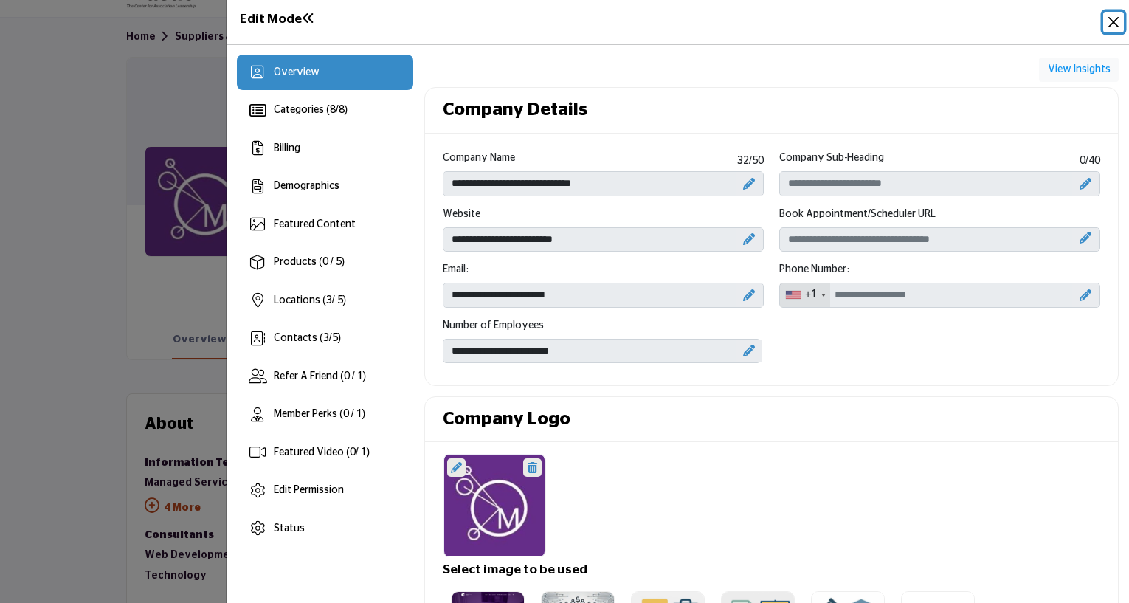
click at [1119, 28] on button "Close" at bounding box center [1114, 22] width 21 height 21
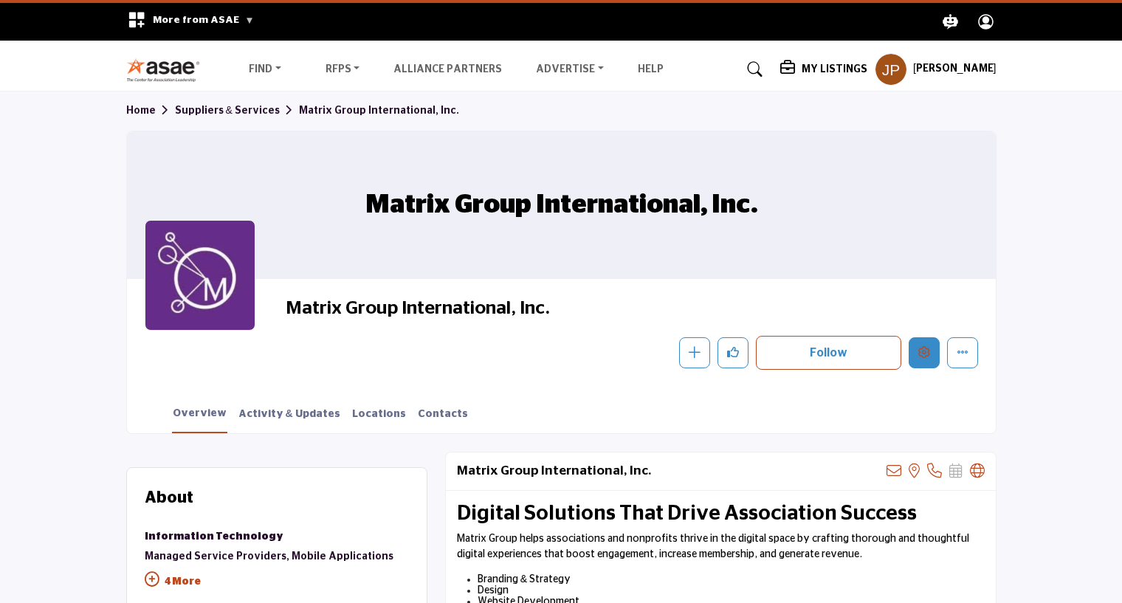
click at [917, 354] on button "Edit company" at bounding box center [924, 352] width 31 height 31
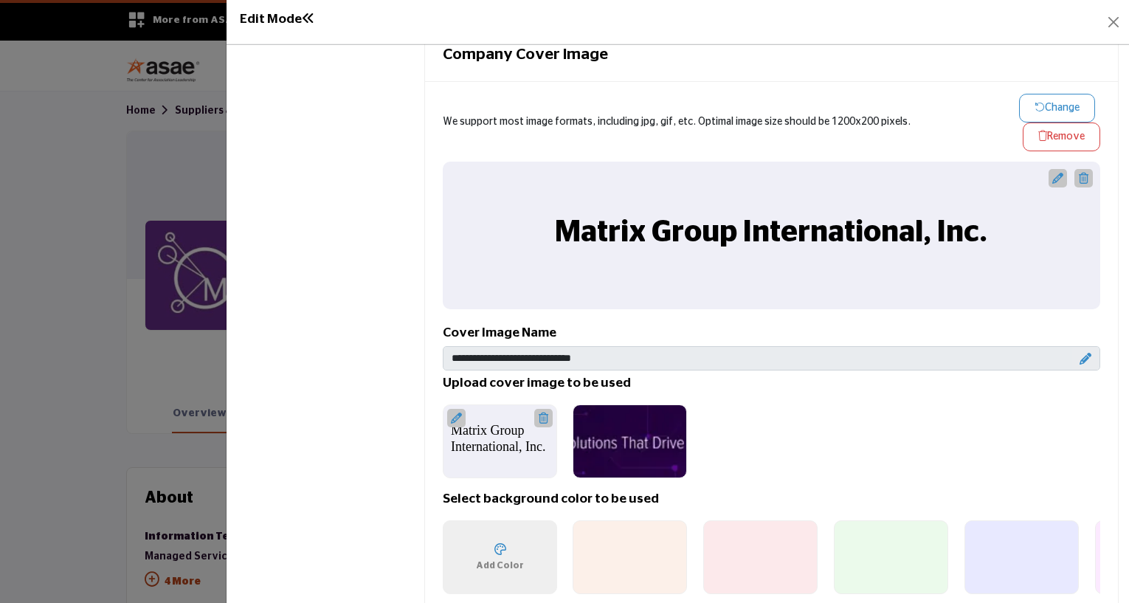
scroll to position [738, 0]
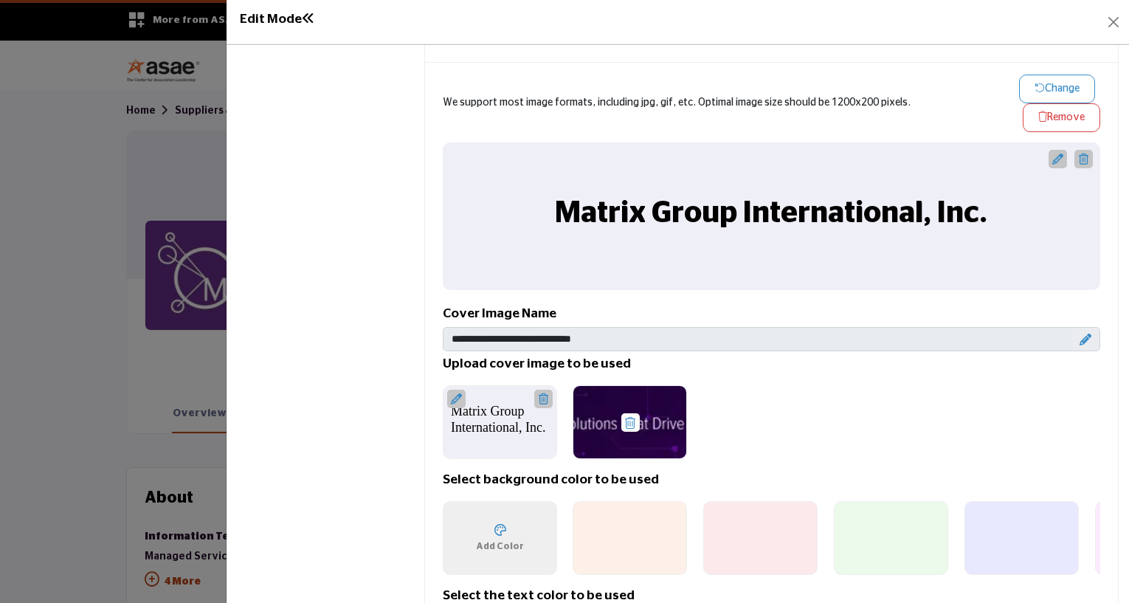
click at [635, 402] on div at bounding box center [630, 422] width 114 height 74
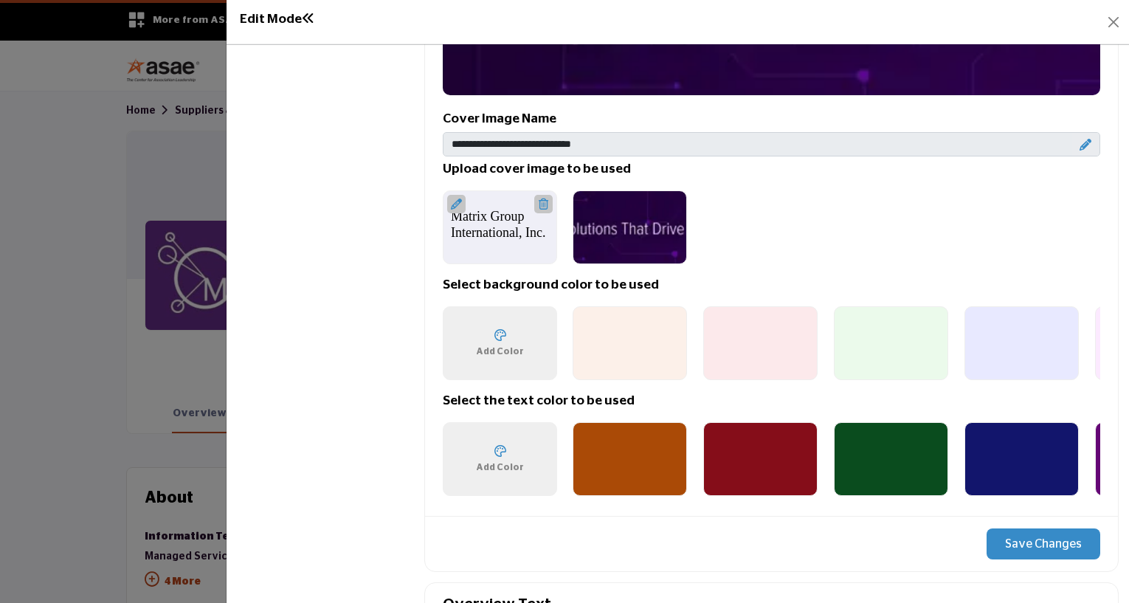
scroll to position [1033, 0]
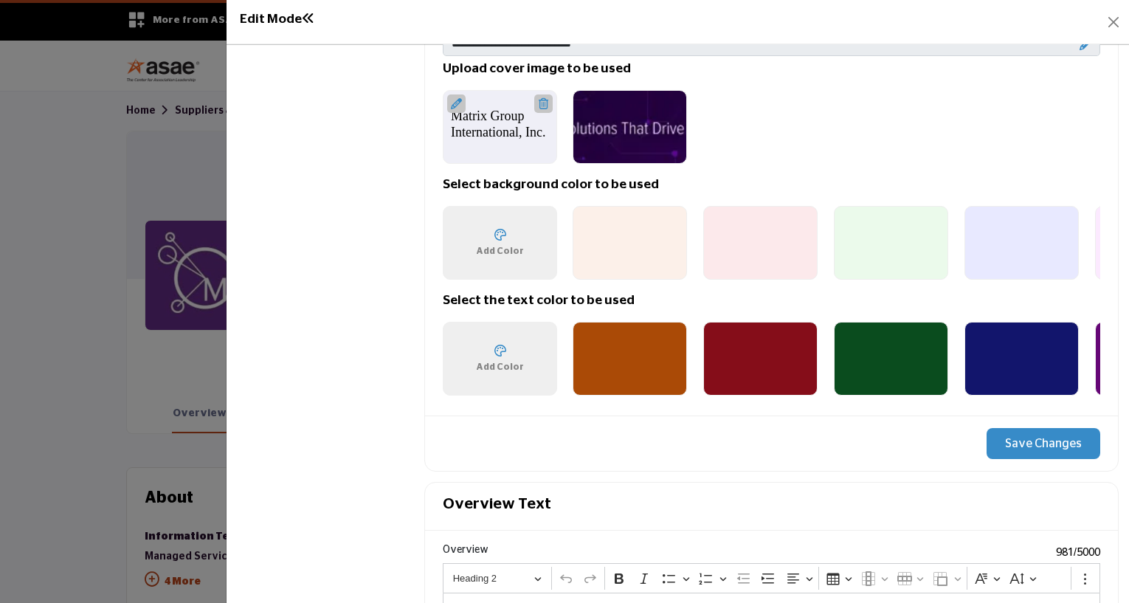
click at [1016, 439] on button "Save Changes" at bounding box center [1044, 443] width 114 height 31
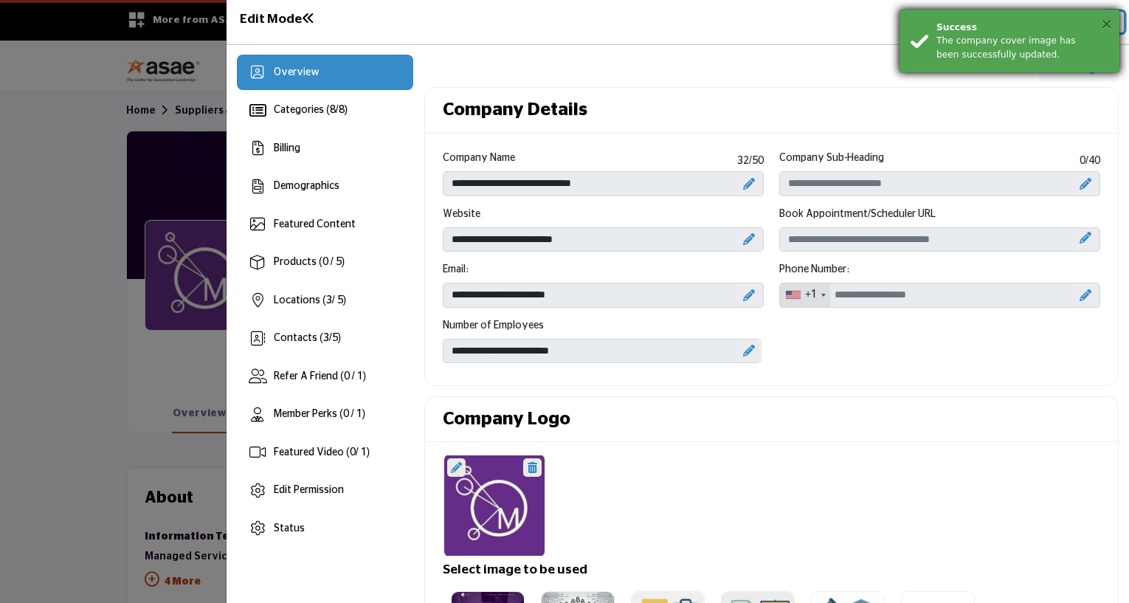
click at [1109, 25] on button "×" at bounding box center [1107, 23] width 13 height 15
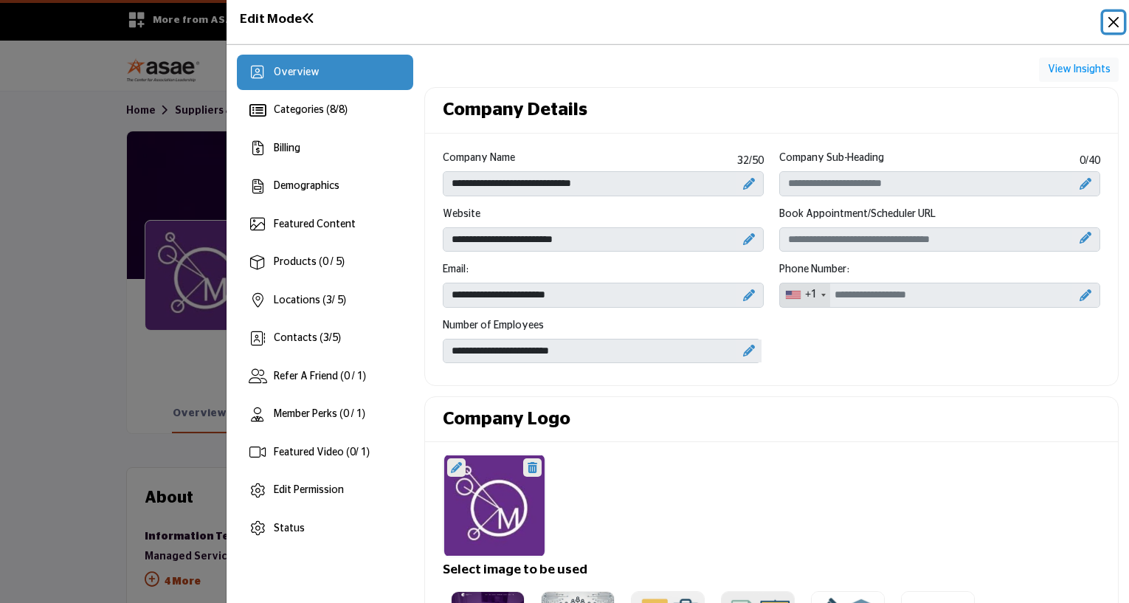
click at [1109, 25] on button "Close" at bounding box center [1114, 22] width 21 height 21
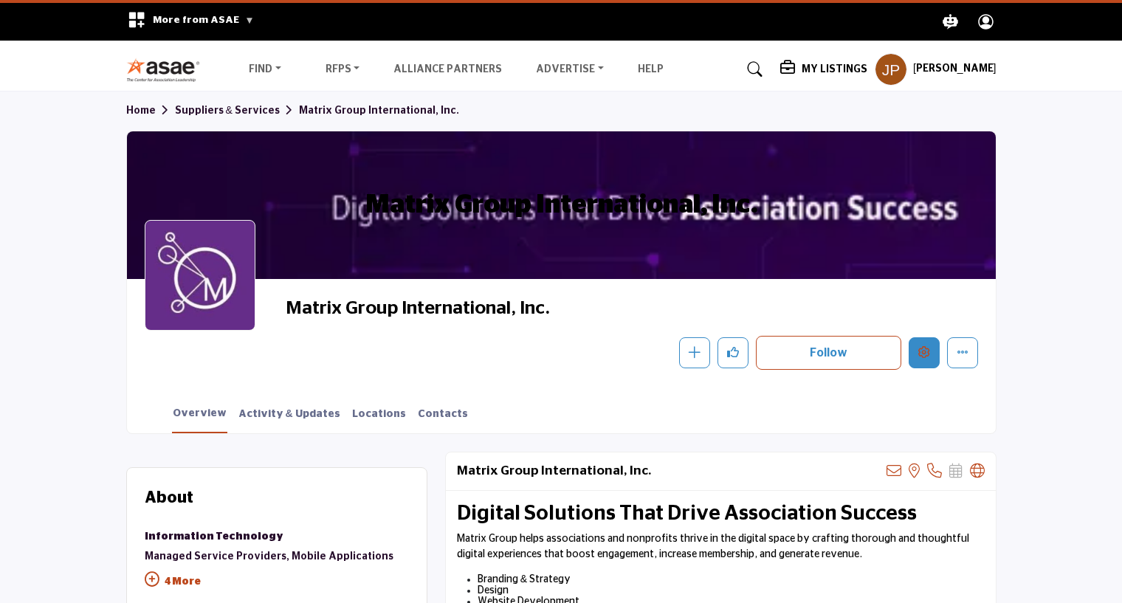
click at [927, 351] on icon "Edit company" at bounding box center [924, 352] width 12 height 12
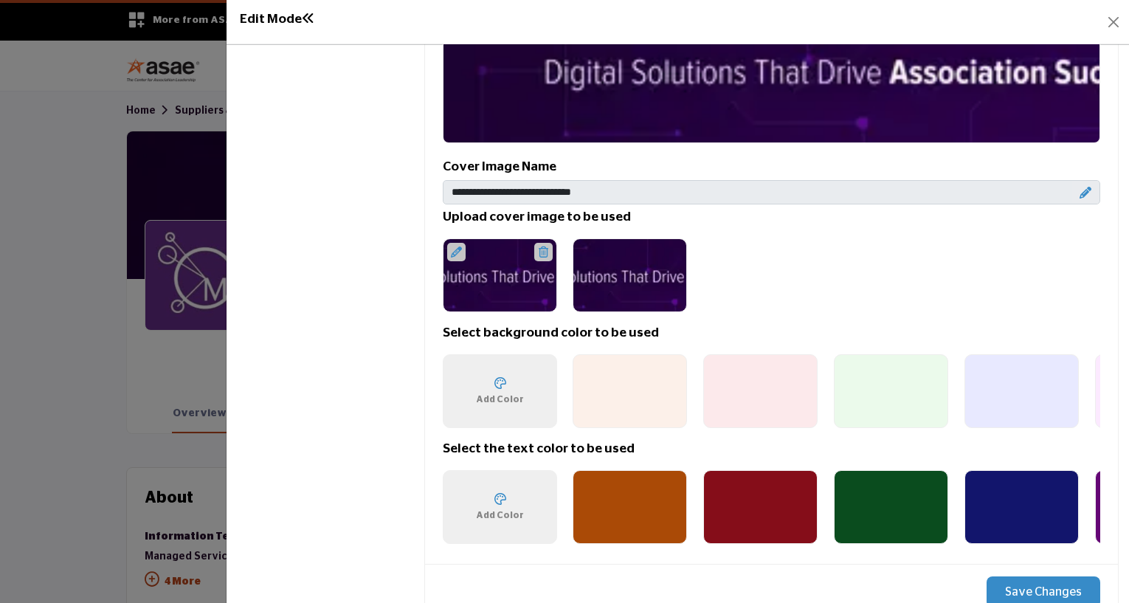
scroll to position [886, 0]
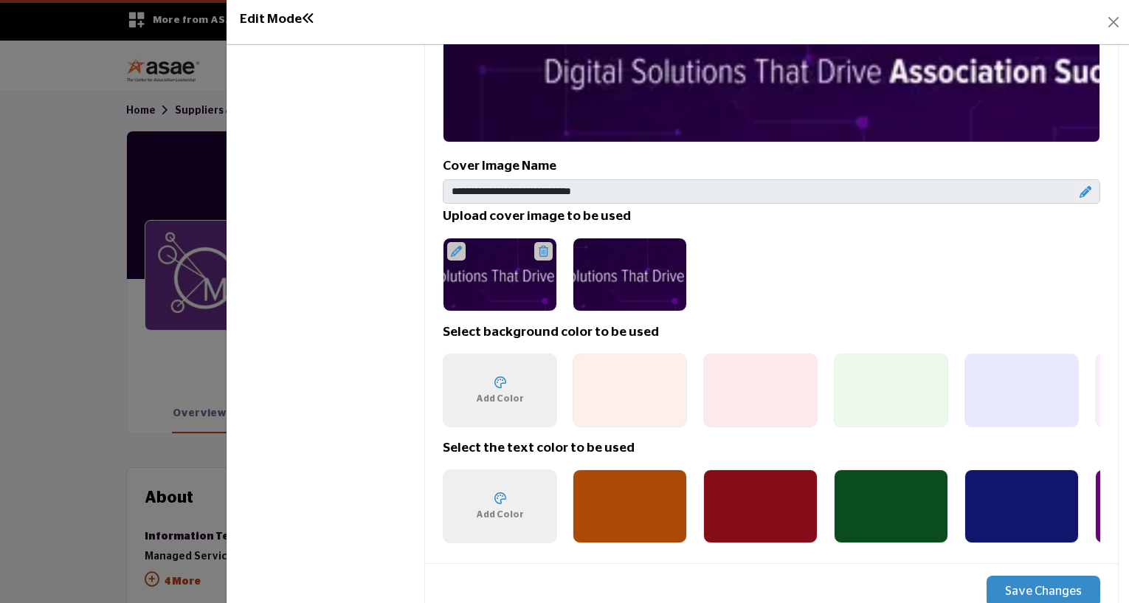
click at [1080, 190] on icon at bounding box center [1086, 192] width 12 height 12
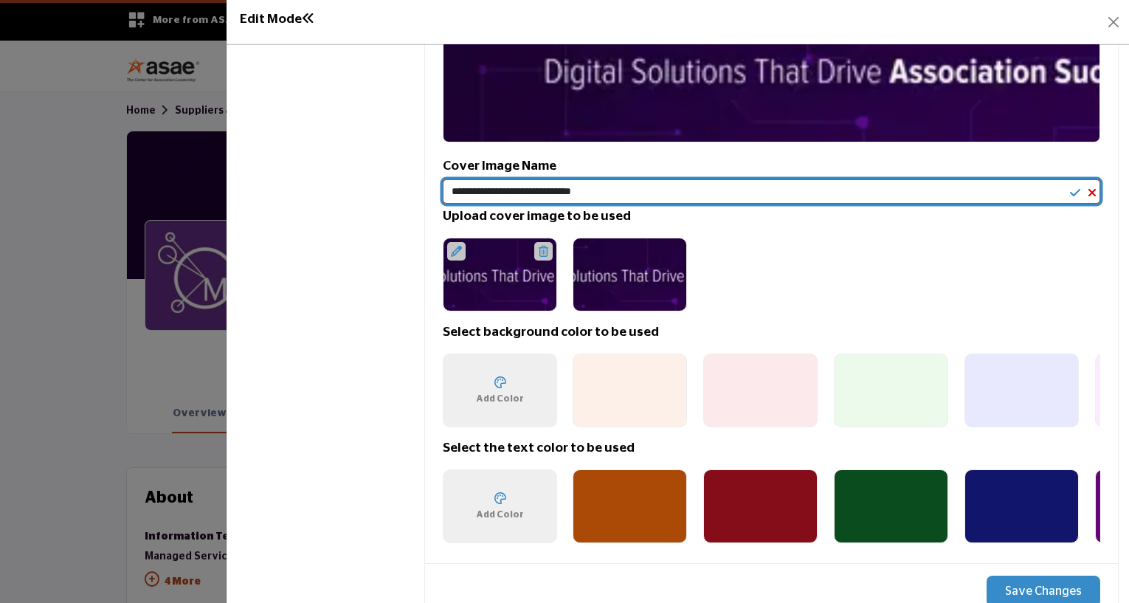
drag, startPoint x: 717, startPoint y: 189, endPoint x: 295, endPoint y: 193, distance: 422.2
click at [295, 193] on div "Overview Categories ( 8 / 8 ) Billing Demographics Featured Content 3" at bounding box center [678, 334] width 882 height 2330
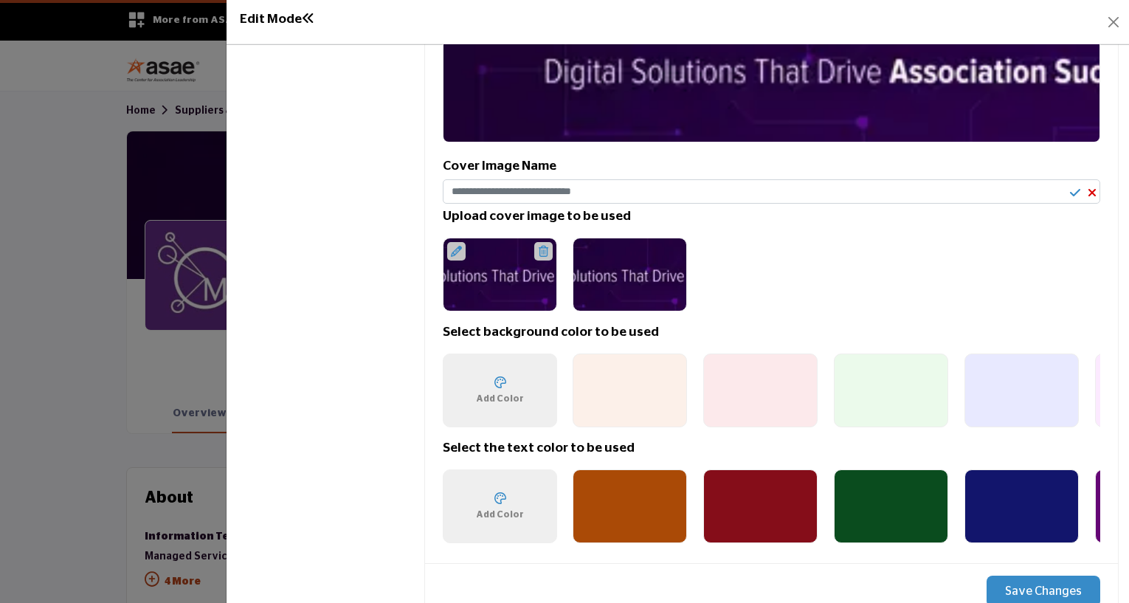
click at [1070, 187] on icon at bounding box center [1075, 193] width 10 height 12
click at [1016, 582] on button "Save Changes" at bounding box center [1044, 591] width 114 height 31
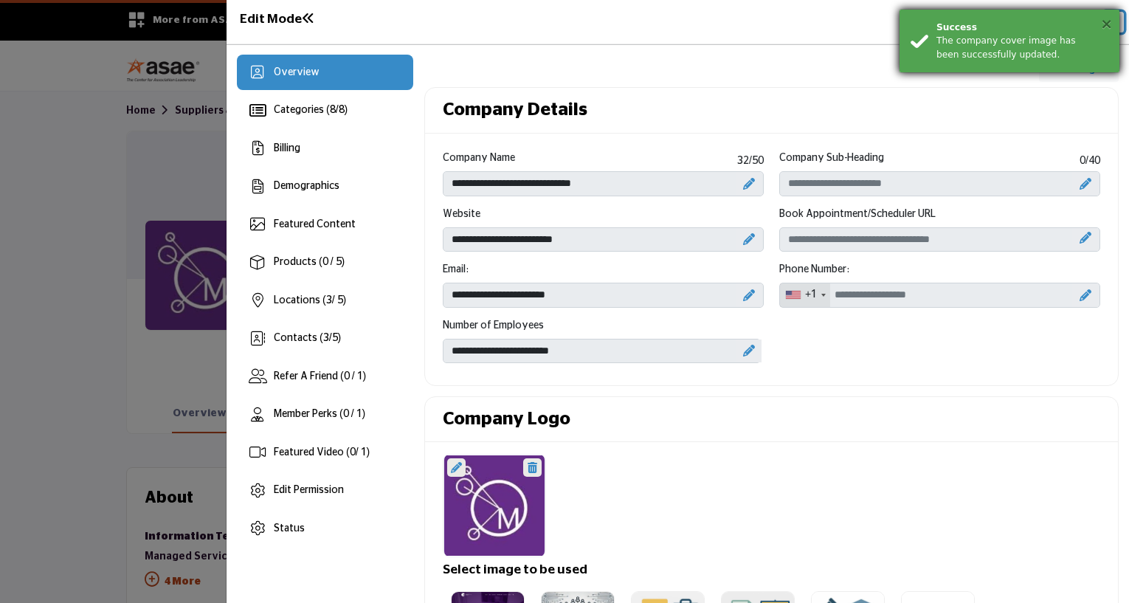
click at [1106, 26] on button "×" at bounding box center [1107, 23] width 13 height 15
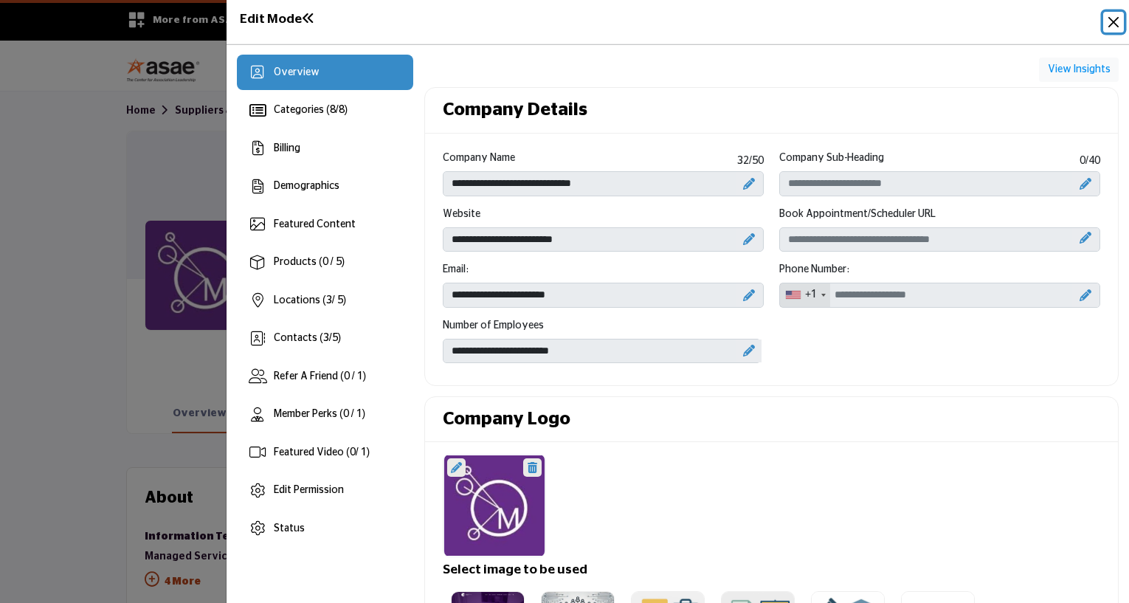
click at [1116, 23] on button "Close" at bounding box center [1114, 22] width 21 height 21
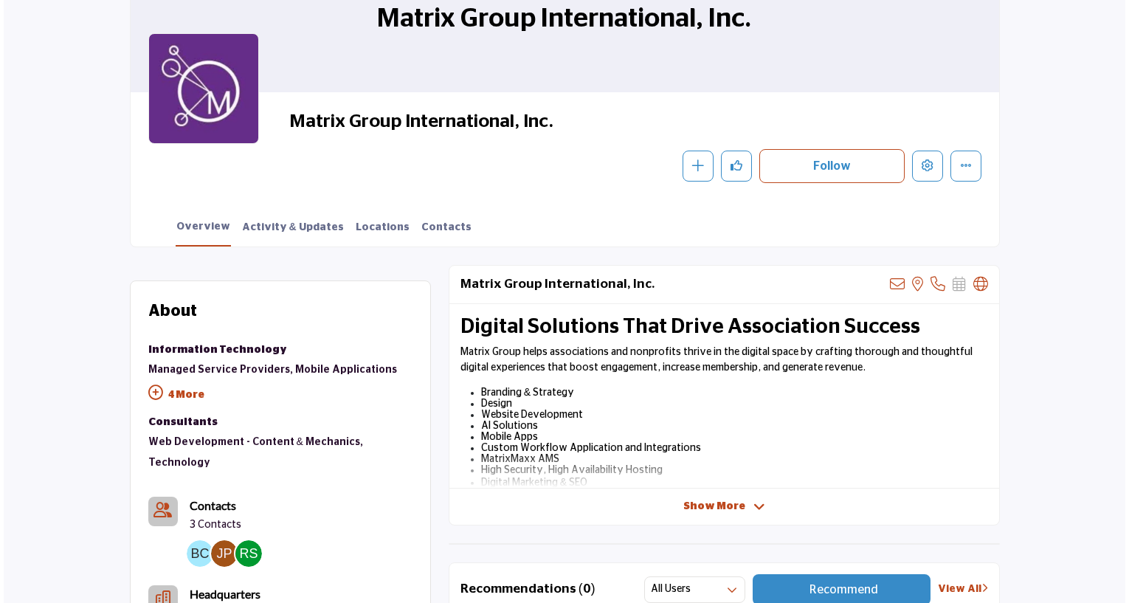
scroll to position [74, 0]
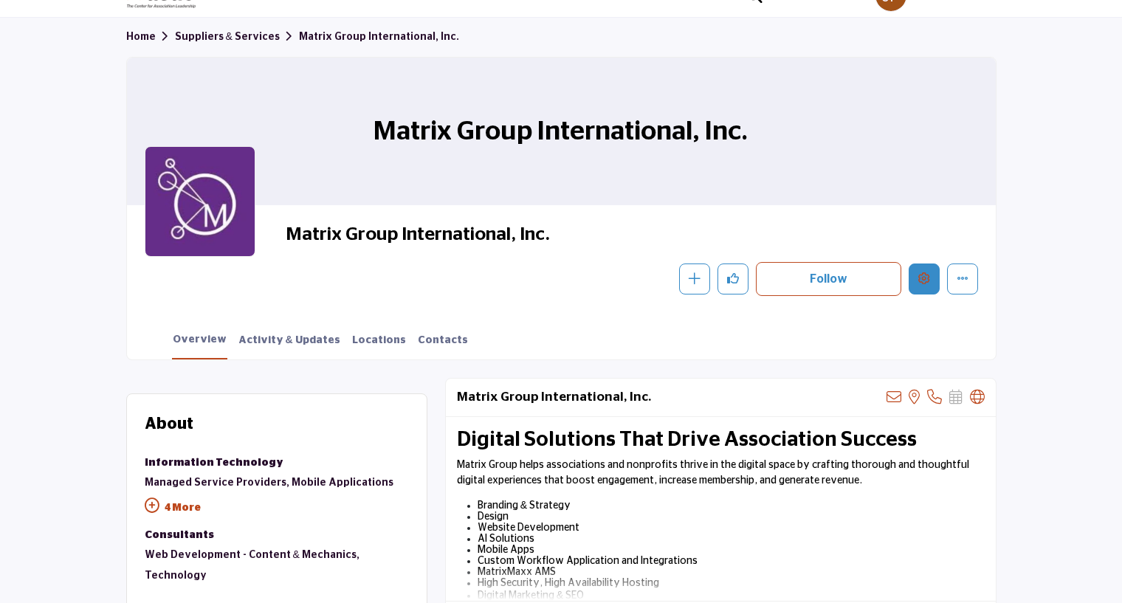
click at [916, 281] on button "Edit company" at bounding box center [924, 279] width 31 height 31
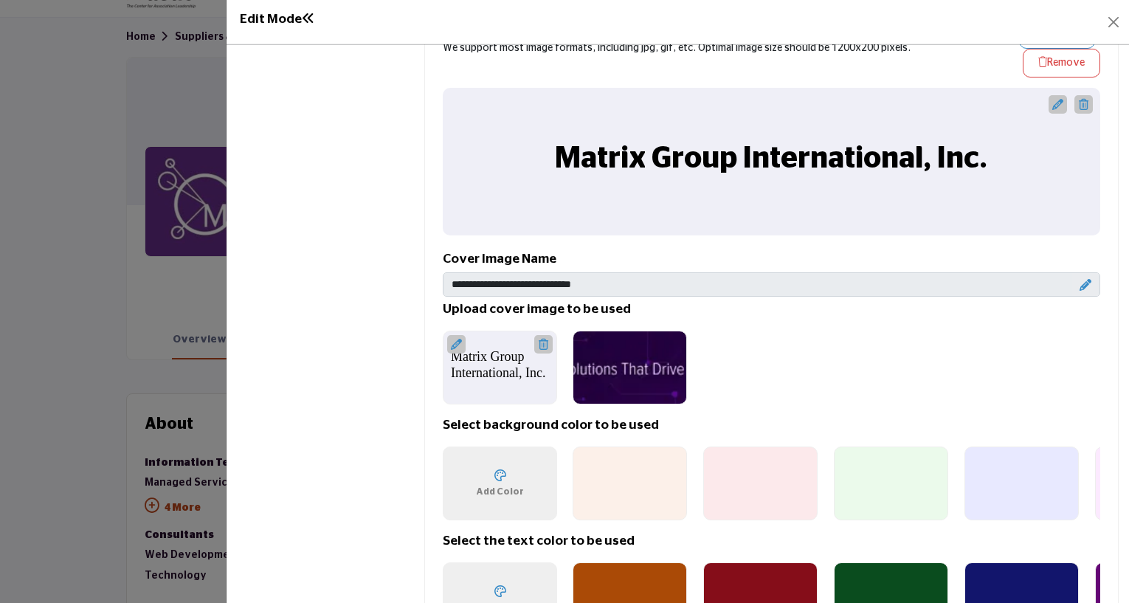
scroll to position [812, 0]
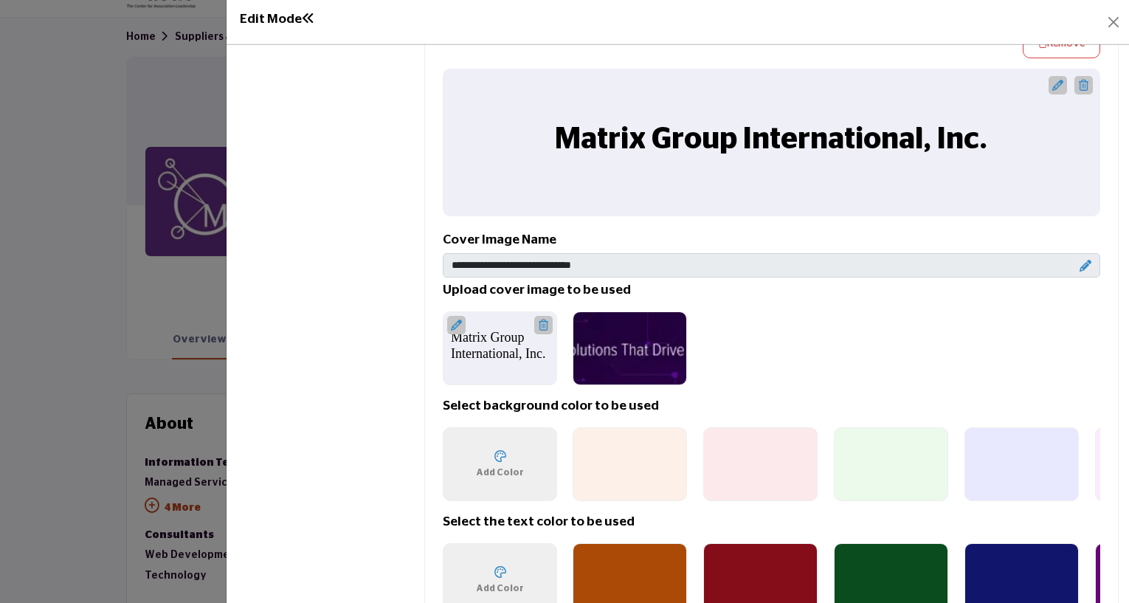
click at [1079, 80] on icon at bounding box center [1084, 85] width 10 height 11
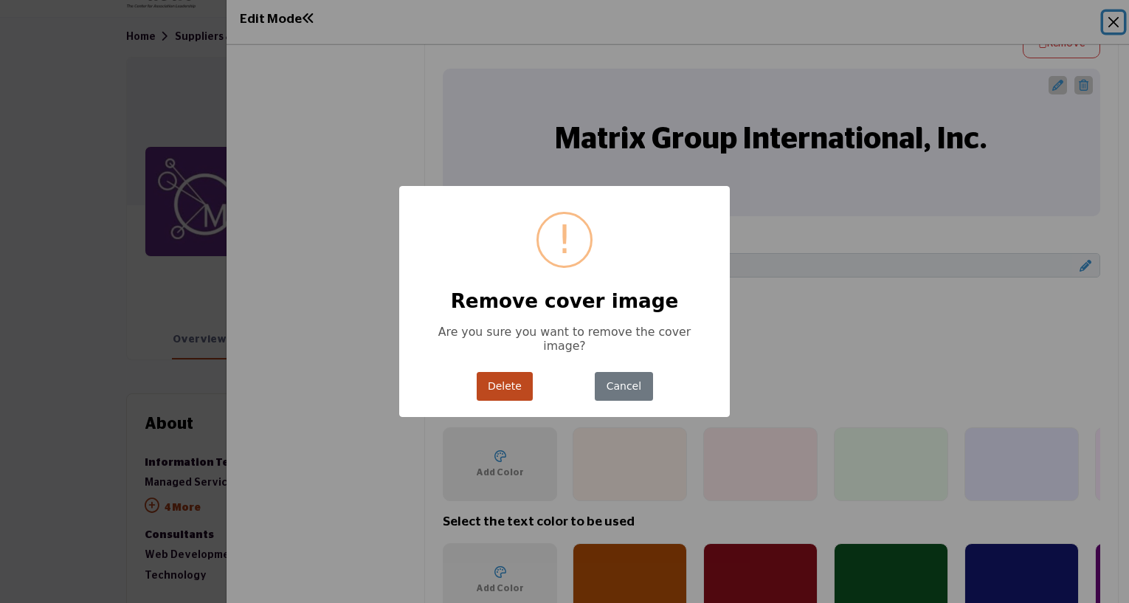
click at [504, 381] on button "Delete" at bounding box center [505, 386] width 57 height 29
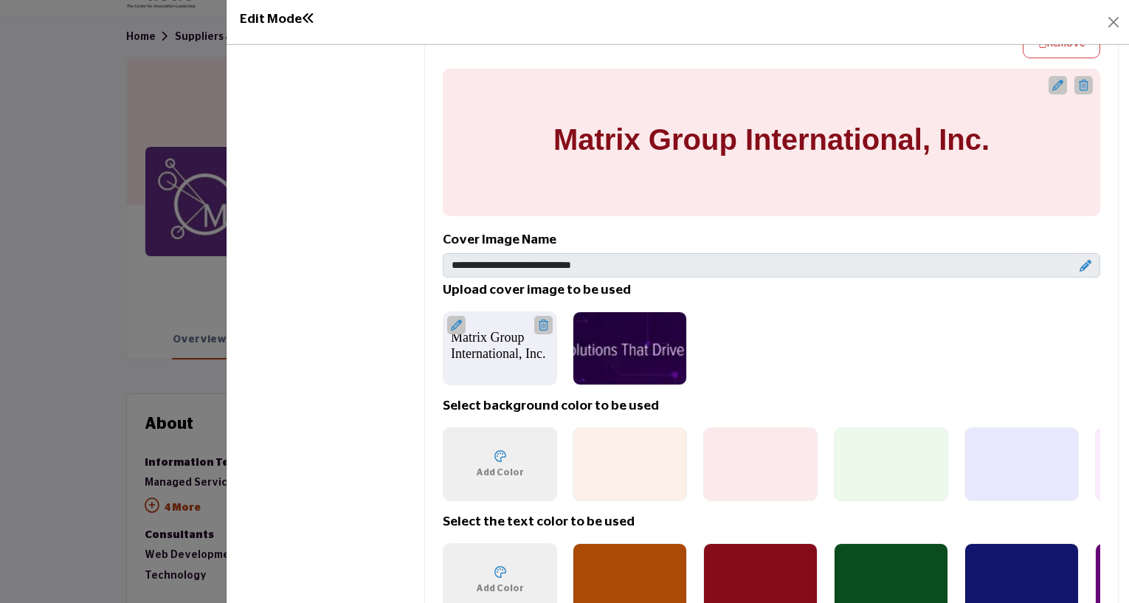
click at [1080, 261] on icon at bounding box center [1086, 266] width 12 height 12
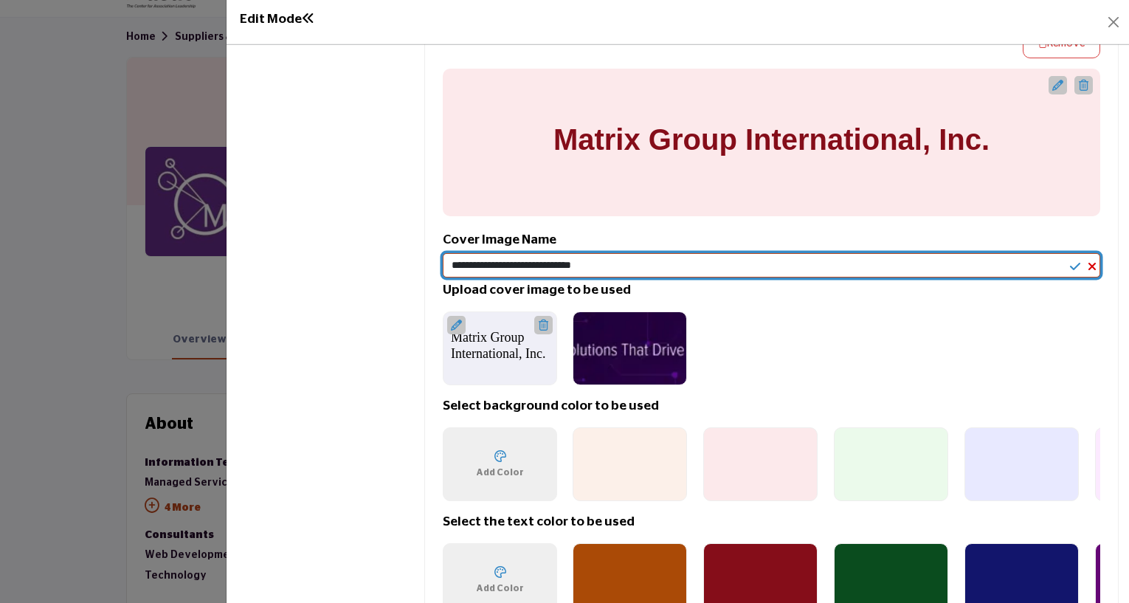
drag, startPoint x: 615, startPoint y: 266, endPoint x: 424, endPoint y: 269, distance: 191.2
click at [425, 268] on div "We support most image formats, including jpg, gif, etc. Optimal image size shou…" at bounding box center [771, 313] width 693 height 649
click at [1070, 270] on input "Enter Company name" at bounding box center [772, 265] width 658 height 25
click at [1061, 263] on input "Enter Company name" at bounding box center [772, 265] width 658 height 25
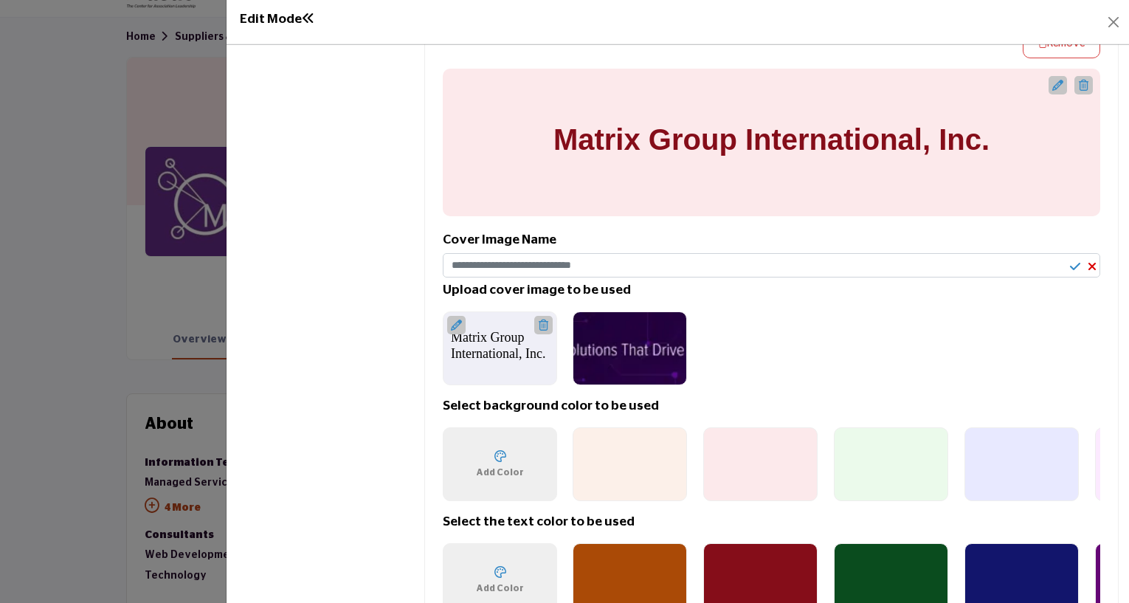
click at [1070, 262] on icon at bounding box center [1075, 267] width 10 height 12
click at [621, 354] on div at bounding box center [630, 348] width 114 height 74
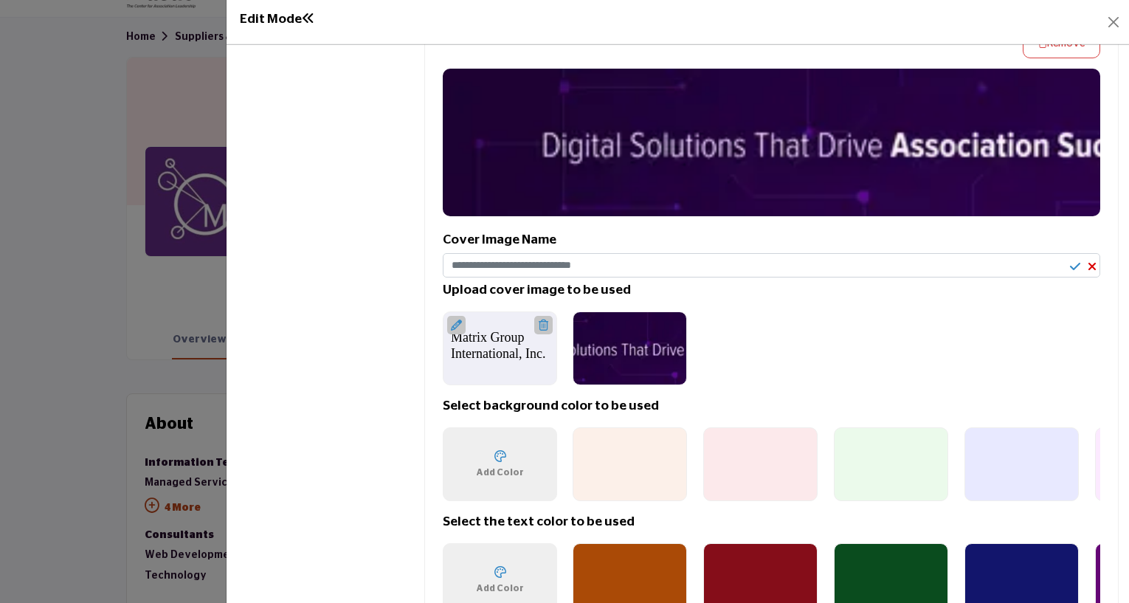
scroll to position [1033, 0]
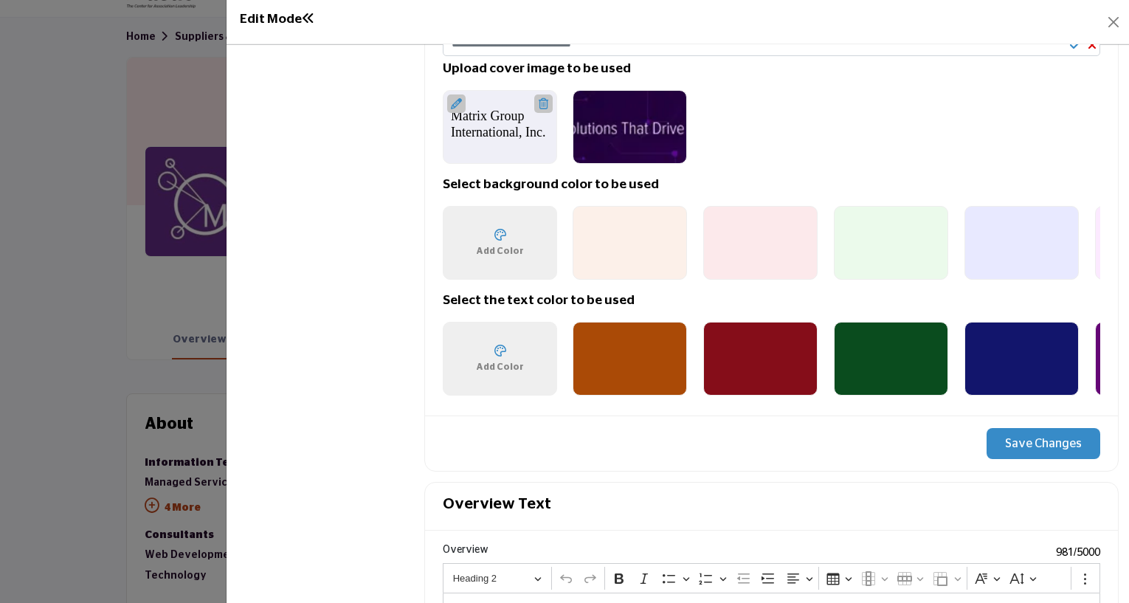
click at [1026, 443] on button "Save Changes" at bounding box center [1044, 443] width 114 height 31
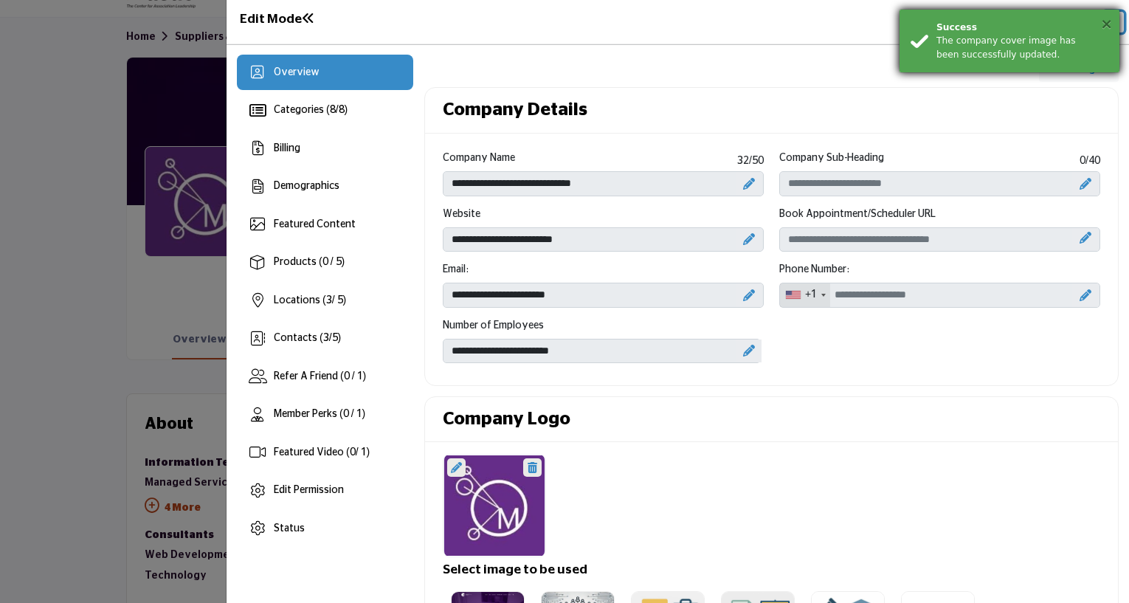
click at [1107, 29] on button "×" at bounding box center [1107, 23] width 13 height 15
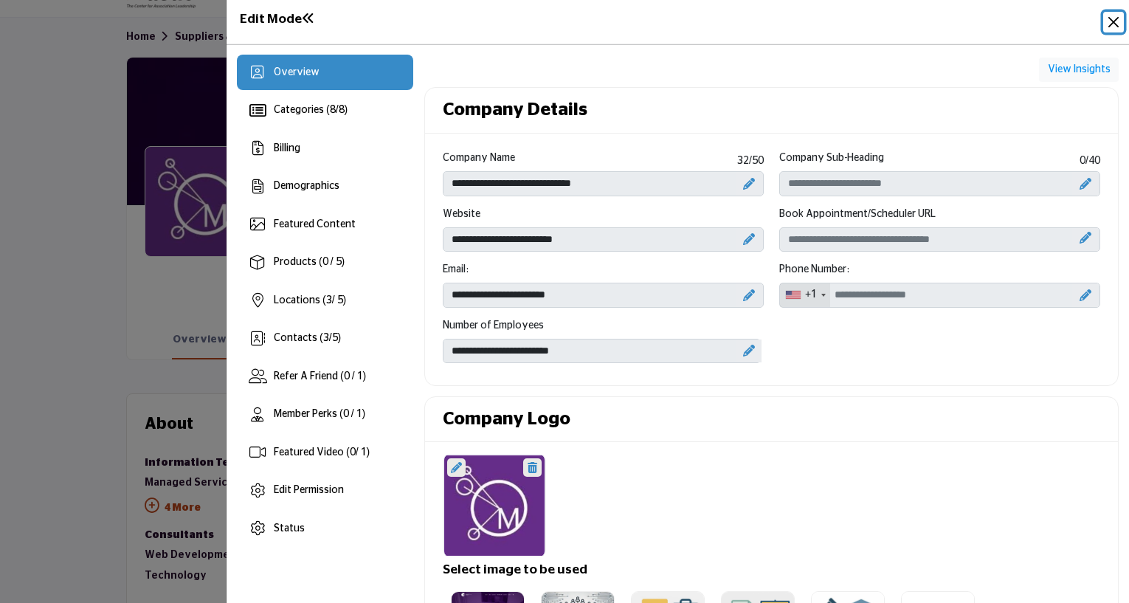
click at [1113, 16] on button "Close" at bounding box center [1114, 22] width 21 height 21
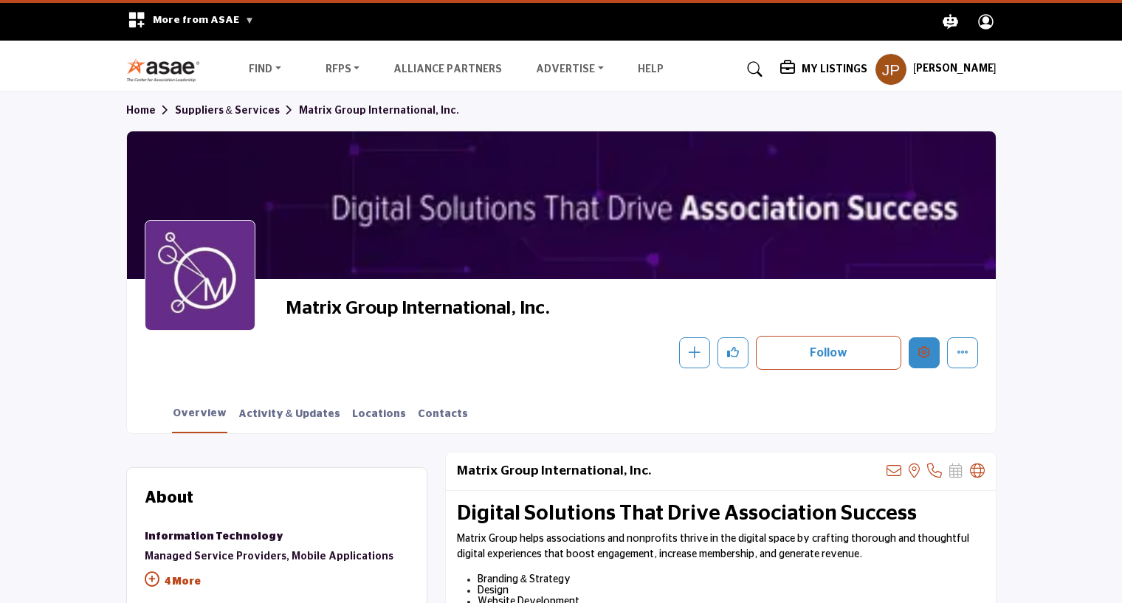
click at [933, 353] on button "Edit company" at bounding box center [924, 352] width 31 height 31
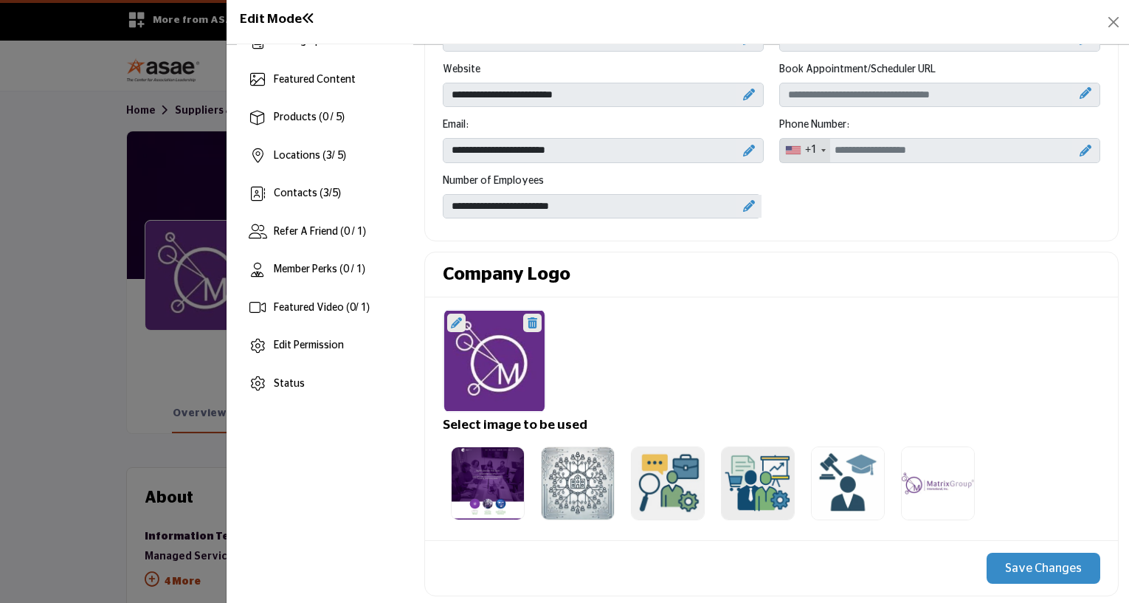
scroll to position [295, 0]
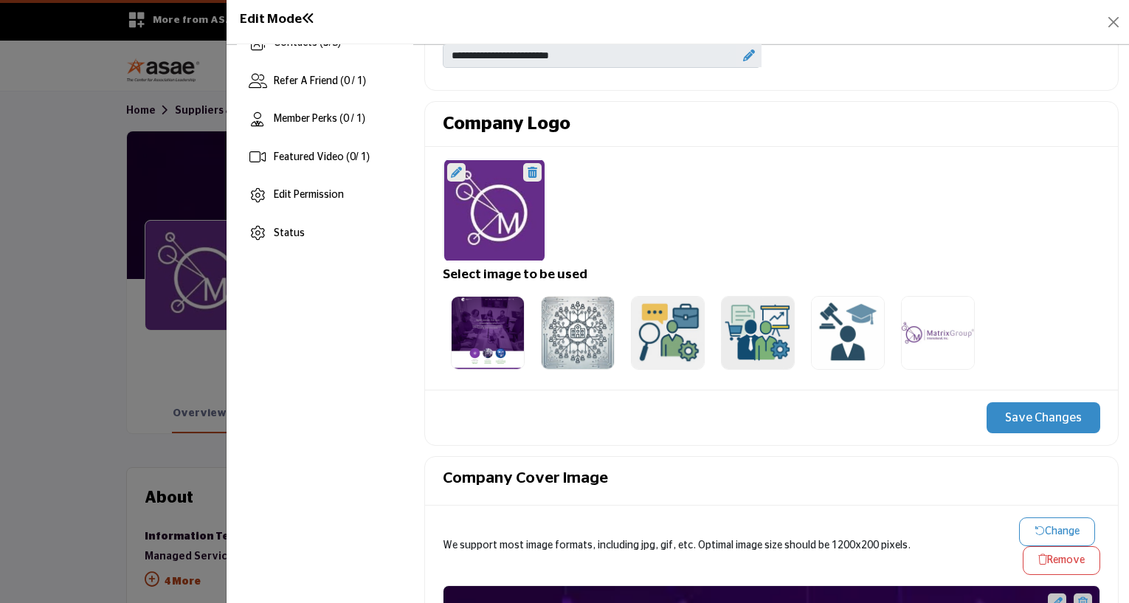
click at [457, 172] on icon at bounding box center [456, 172] width 11 height 11
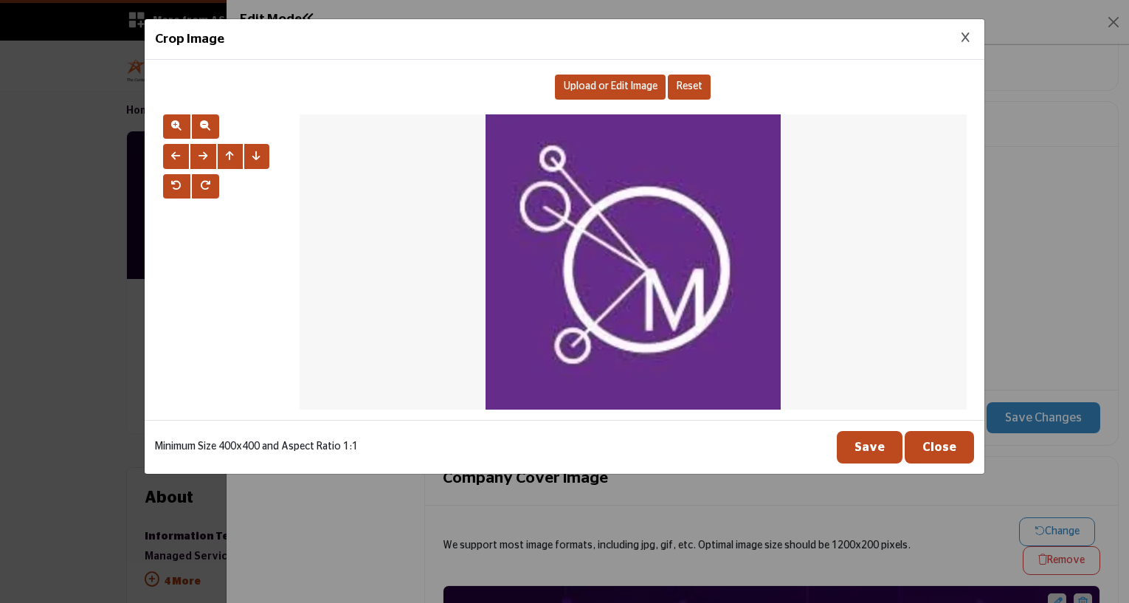
click at [609, 83] on span "Upload or Edit Image" at bounding box center [611, 86] width 94 height 10
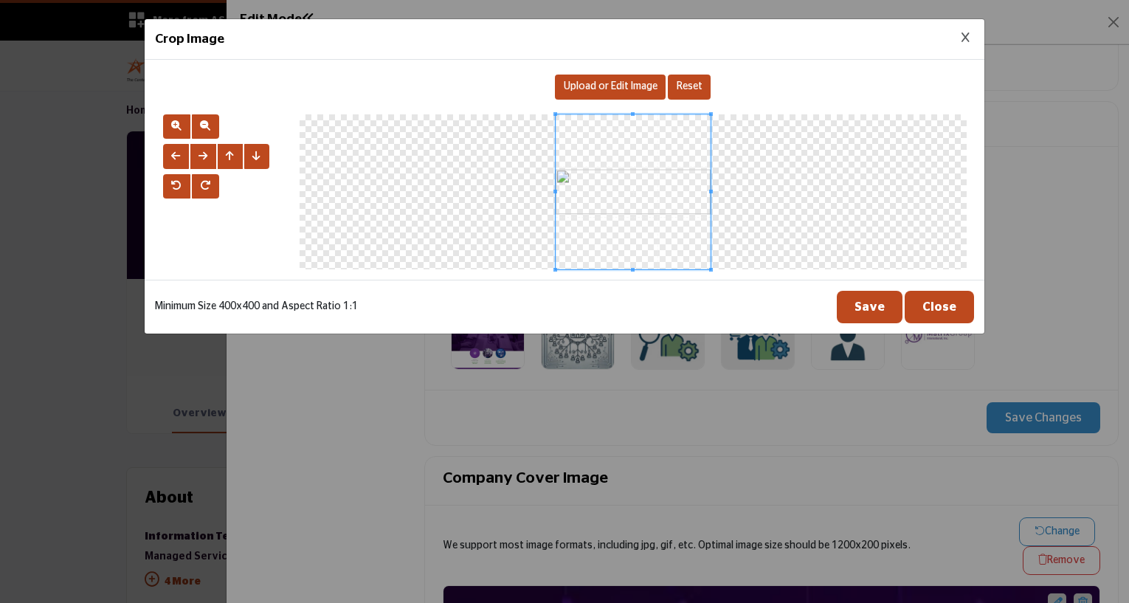
click at [868, 307] on button "Save" at bounding box center [870, 307] width 66 height 32
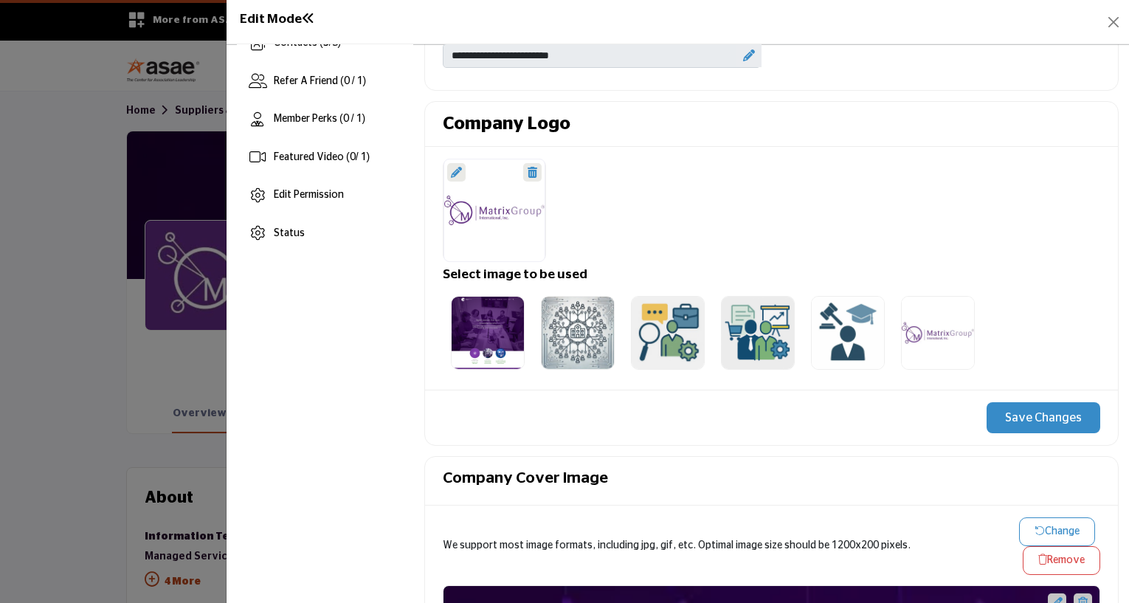
click at [1018, 426] on button "Save Changes" at bounding box center [1044, 417] width 114 height 31
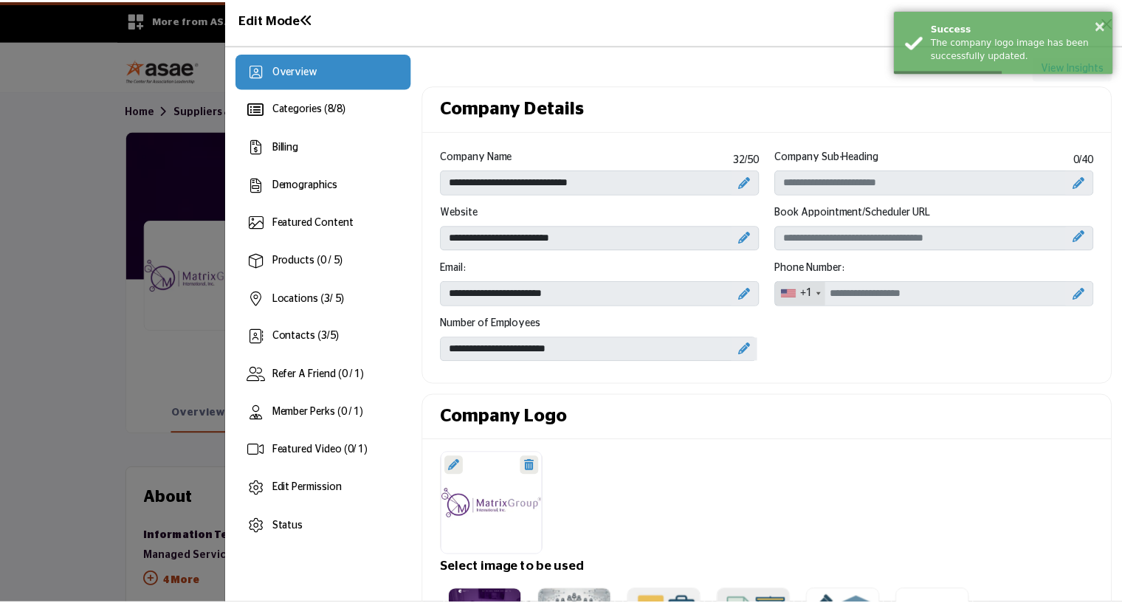
scroll to position [0, 0]
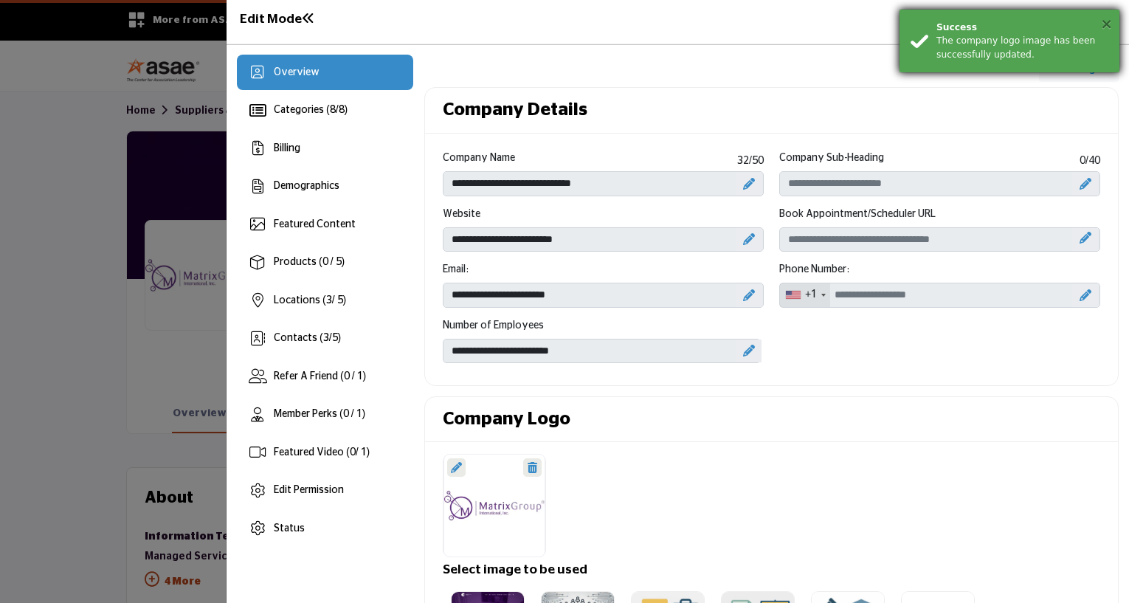
click at [1109, 30] on button "×" at bounding box center [1107, 23] width 13 height 15
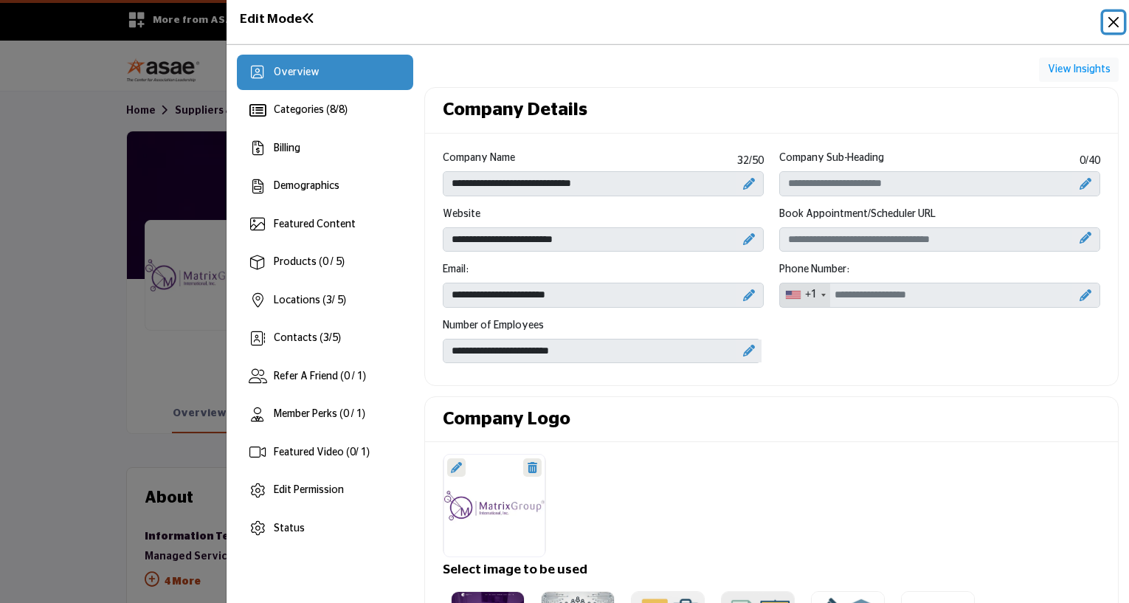
click at [1112, 21] on button "Close" at bounding box center [1114, 22] width 21 height 21
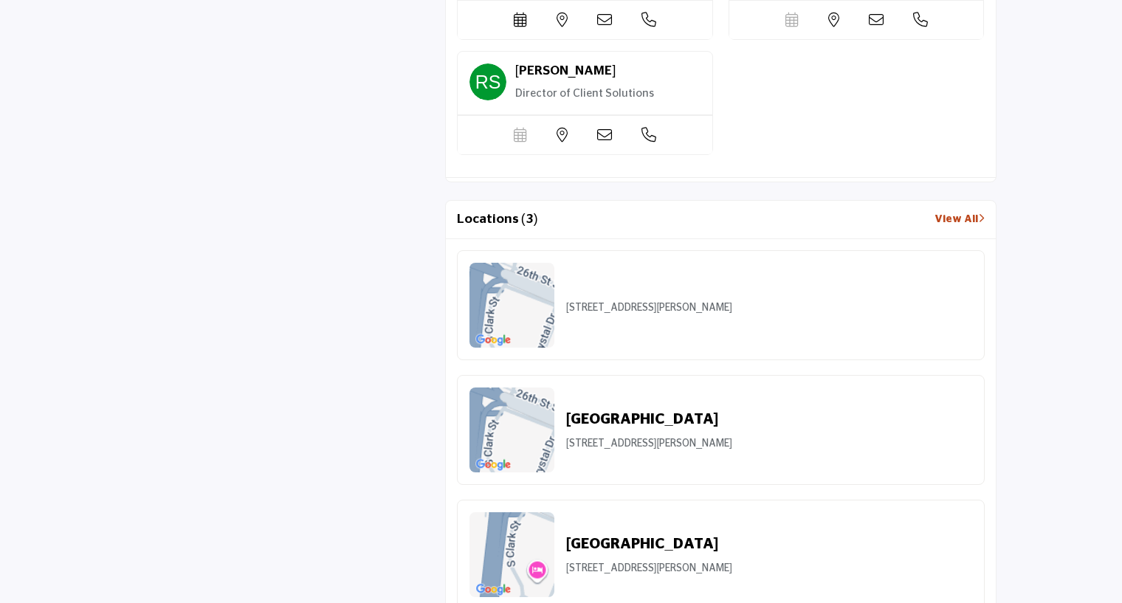
scroll to position [1476, 0]
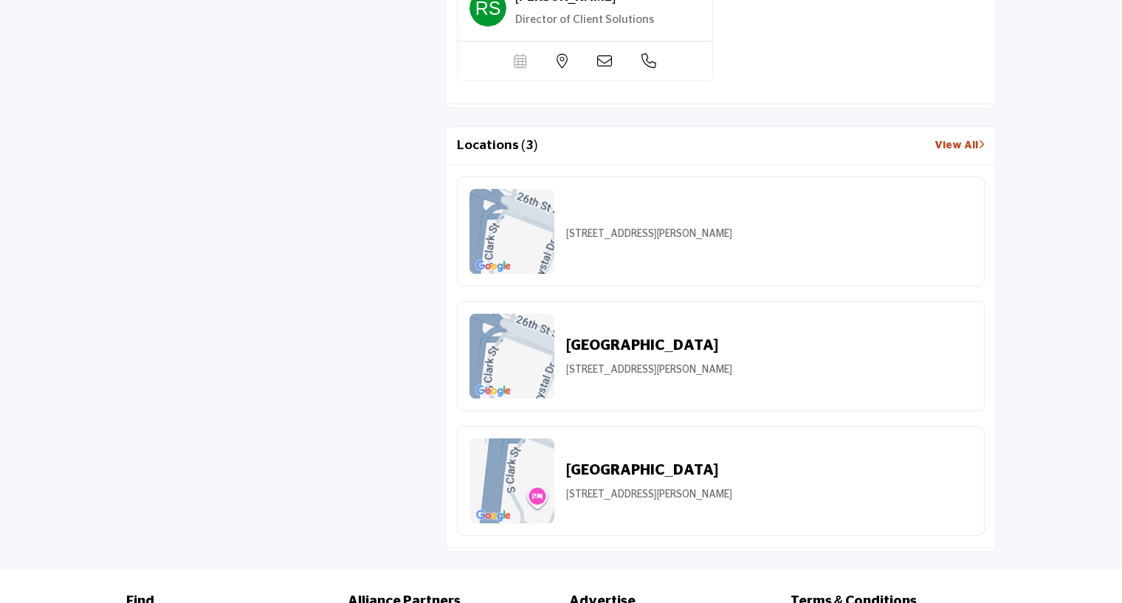
click at [955, 141] on link "View All" at bounding box center [959, 146] width 50 height 16
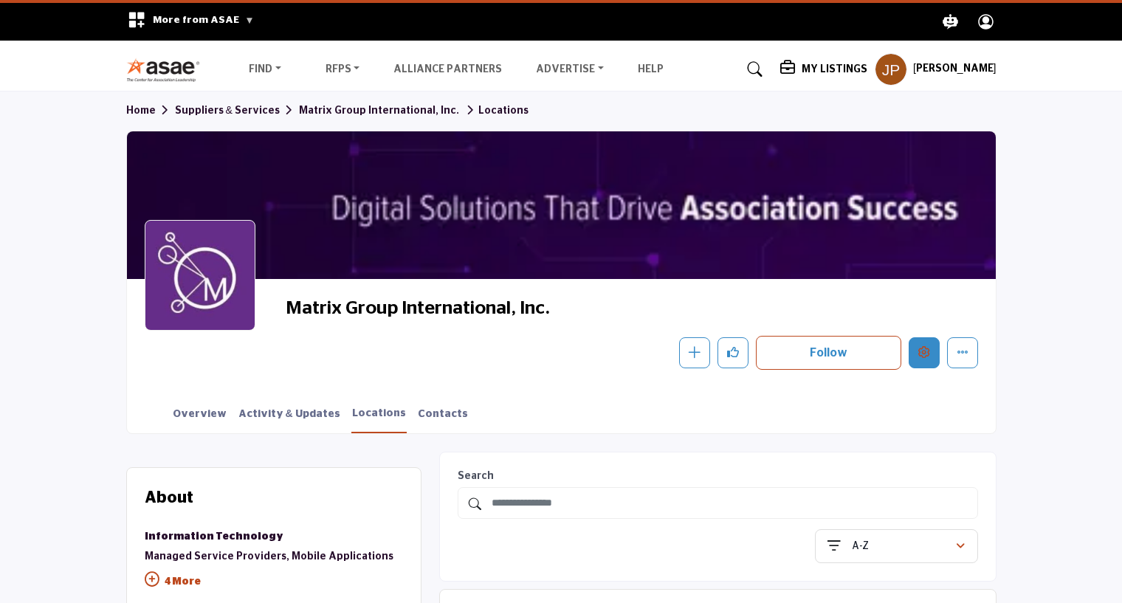
click at [928, 353] on icon "Edit company" at bounding box center [924, 352] width 12 height 12
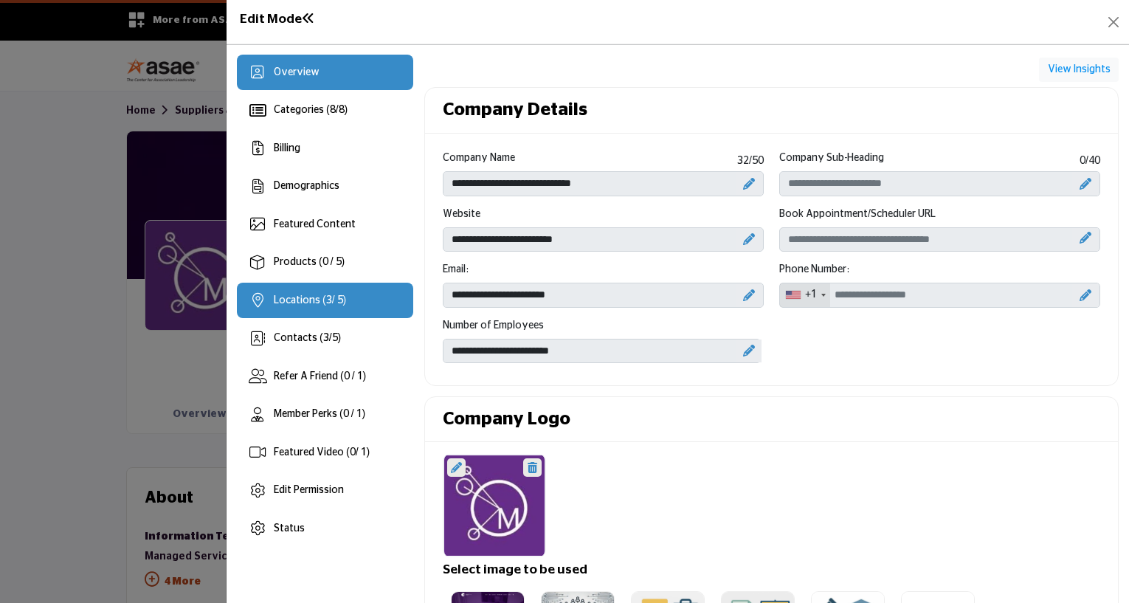
click at [319, 297] on span "Locations ( 3 / 5)" at bounding box center [310, 300] width 72 height 10
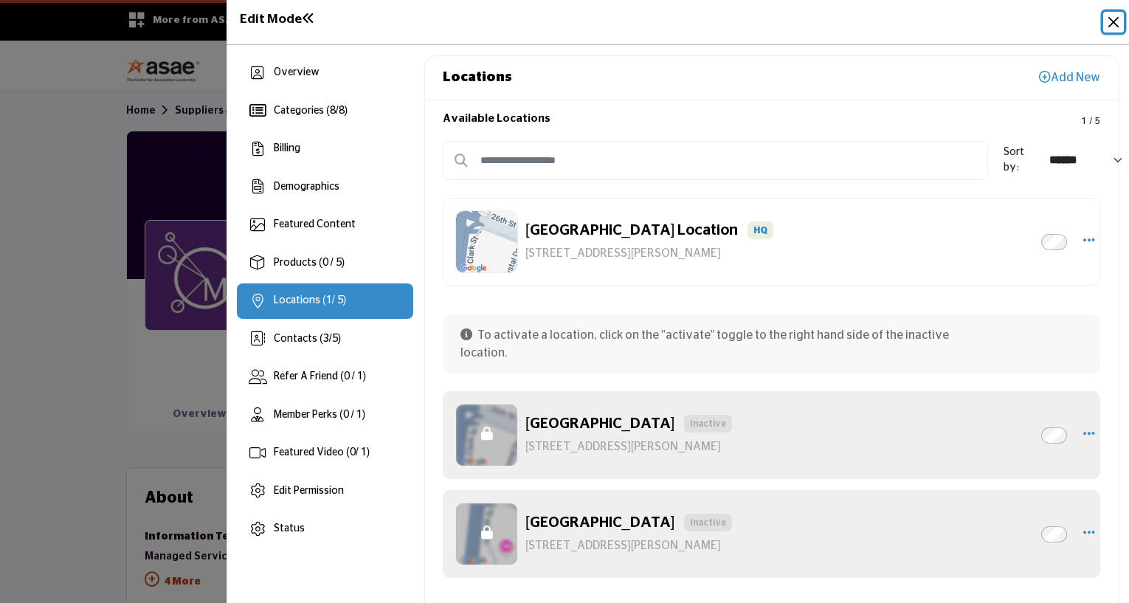
click at [1115, 26] on button "Close" at bounding box center [1114, 22] width 21 height 21
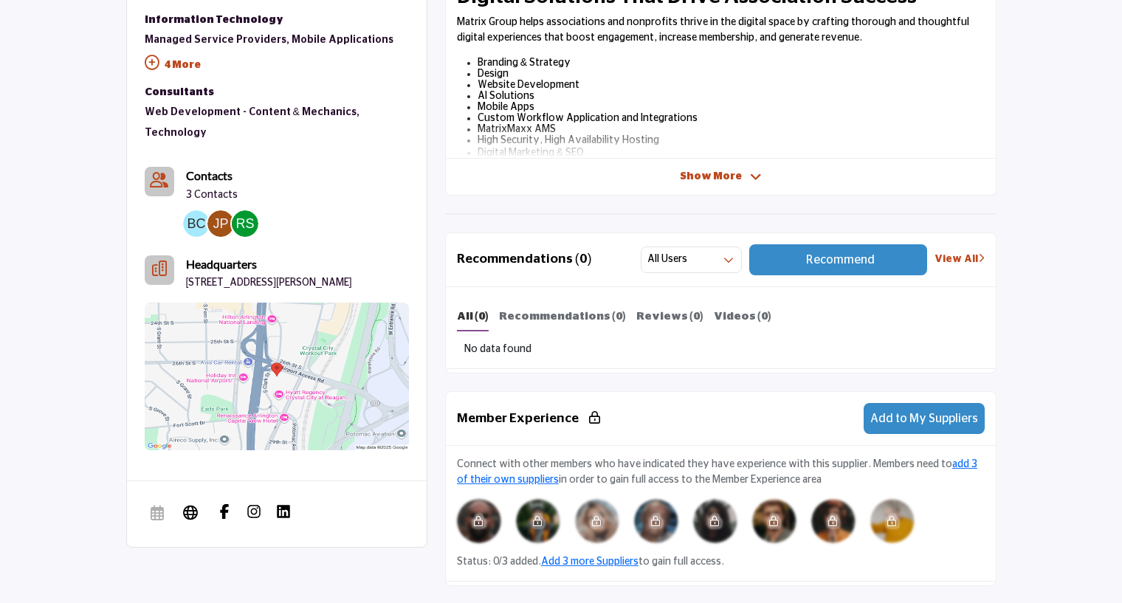
scroll to position [295, 0]
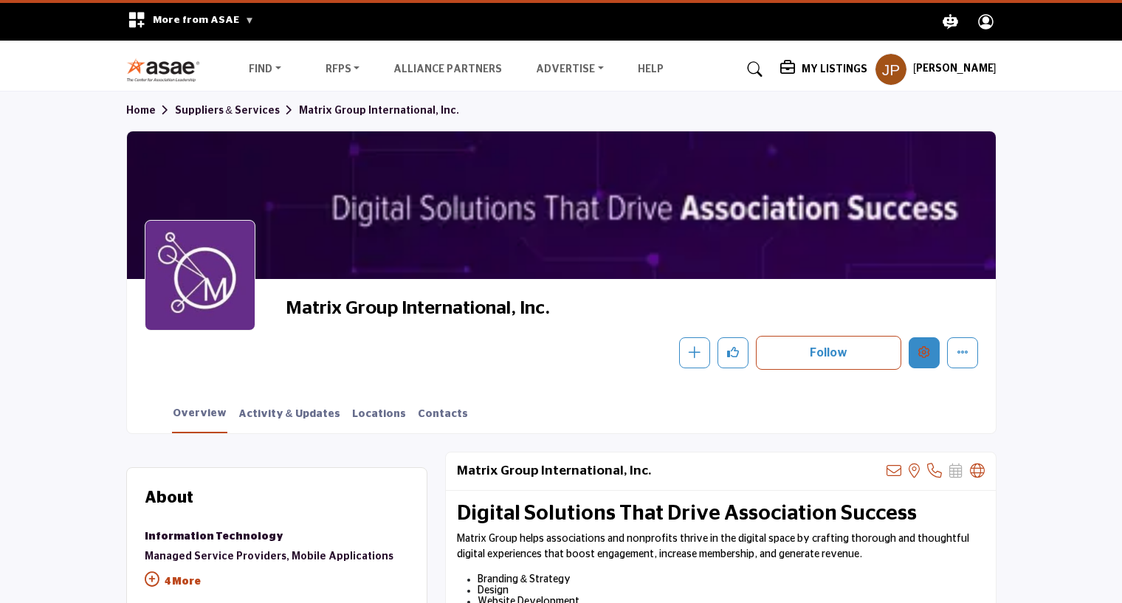
click at [926, 354] on icon "Edit company" at bounding box center [924, 352] width 12 height 12
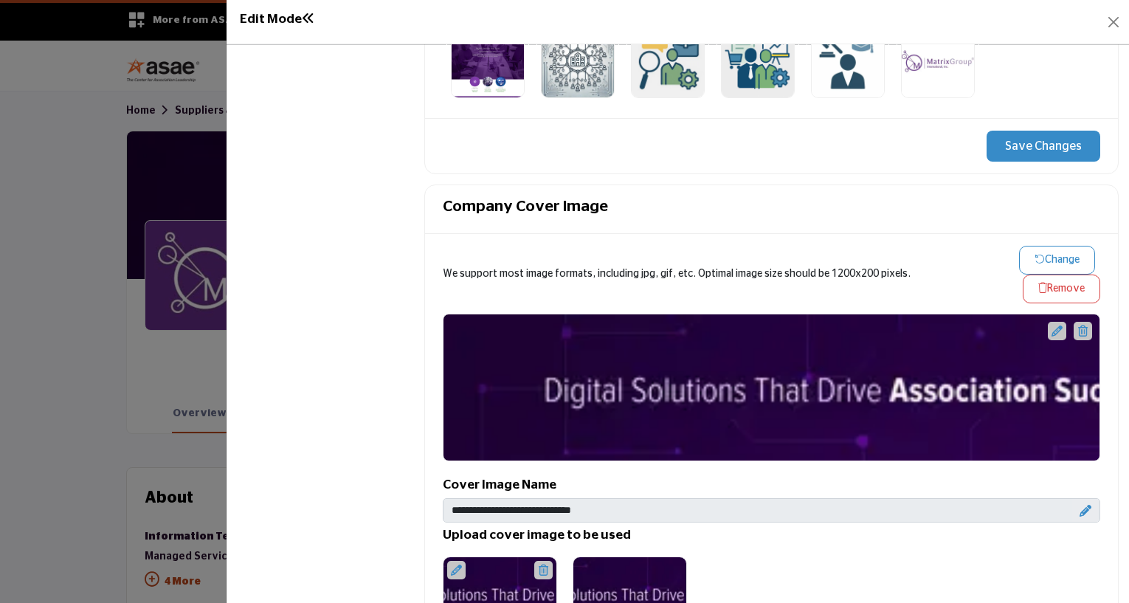
scroll to position [664, 0]
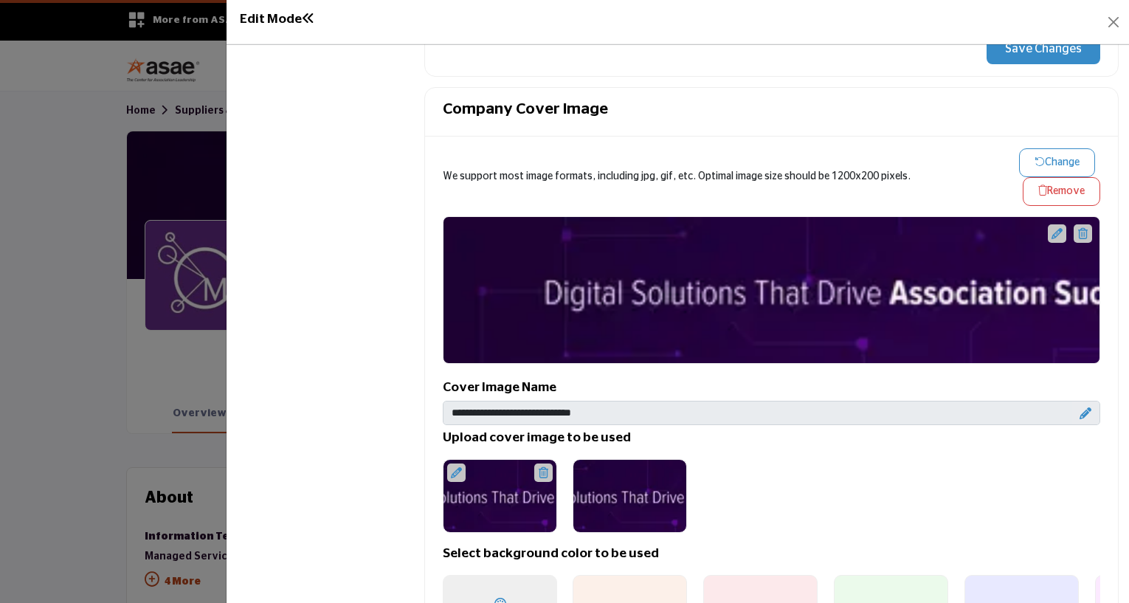
click at [1078, 228] on icon at bounding box center [1083, 233] width 10 height 11
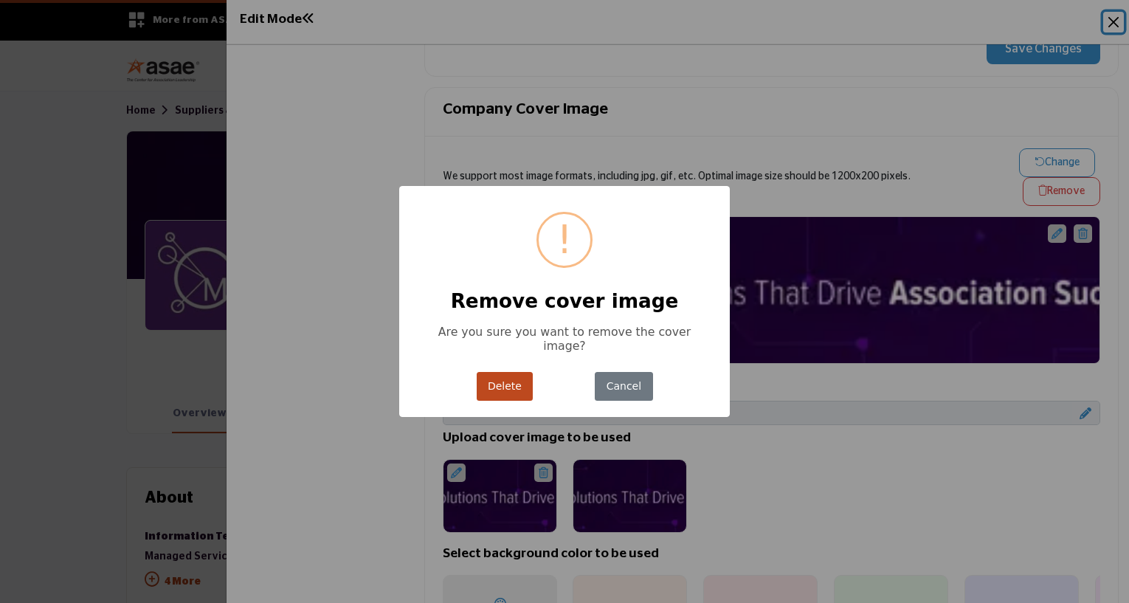
click at [503, 384] on button "Delete" at bounding box center [505, 386] width 57 height 29
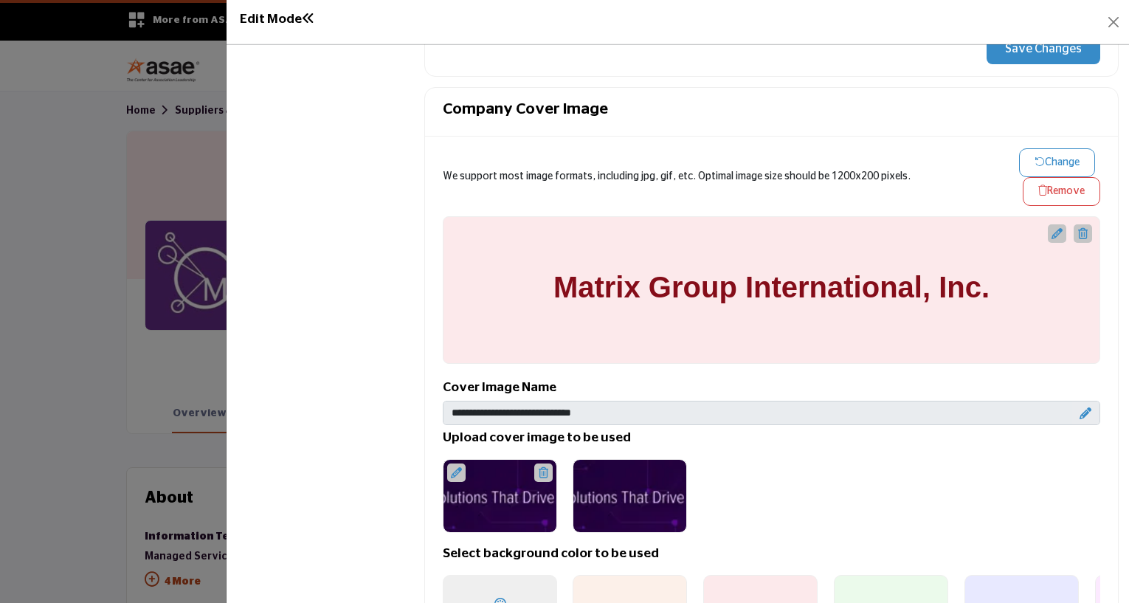
click at [1050, 237] on div at bounding box center [1057, 233] width 18 height 18
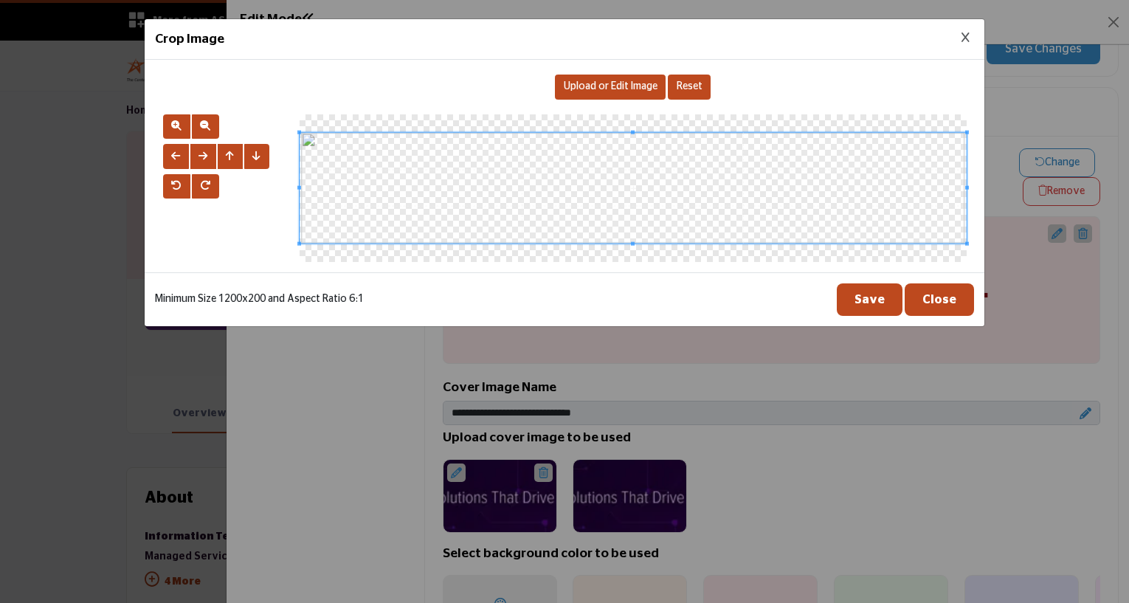
click at [593, 84] on span "Upload or Edit Image" at bounding box center [611, 86] width 94 height 10
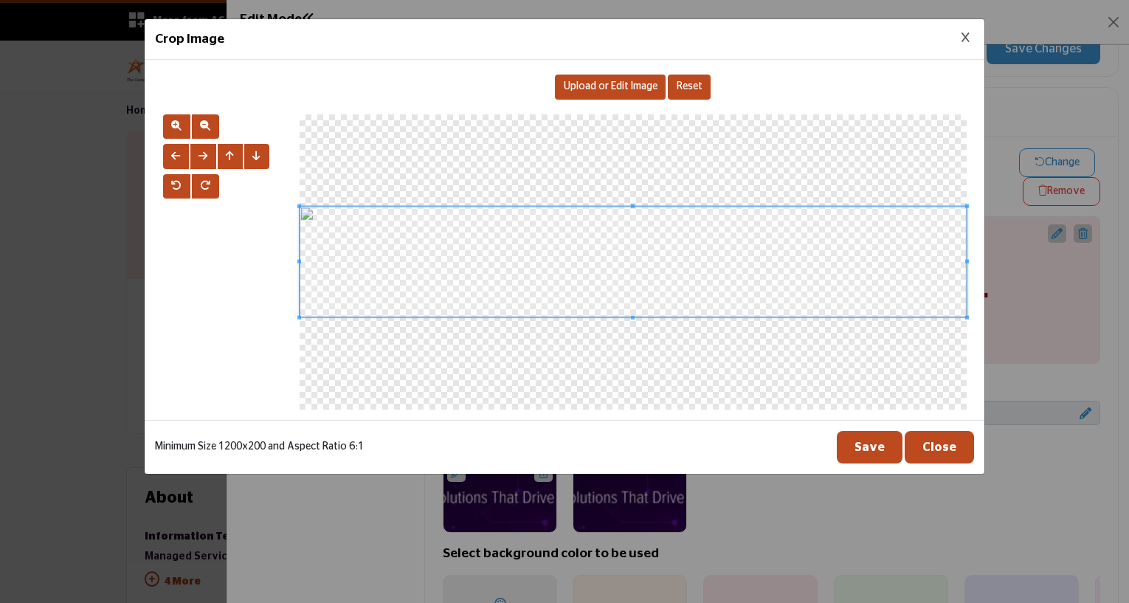
click at [871, 445] on button "Save" at bounding box center [870, 447] width 66 height 32
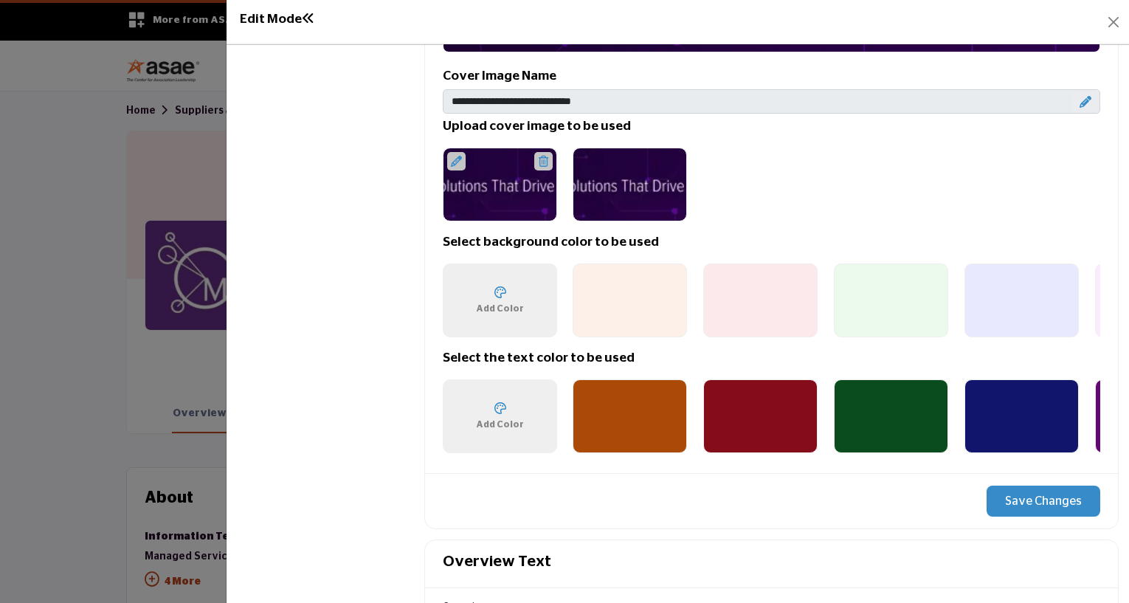
scroll to position [1107, 0]
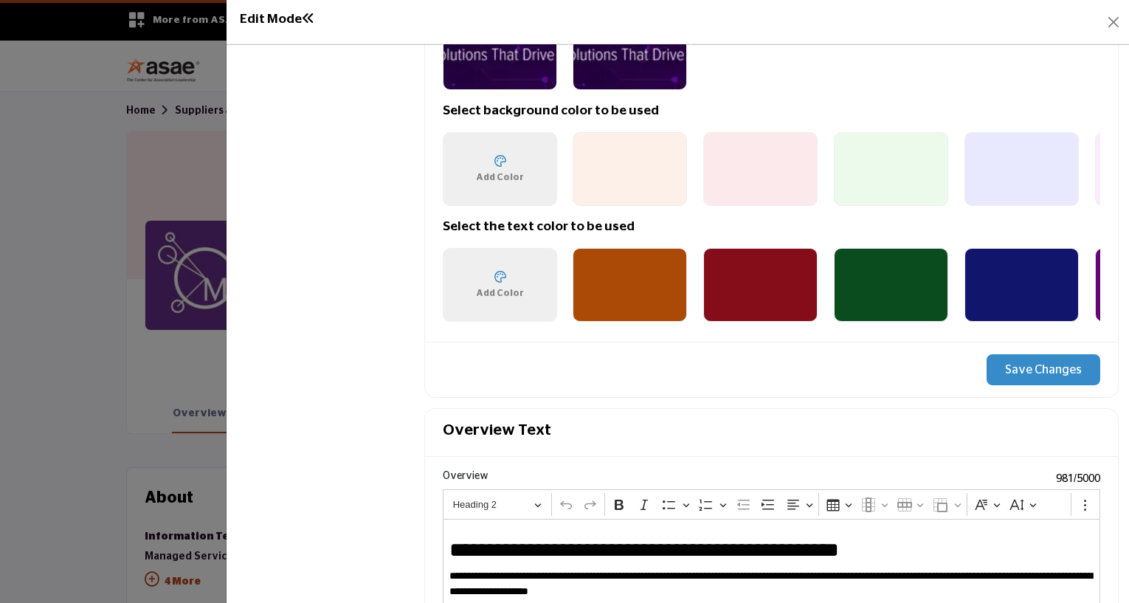
click at [1030, 361] on button "Save Changes" at bounding box center [1044, 369] width 114 height 31
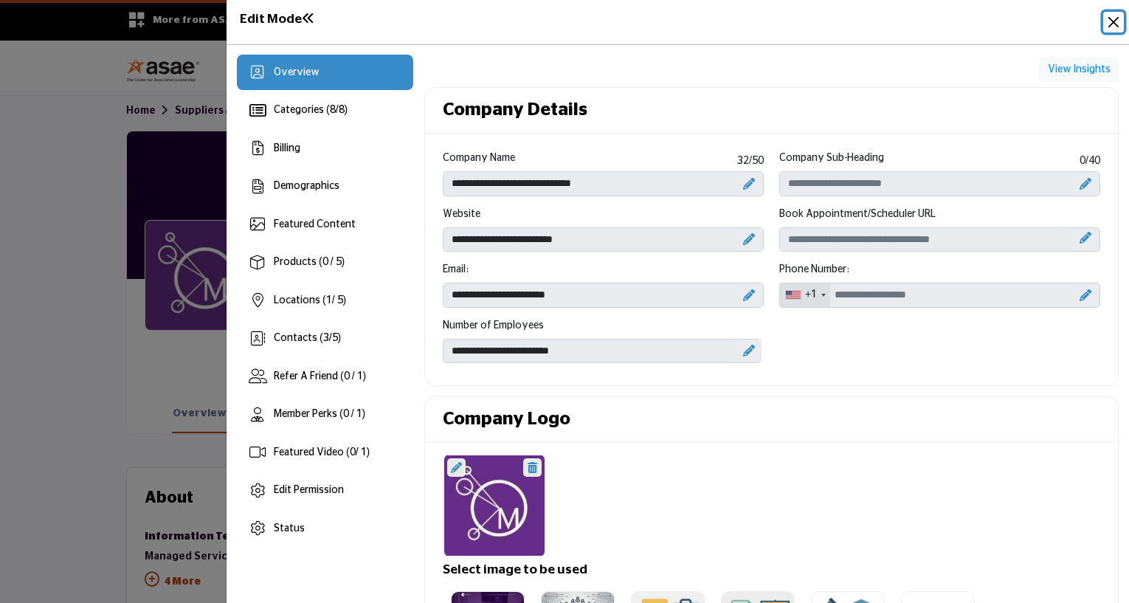
click at [1112, 21] on button "Close" at bounding box center [1114, 22] width 21 height 21
